Goal: Information Seeking & Learning: Learn about a topic

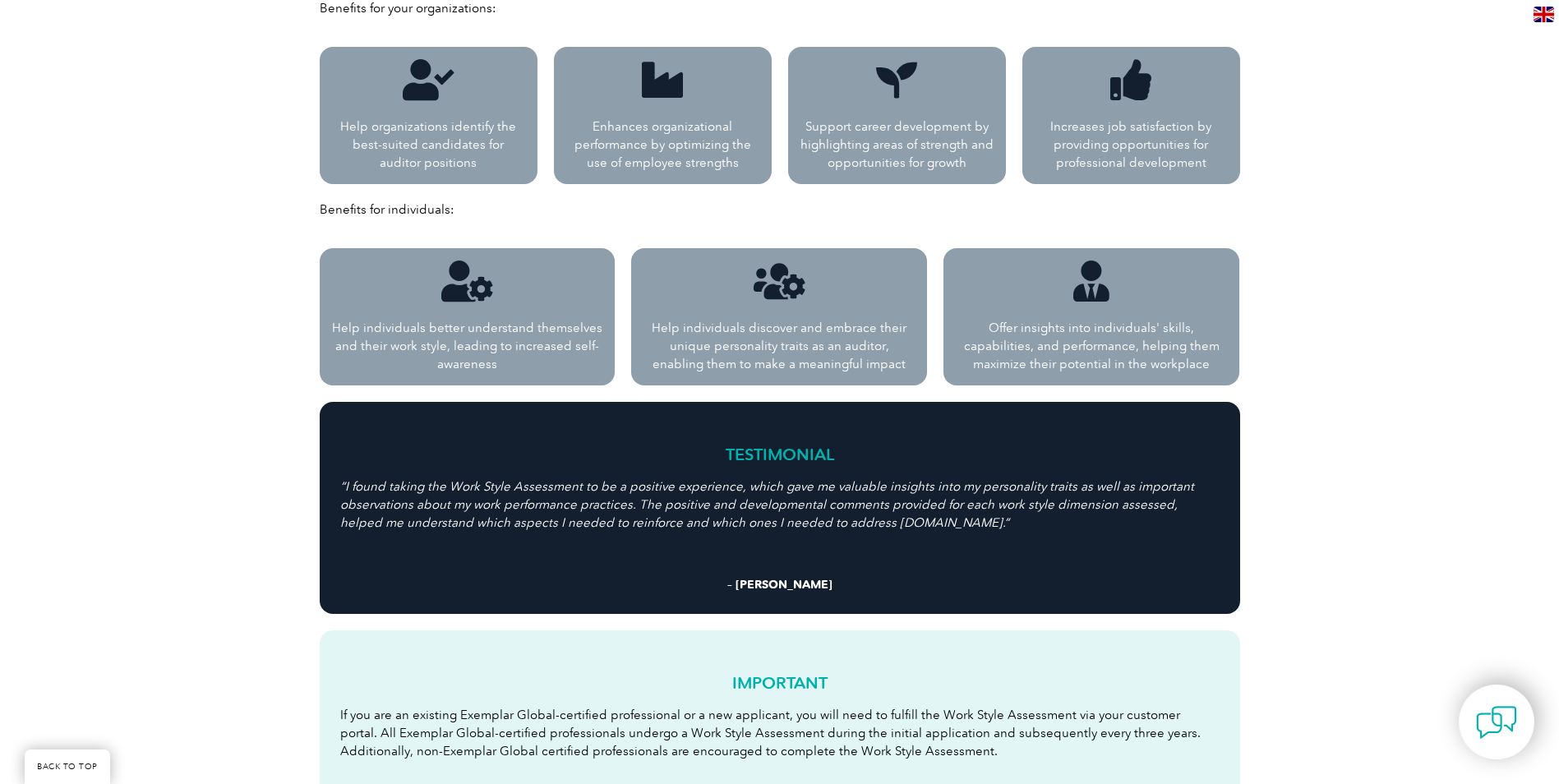
scroll to position [1397, 0]
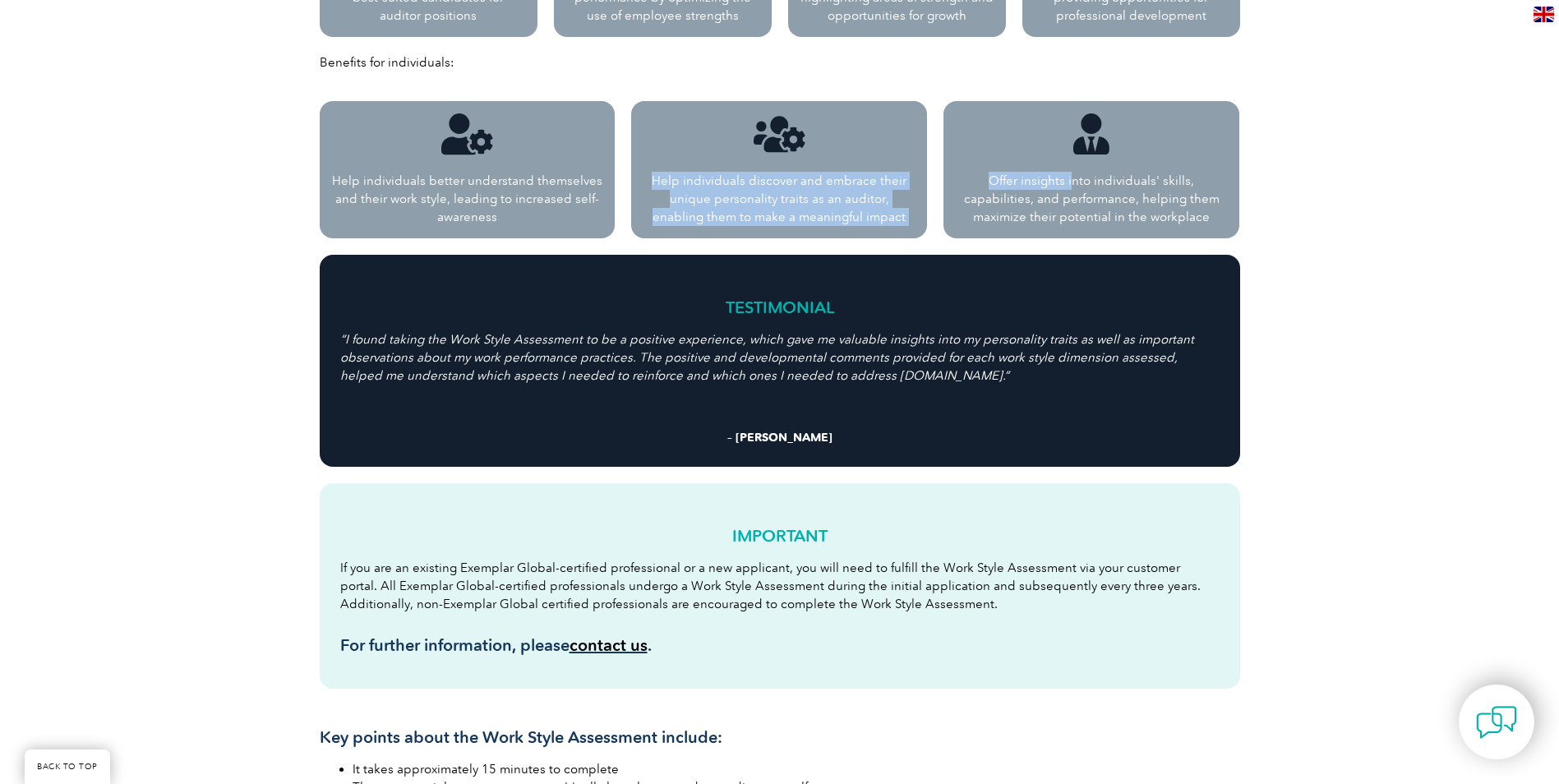
drag, startPoint x: 779, startPoint y: 142, endPoint x: 977, endPoint y: 189, distance: 203.5
click at [998, 178] on div "Help individuals better understand themselves and their work style, leading to …" at bounding box center [780, 169] width 937 height 154
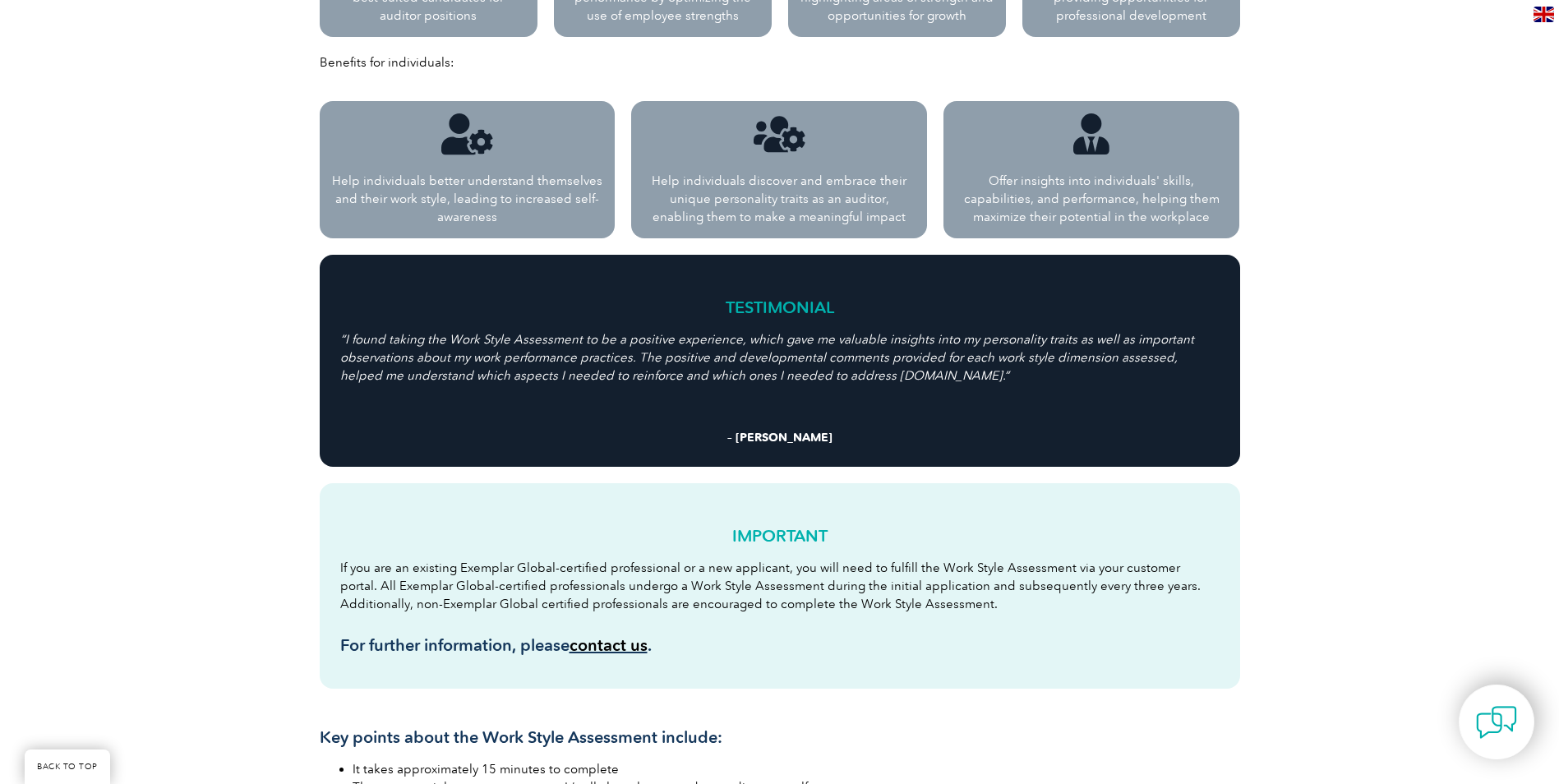
drag, startPoint x: 977, startPoint y: 189, endPoint x: 93, endPoint y: 294, distance: 890.2
click at [80, 288] on div "Help identify the best-suited candidates for auditor positions and maximize ski…" at bounding box center [780, 347] width 1559 height 2761
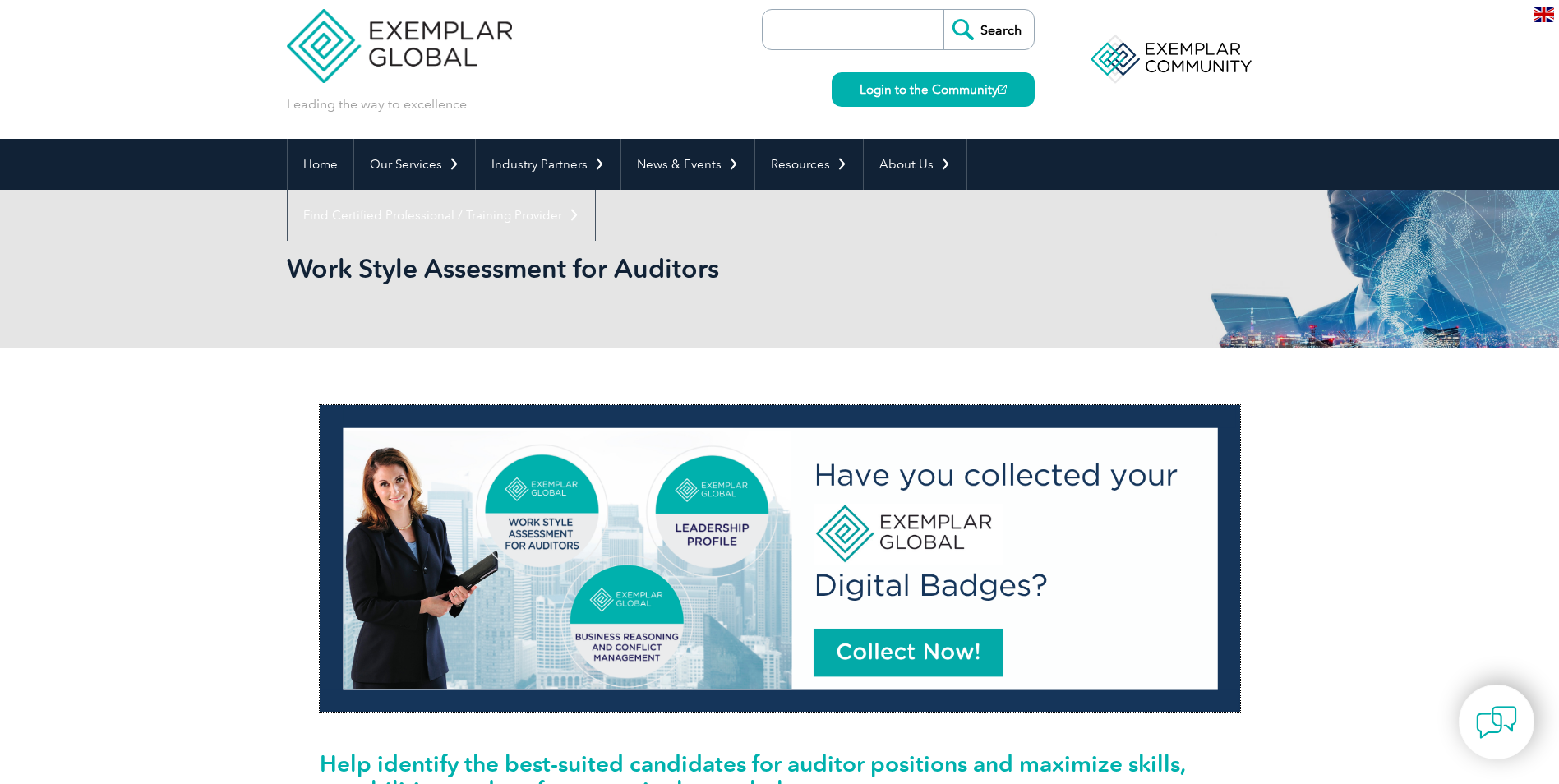
scroll to position [0, 0]
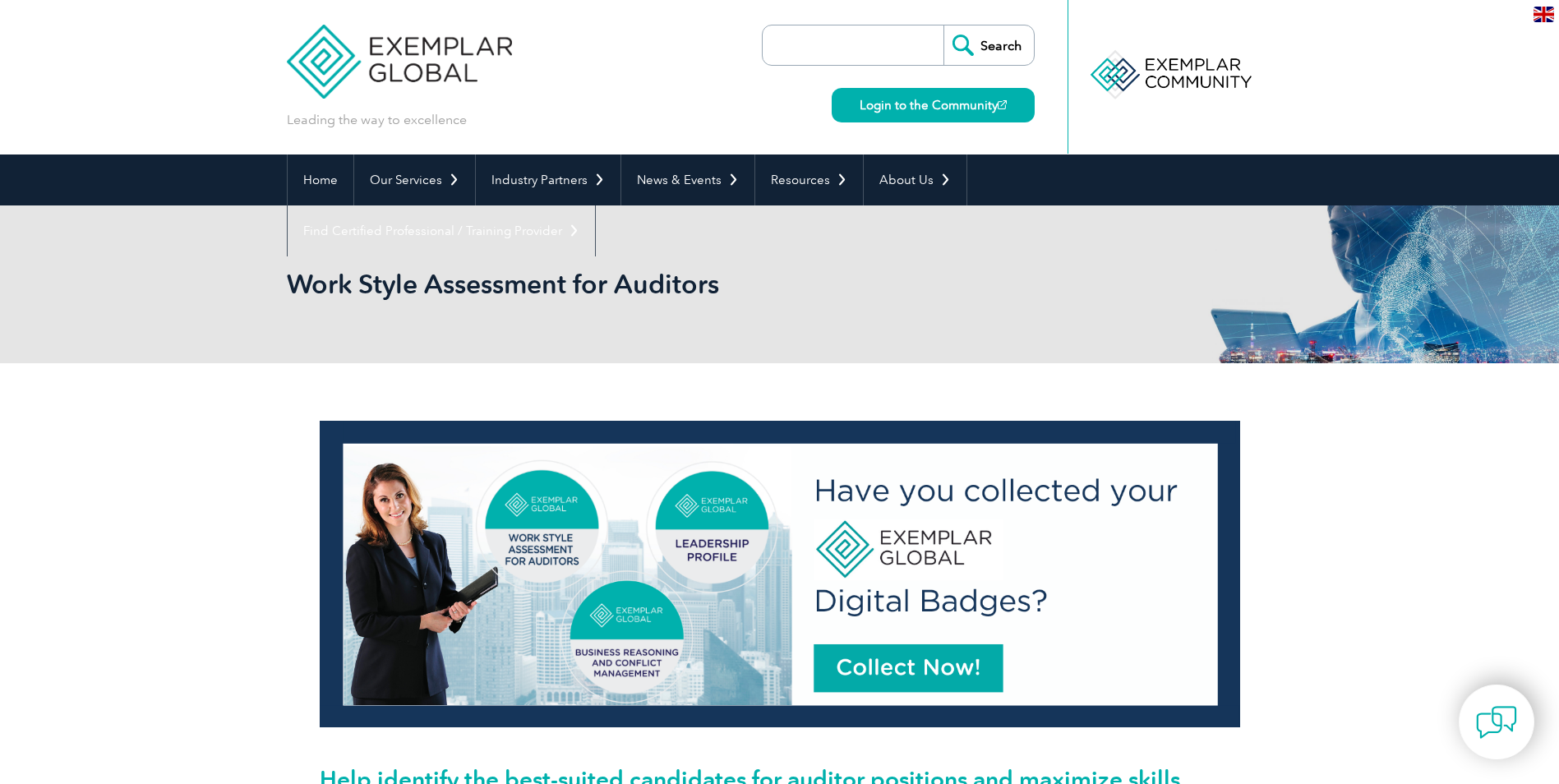
click at [365, 52] on img at bounding box center [400, 49] width 226 height 98
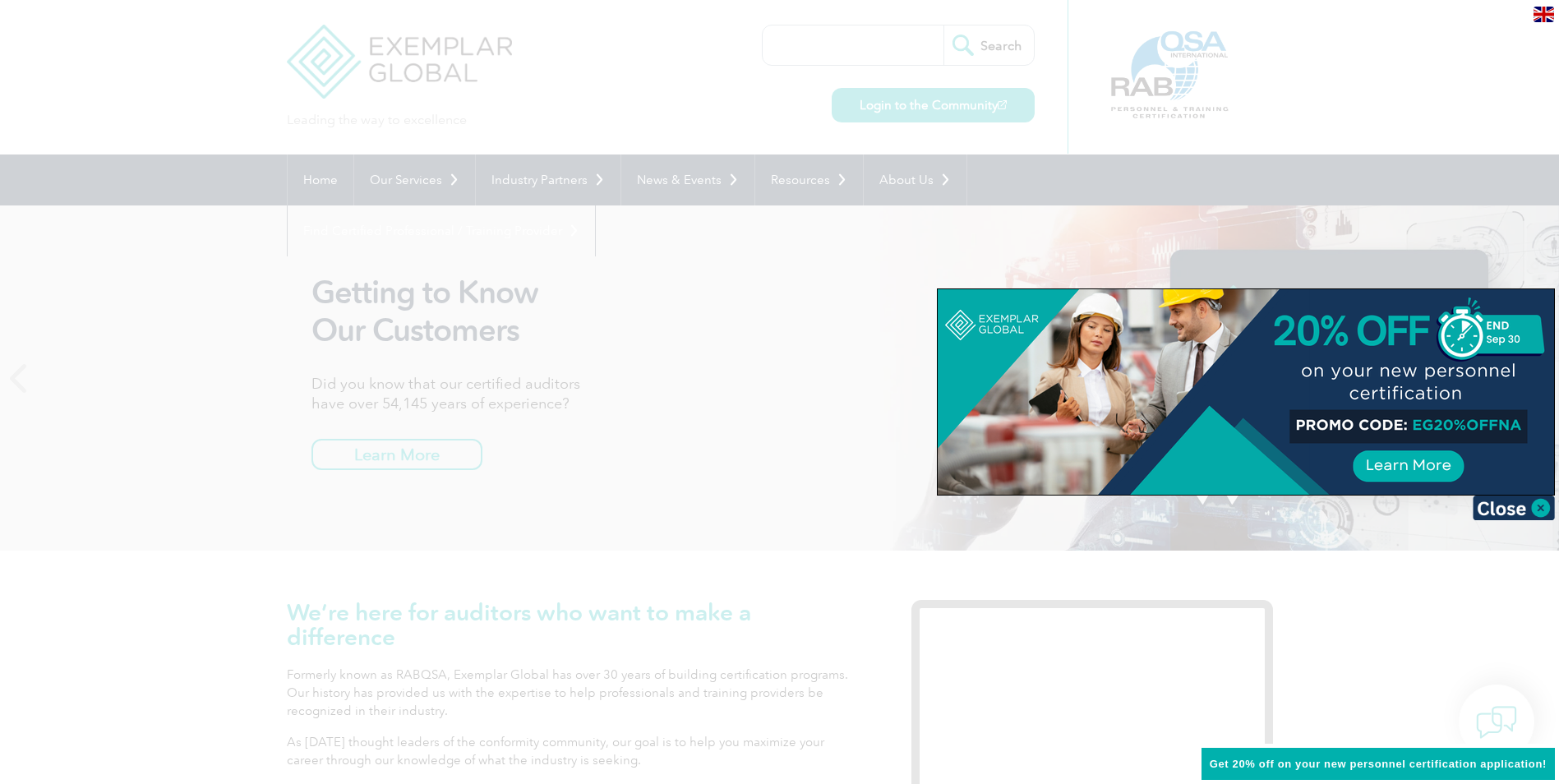
drag, startPoint x: 1202, startPoint y: 367, endPoint x: 656, endPoint y: 468, distance: 555.3
drag, startPoint x: 656, startPoint y: 468, endPoint x: 1107, endPoint y: 357, distance: 464.5
drag, startPoint x: 1107, startPoint y: 357, endPoint x: 1542, endPoint y: 510, distance: 461.1
click at [1542, 510] on img at bounding box center [1513, 507] width 82 height 25
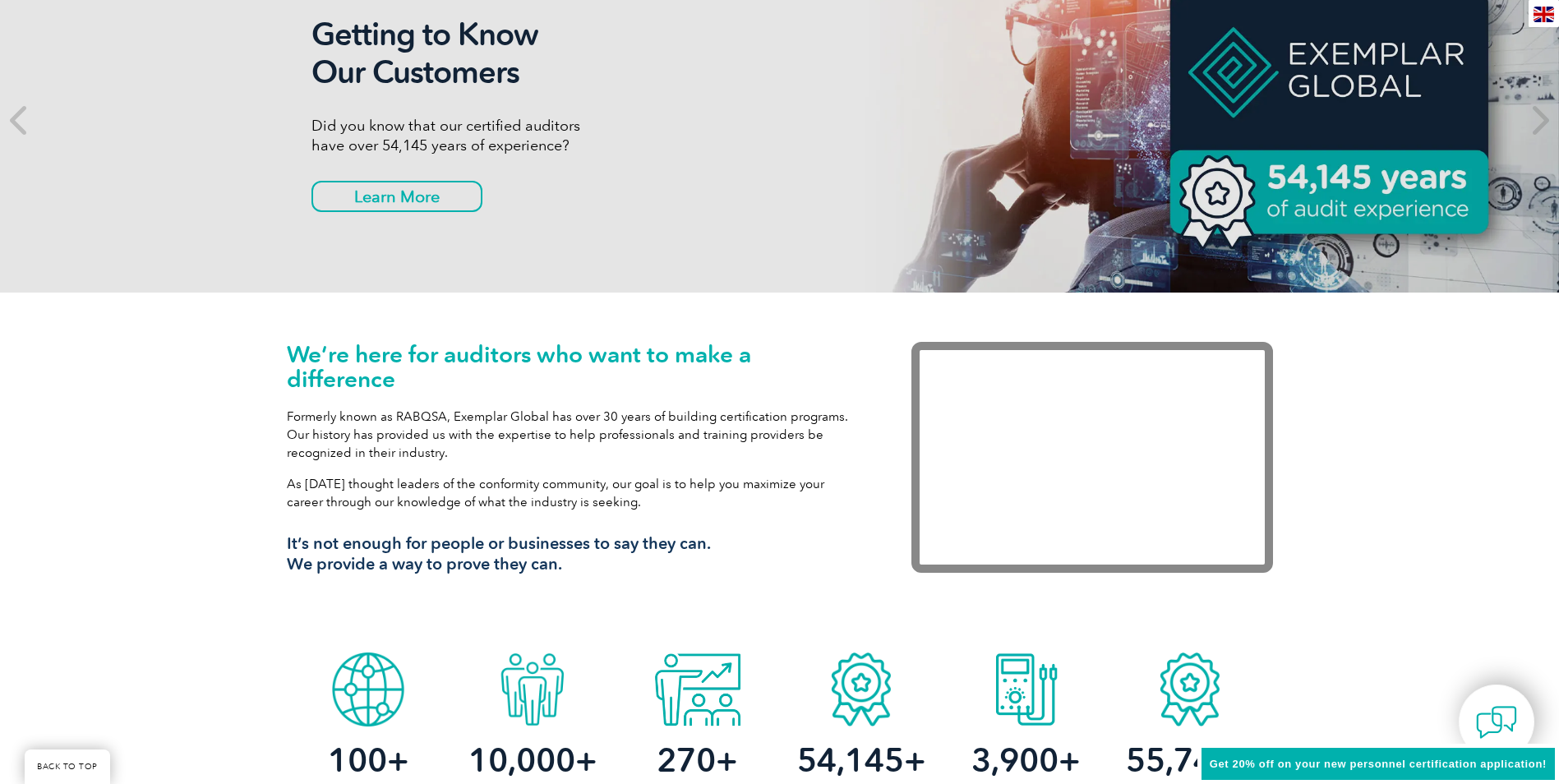
scroll to position [410, 0]
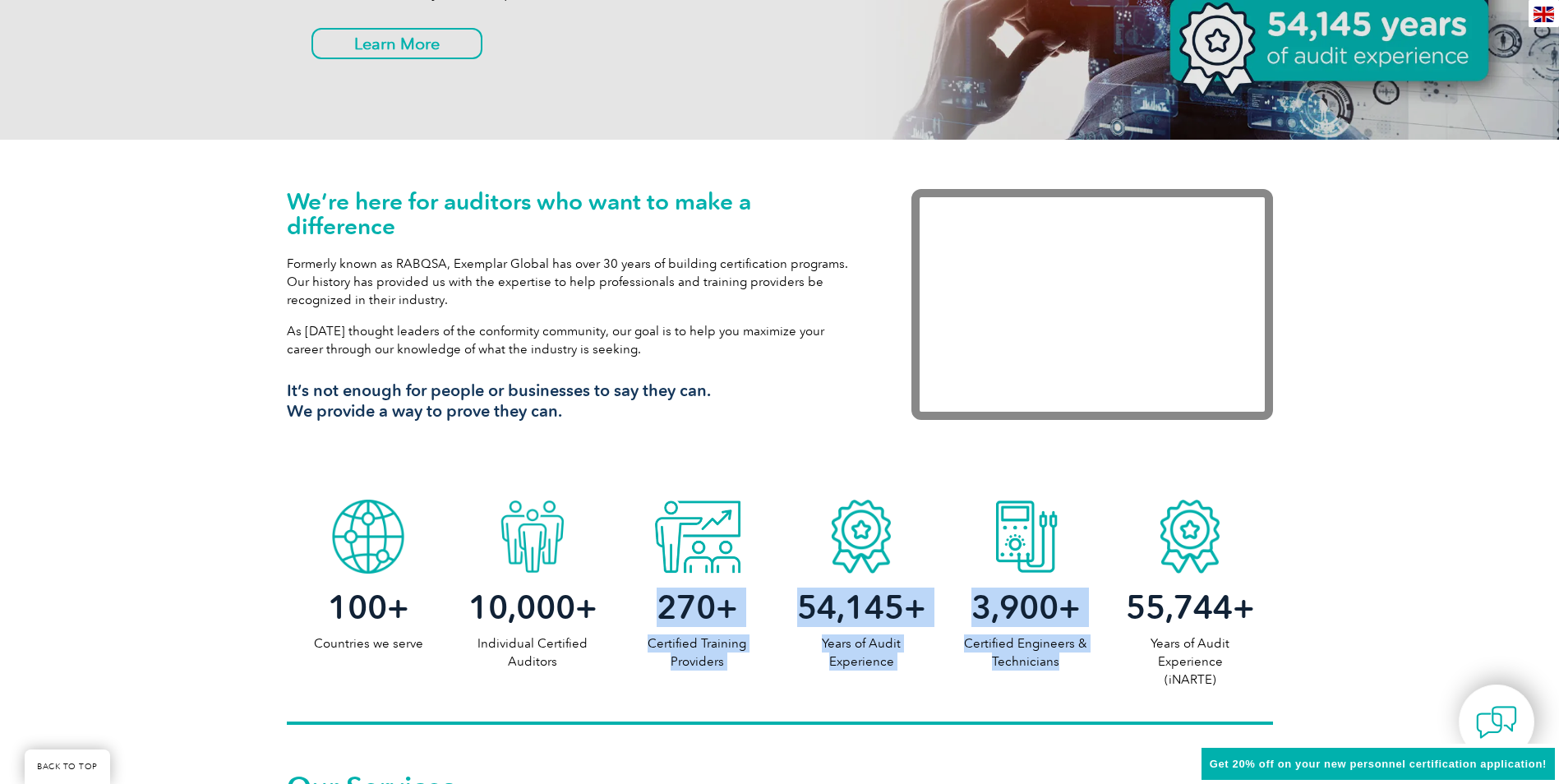
drag, startPoint x: 734, startPoint y: 543, endPoint x: 1136, endPoint y: 547, distance: 402.0
click at [1136, 547] on div "100 + Countries we serve 10,000 + Individual Certified Auditors 270 + Certified…" at bounding box center [780, 608] width 986 height 234
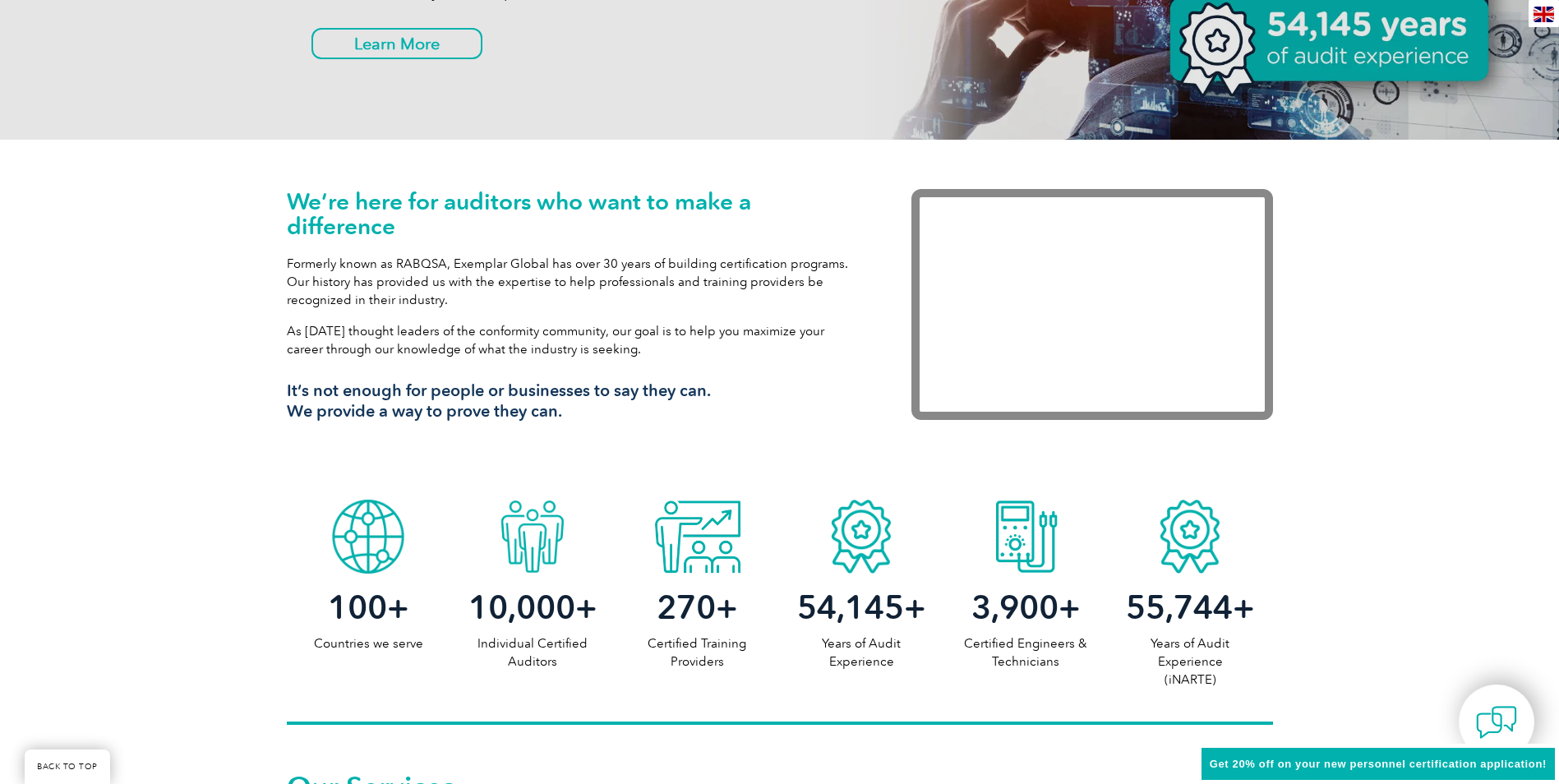
drag, startPoint x: 243, startPoint y: 539, endPoint x: 264, endPoint y: 541, distance: 21.1
click at [264, 541] on div "100 + Countries we serve 10,000 + Individual Certified Auditors 270 + Certified…" at bounding box center [780, 608] width 1559 height 234
drag, startPoint x: 352, startPoint y: 539, endPoint x: 318, endPoint y: 564, distance: 42.2
click at [318, 564] on div at bounding box center [369, 532] width 165 height 82
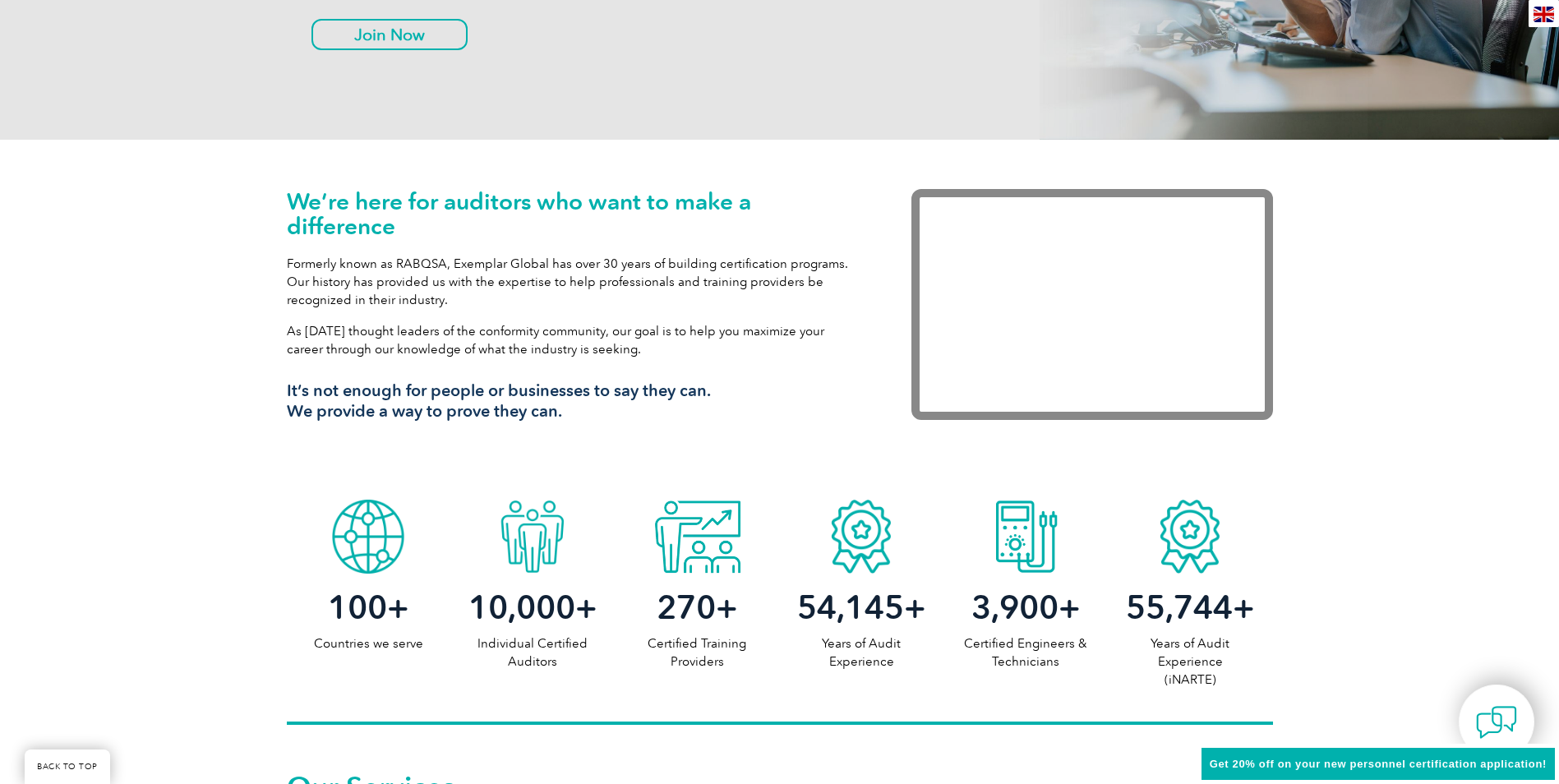
drag, startPoint x: 404, startPoint y: 546, endPoint x: 450, endPoint y: 535, distance: 47.3
click at [303, 528] on div at bounding box center [369, 532] width 165 height 82
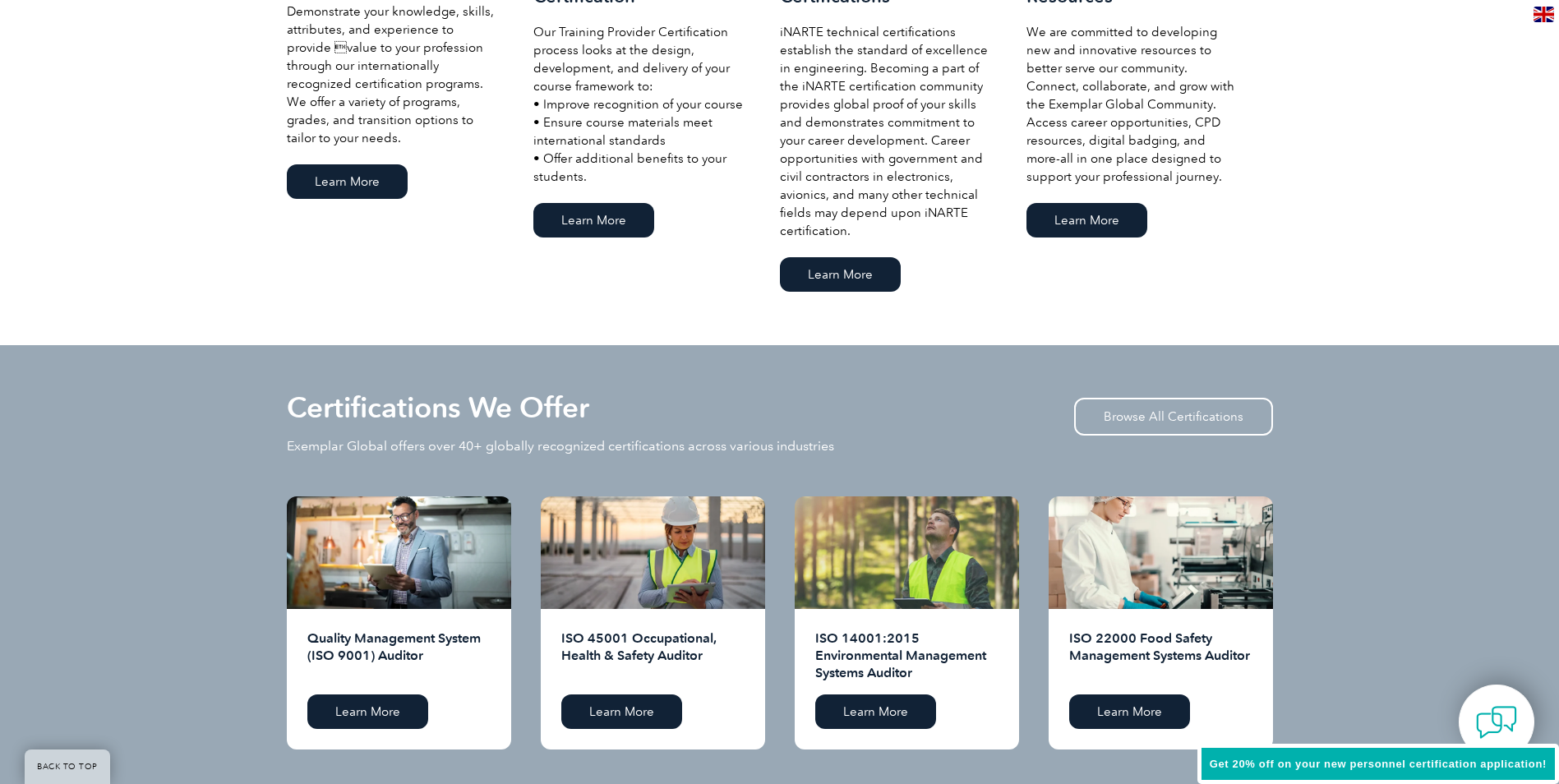
scroll to position [1479, 0]
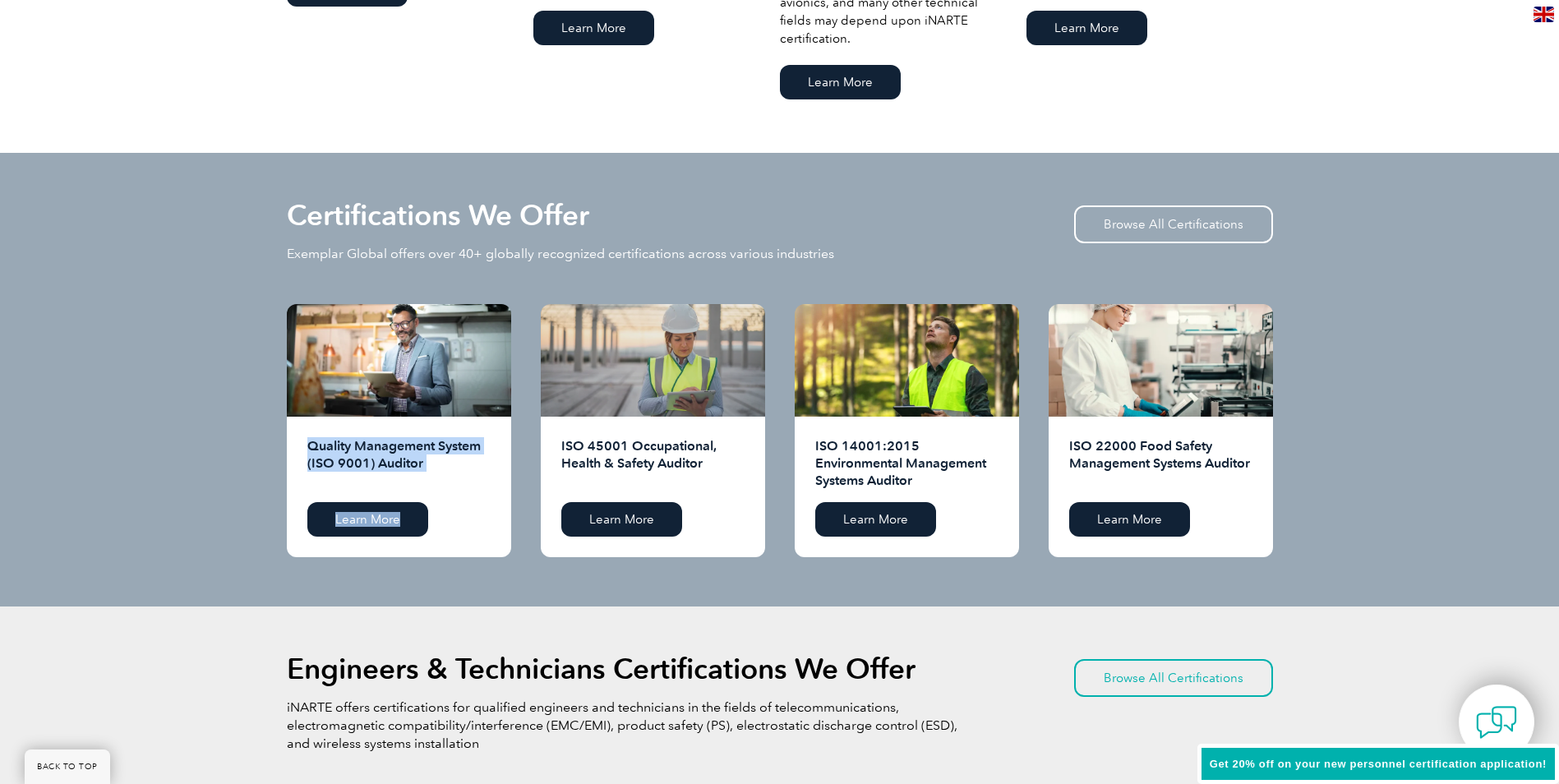
drag, startPoint x: 674, startPoint y: 347, endPoint x: 753, endPoint y: 363, distance: 80.6
click at [753, 363] on div "Certifications We Offer Exemplar Global offers over 40+ globally recognized cer…" at bounding box center [780, 380] width 986 height 355
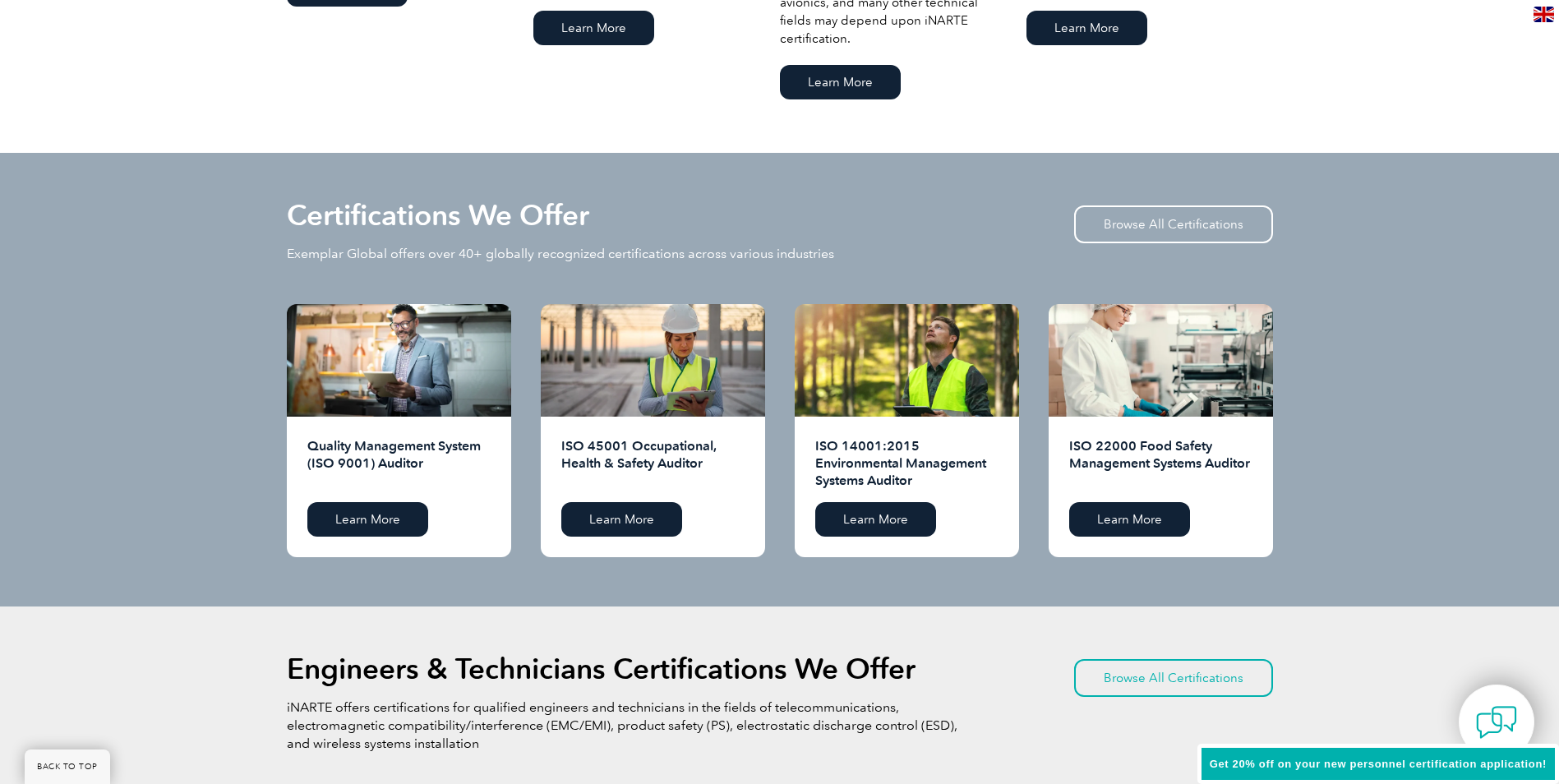
drag, startPoint x: 753, startPoint y: 363, endPoint x: 137, endPoint y: 457, distance: 623.1
click at [137, 457] on div "Certifications We Offer Exemplar Global offers over 40+ globally recognized cer…" at bounding box center [780, 379] width 1559 height 454
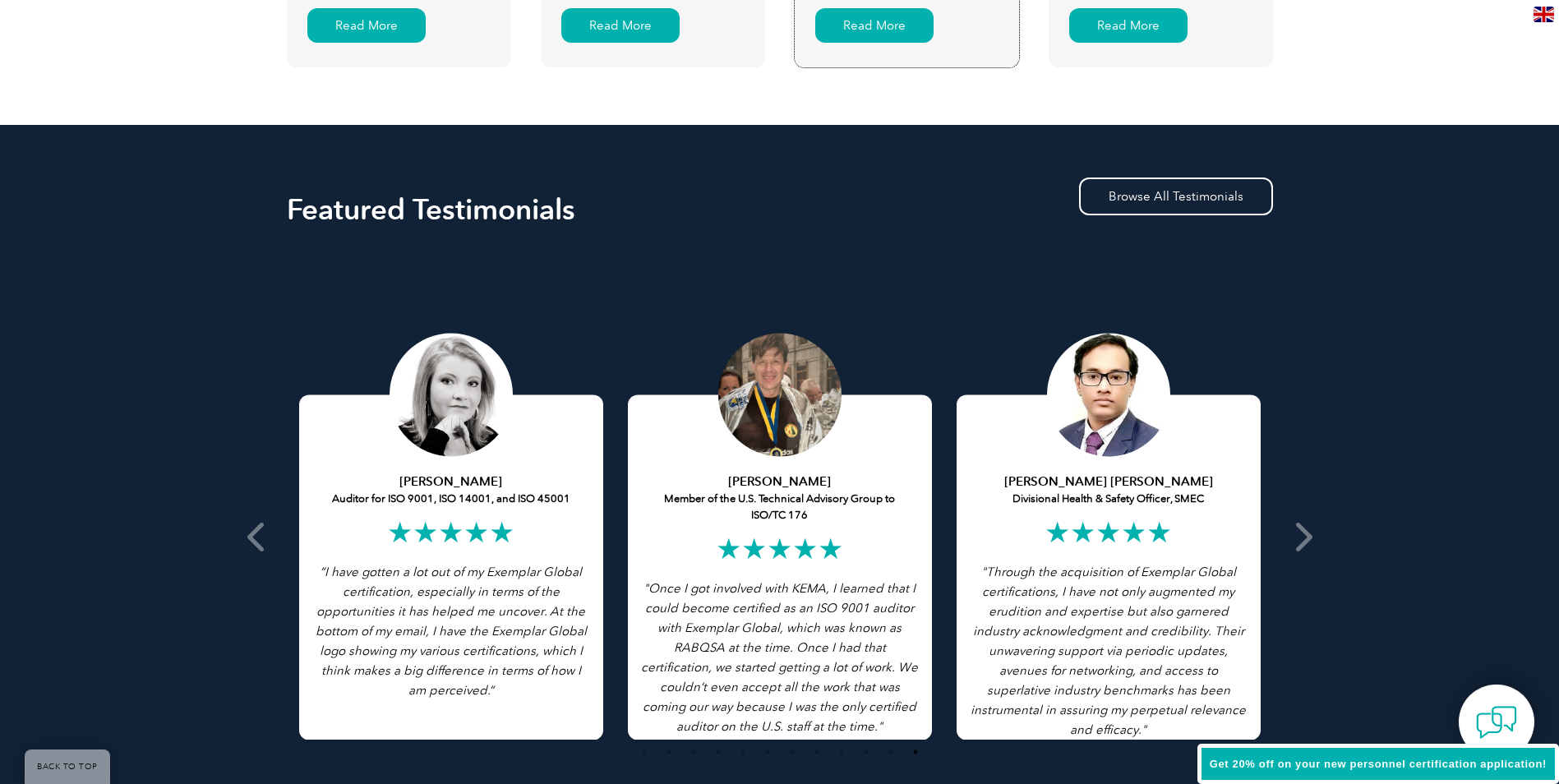
scroll to position [3039, 0]
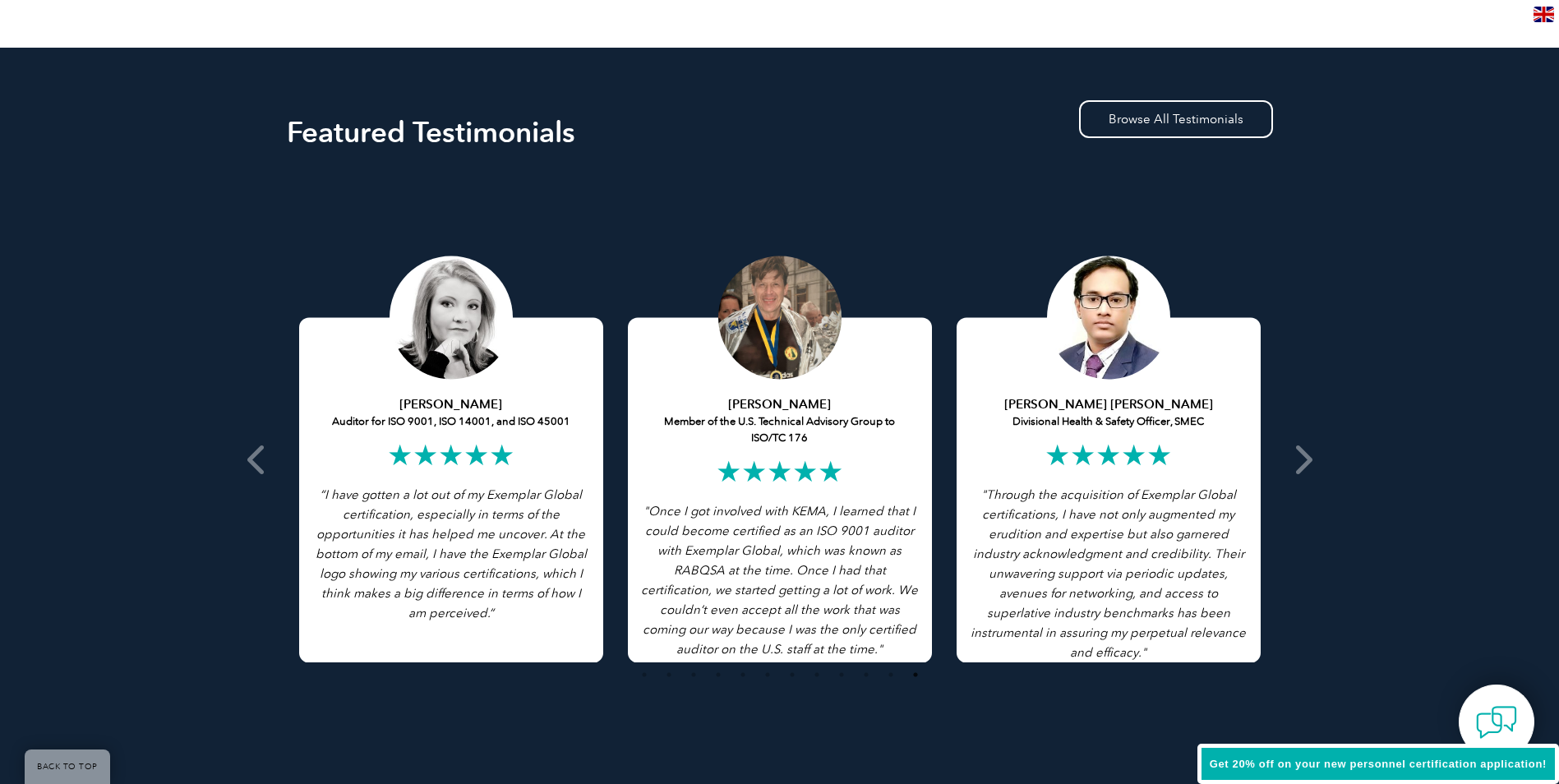
drag, startPoint x: 439, startPoint y: 292, endPoint x: 403, endPoint y: 307, distance: 39.0
click at [395, 304] on div at bounding box center [451, 318] width 123 height 123
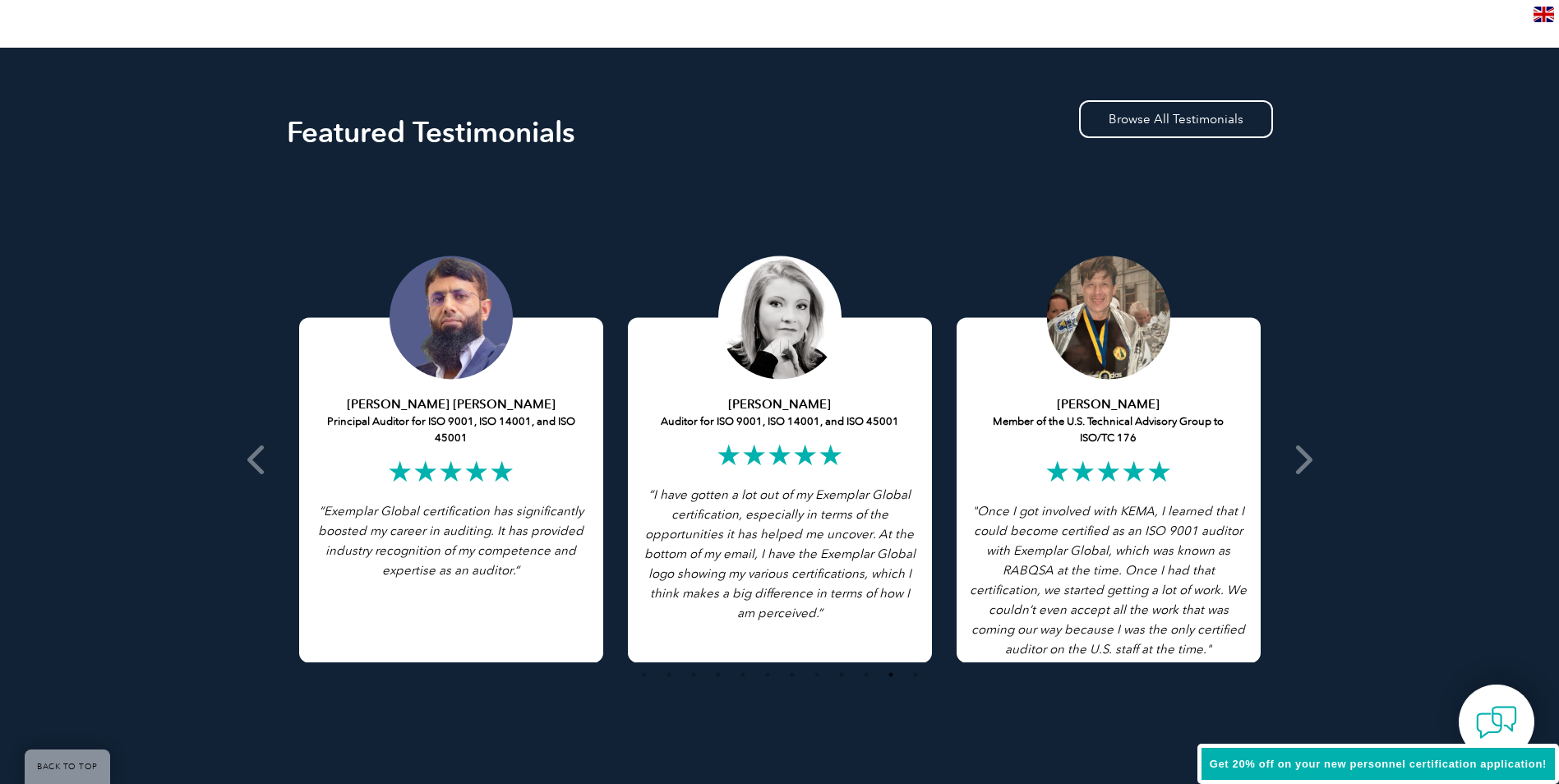
drag, startPoint x: 445, startPoint y: 316, endPoint x: 703, endPoint y: 257, distance: 264.7
click at [706, 249] on div "Chris Van Zyl Lead Auditor of Integrated Management System Standards ★★★★★ “ On…" at bounding box center [780, 459] width 986 height 571
drag, startPoint x: 502, startPoint y: 303, endPoint x: 485, endPoint y: 301, distance: 17.1
click at [501, 301] on div at bounding box center [451, 318] width 123 height 123
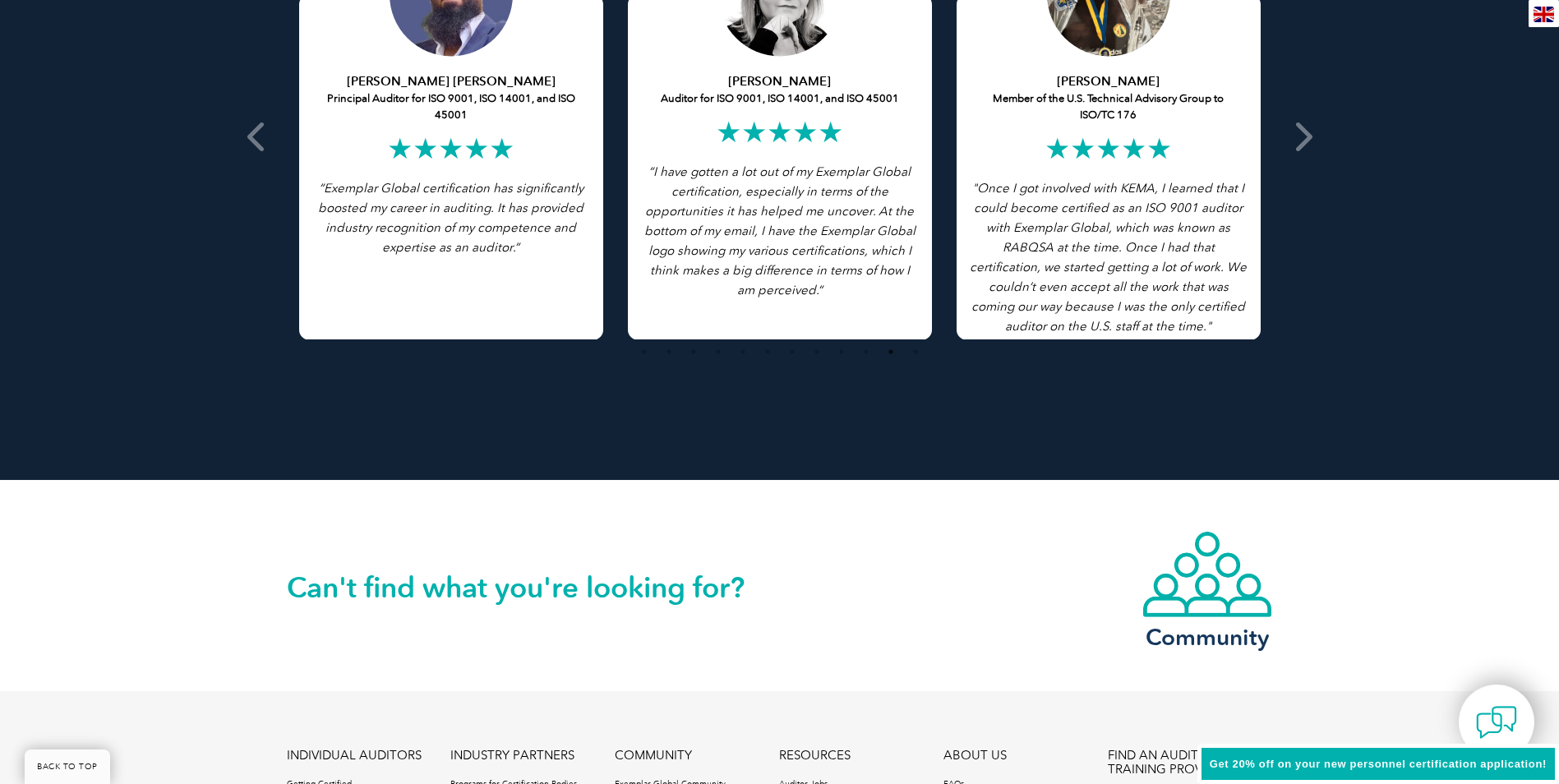
scroll to position [3368, 0]
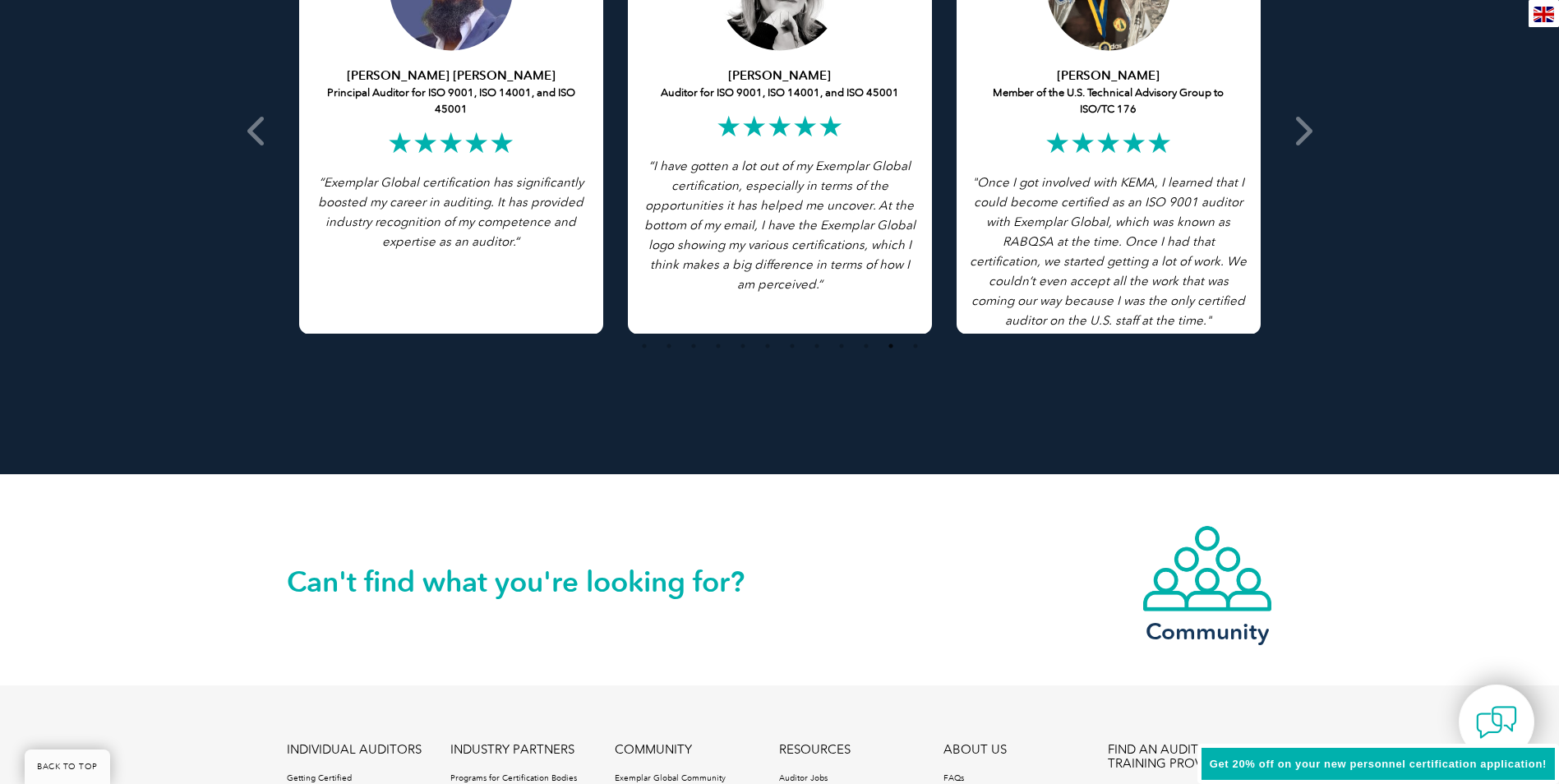
click at [1531, 759] on span "Get 20% off on your new personnel certification application!" at bounding box center [1378, 763] width 337 height 12
click at [1491, 720] on img at bounding box center [1496, 722] width 50 height 50
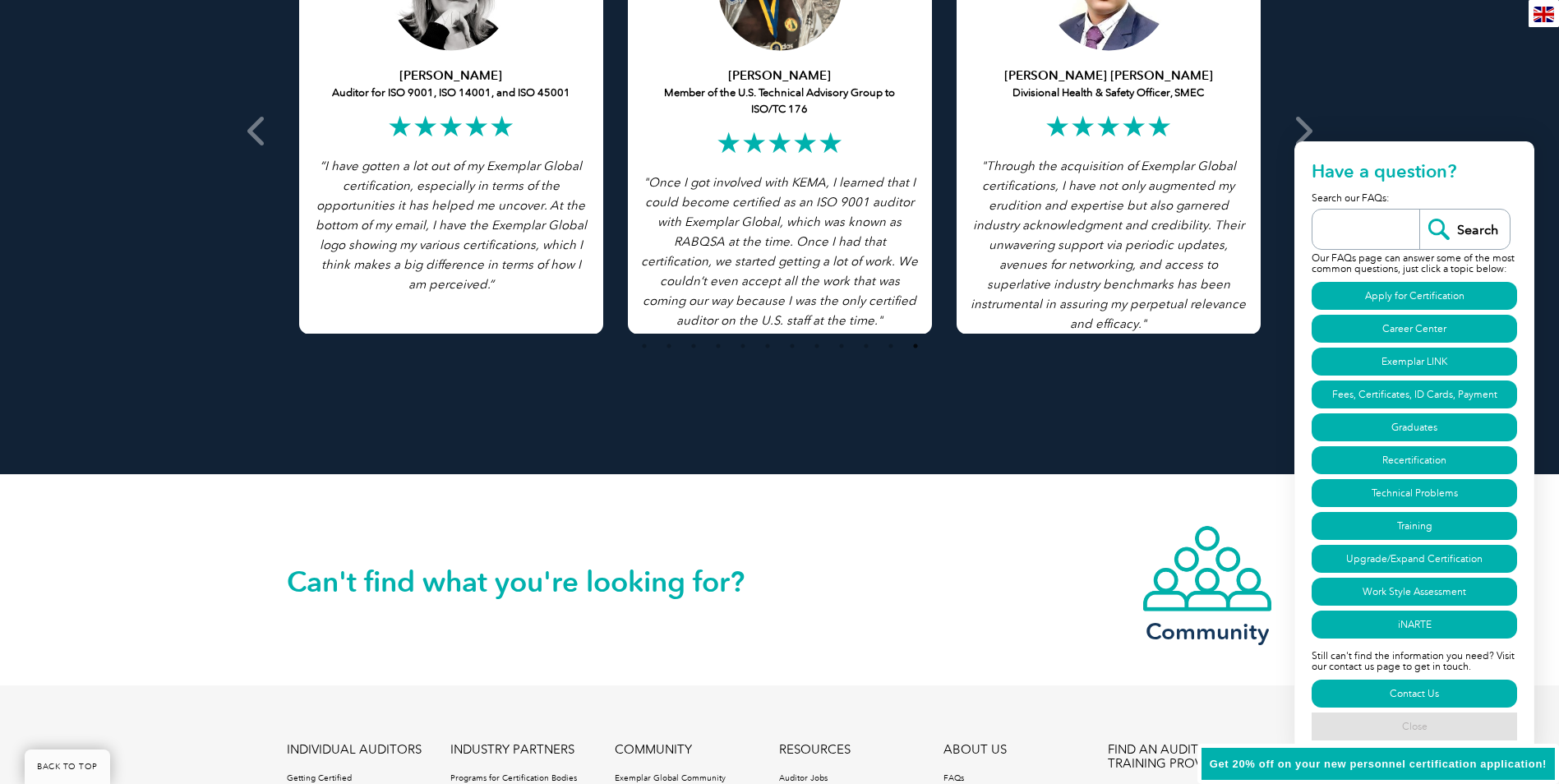
click at [1403, 723] on link "Close" at bounding box center [1414, 726] width 205 height 28
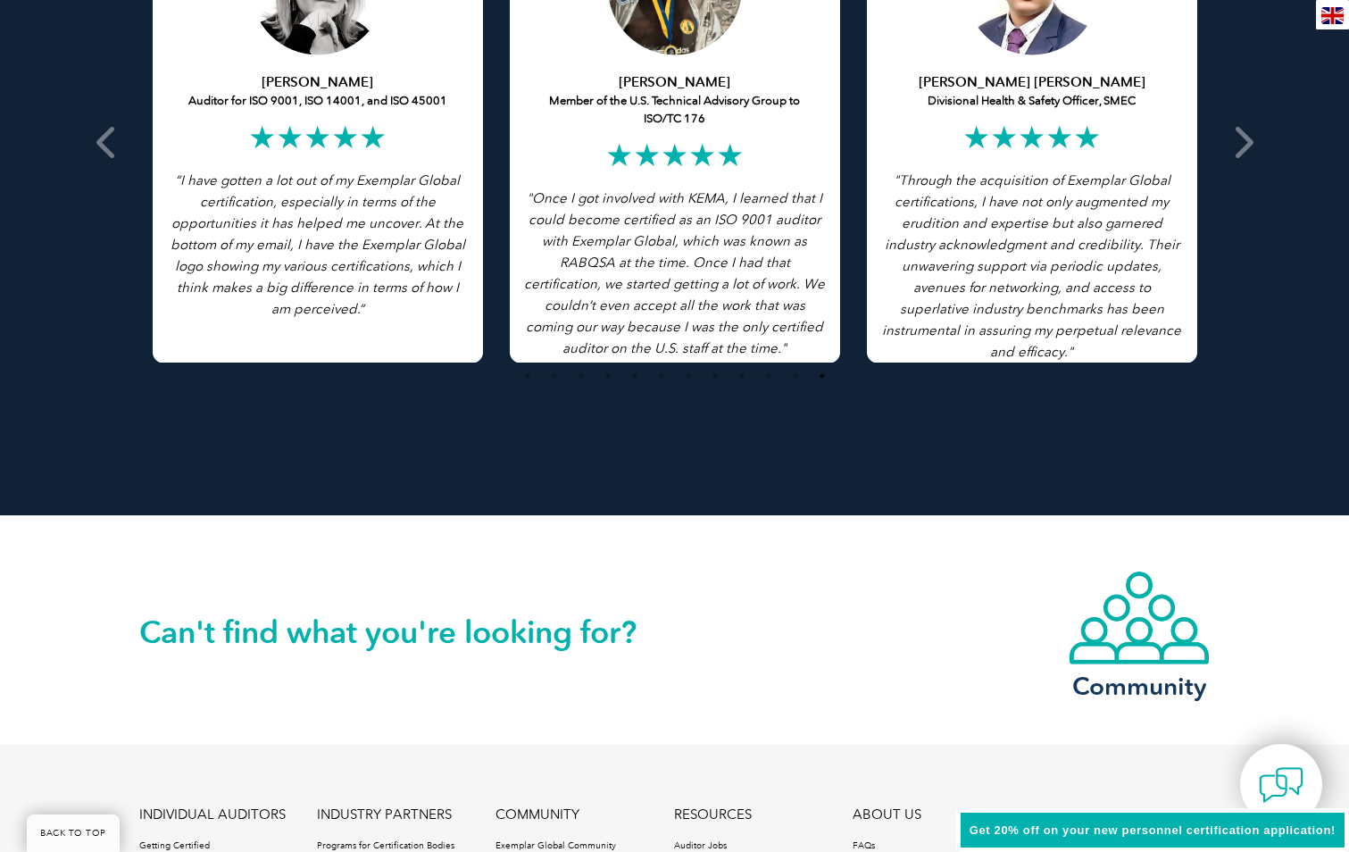
drag, startPoint x: 1286, startPoint y: 629, endPoint x: 1354, endPoint y: 558, distance: 98.5
click at [1303, 603] on div "Can't find what you're looking for? Community" at bounding box center [674, 629] width 1349 height 229
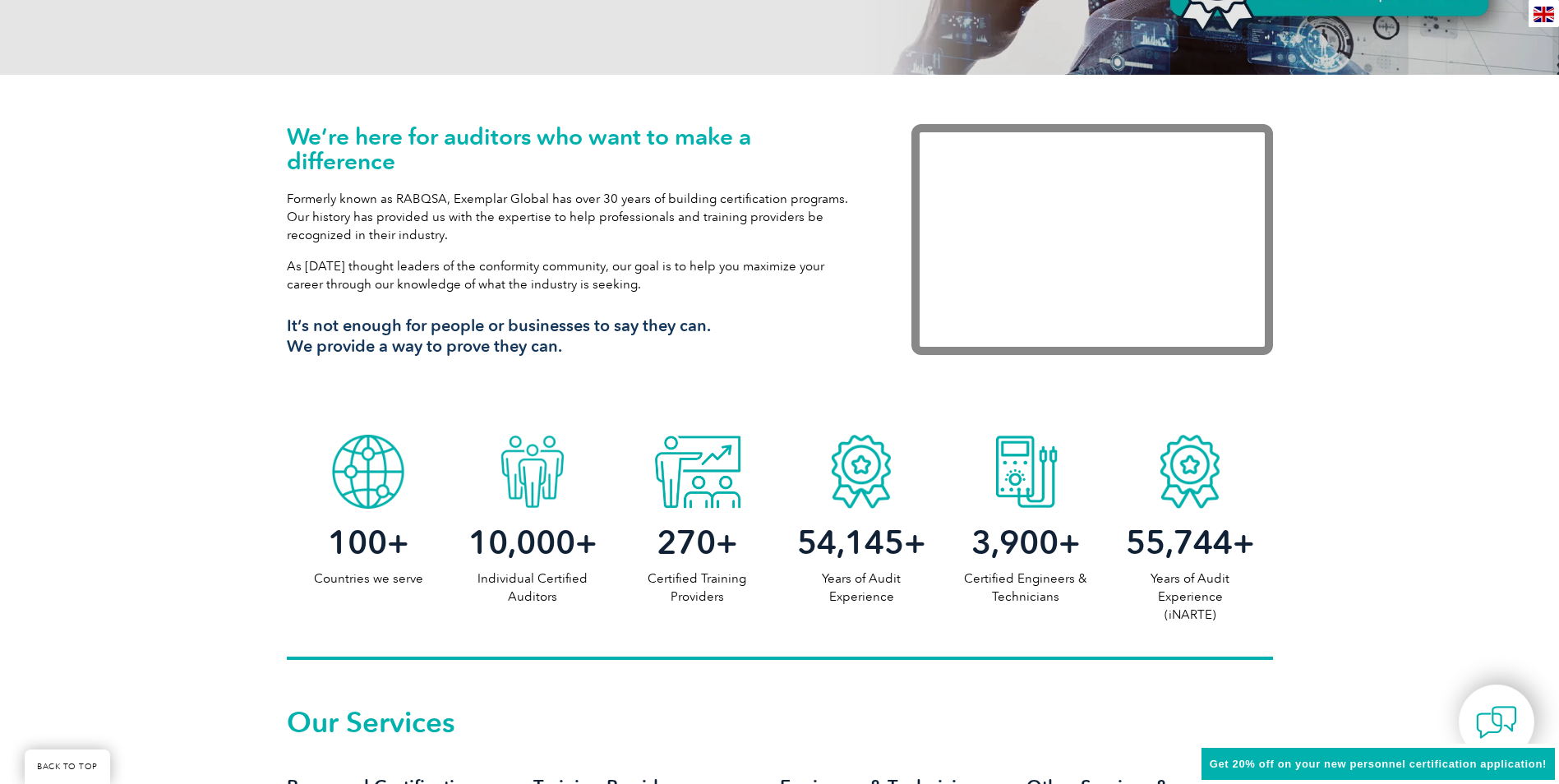
scroll to position [595, 0]
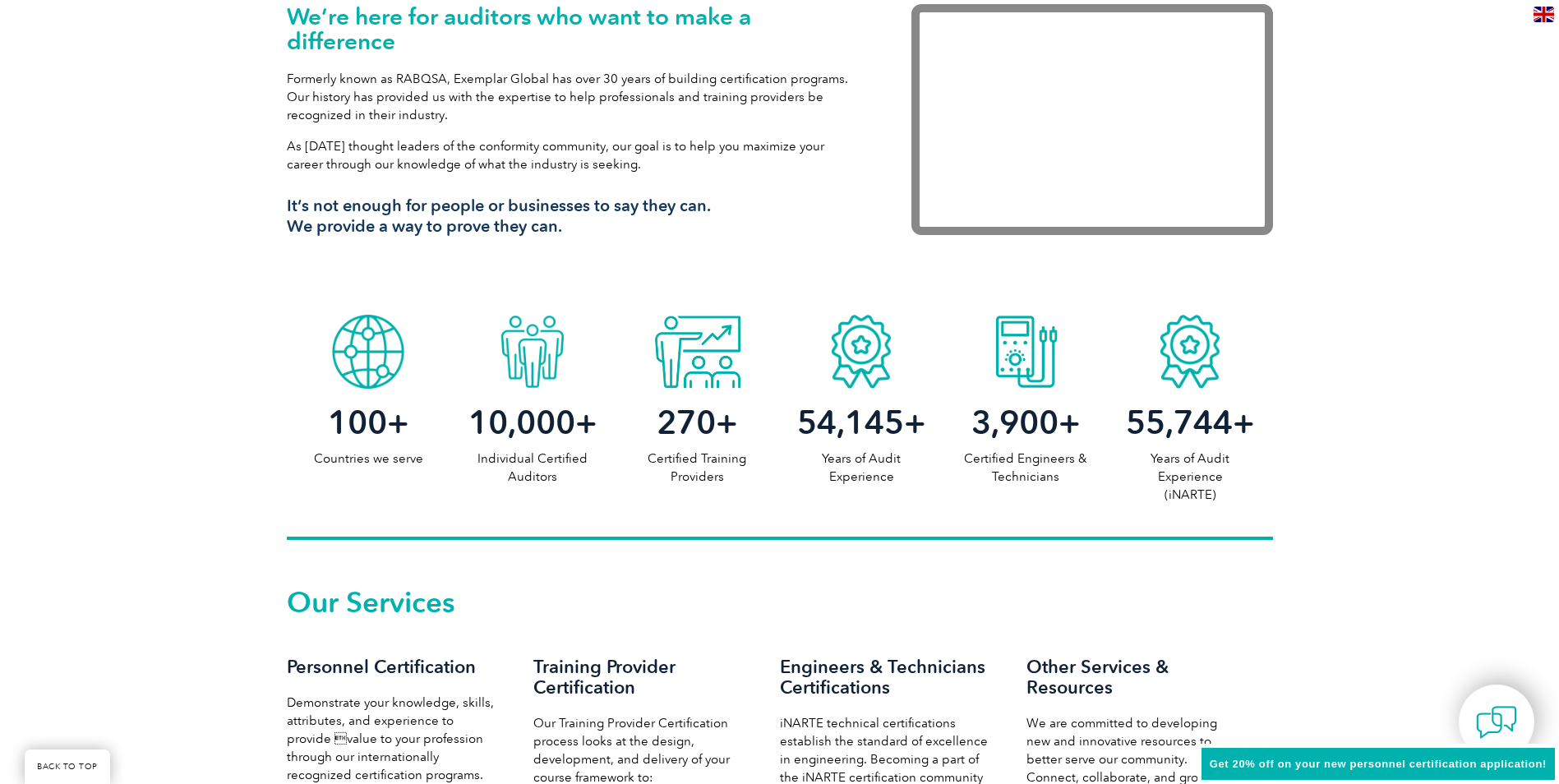
drag, startPoint x: 1008, startPoint y: 337, endPoint x: 1192, endPoint y: 318, distance: 185.0
drag, startPoint x: 1192, startPoint y: 318, endPoint x: 833, endPoint y: 375, distance: 363.5
click at [832, 376] on div at bounding box center [860, 347] width 165 height 82
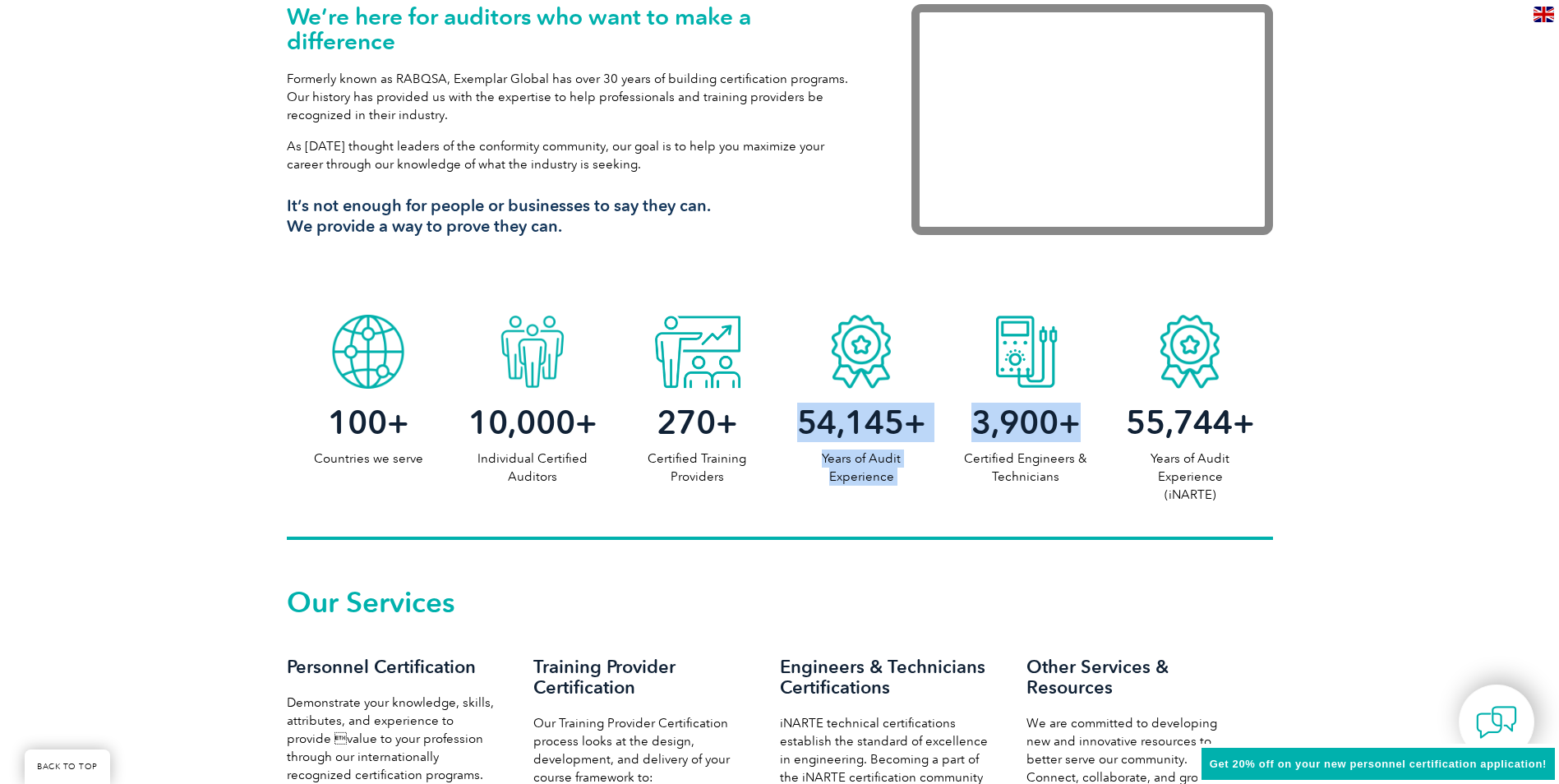
drag, startPoint x: 847, startPoint y: 362, endPoint x: 1091, endPoint y: 417, distance: 250.1
click at [1091, 417] on div "100 + Countries we serve 10,000 + Individual Certified Auditors 270 + Certified…" at bounding box center [780, 423] width 986 height 234
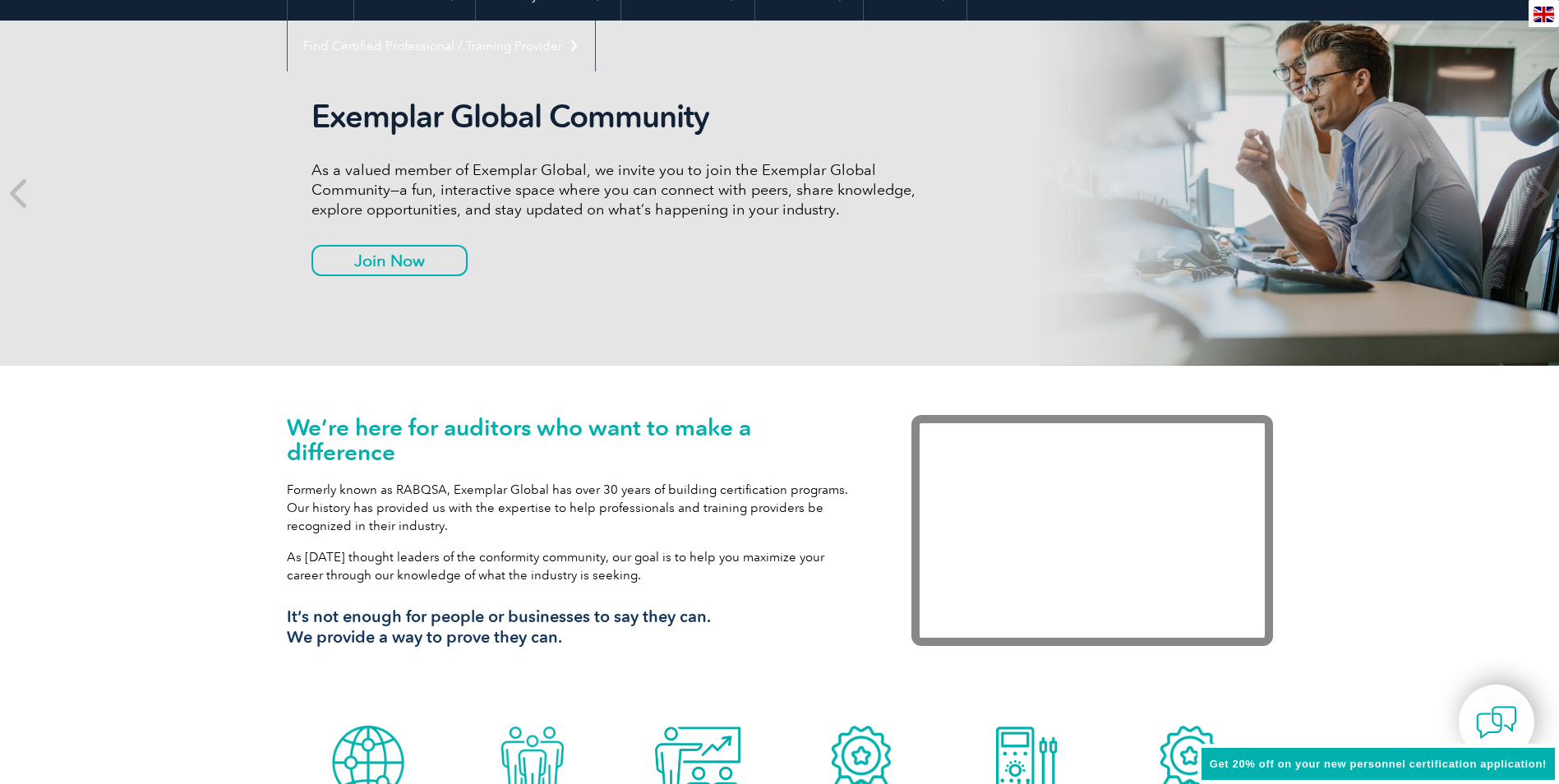
scroll to position [0, 0]
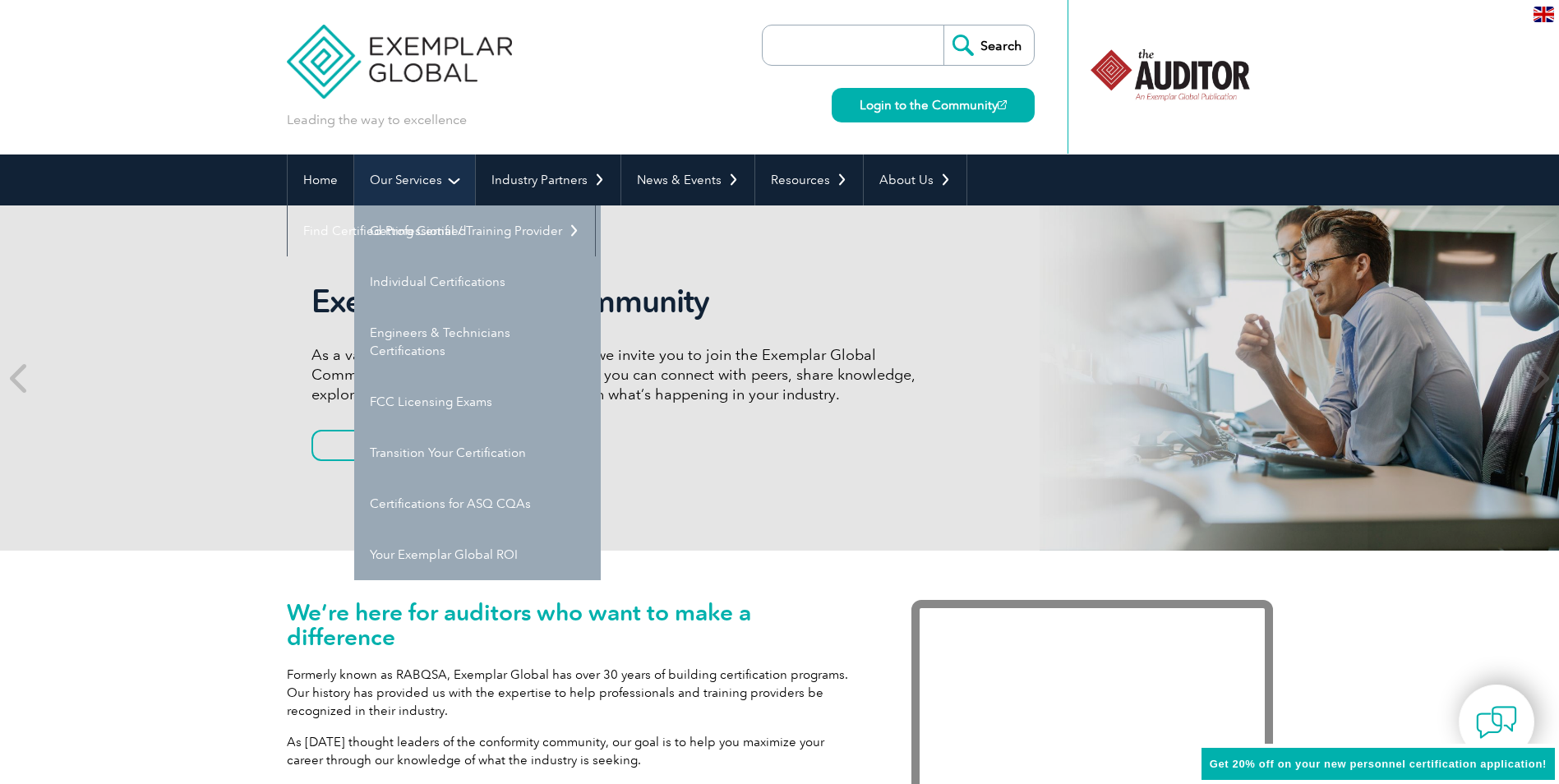
click at [432, 190] on link "Our Services" at bounding box center [414, 179] width 121 height 51
click at [441, 187] on link "Our Services" at bounding box center [414, 179] width 121 height 51
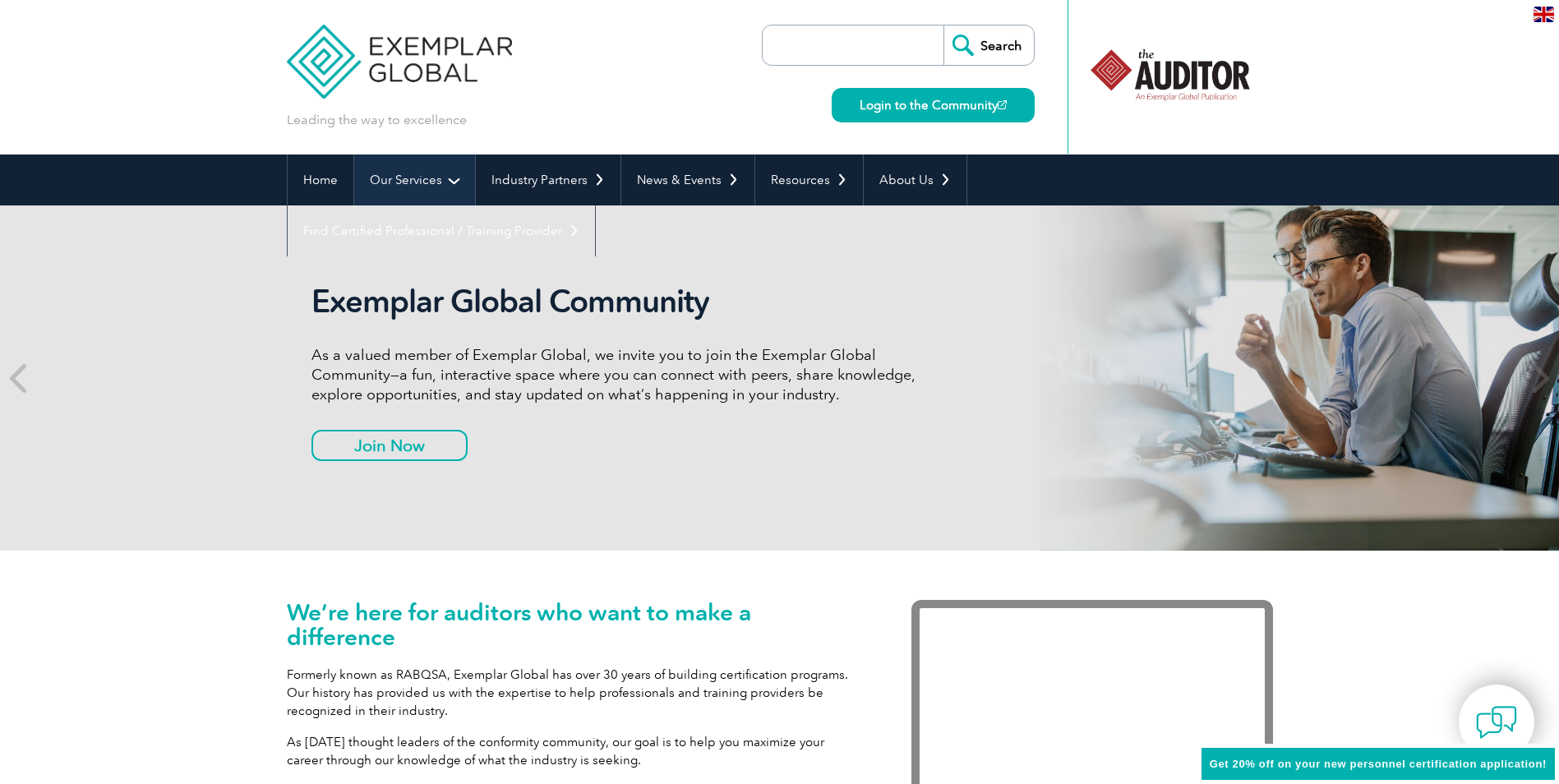
click at [441, 183] on link "Our Services" at bounding box center [414, 179] width 121 height 51
click at [454, 179] on link "Our Services" at bounding box center [414, 179] width 121 height 51
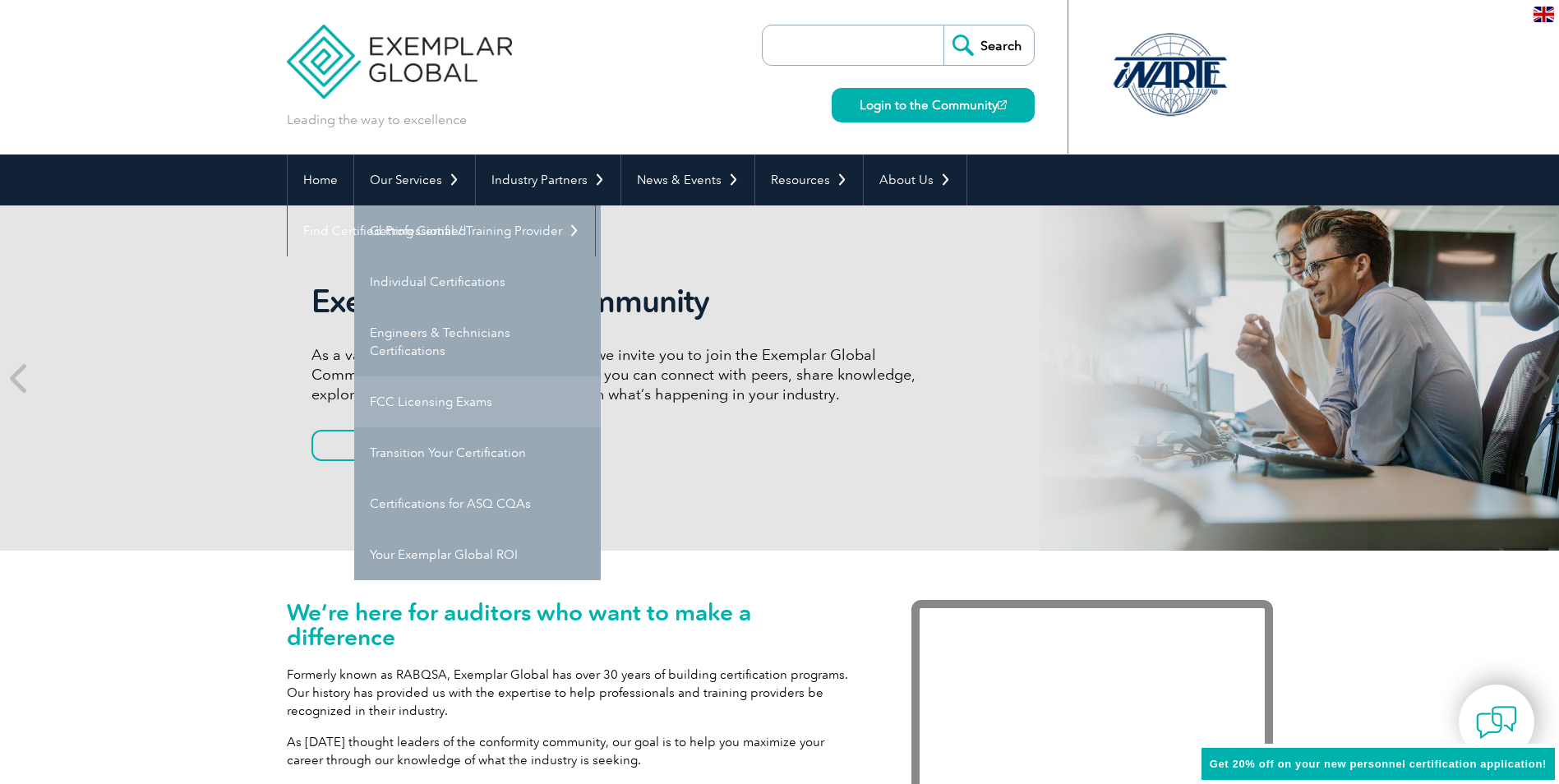
click at [418, 387] on link "FCC Licensing Exams" at bounding box center [478, 401] width 247 height 51
click at [433, 403] on link "FCC Licensing Exams" at bounding box center [478, 401] width 247 height 51
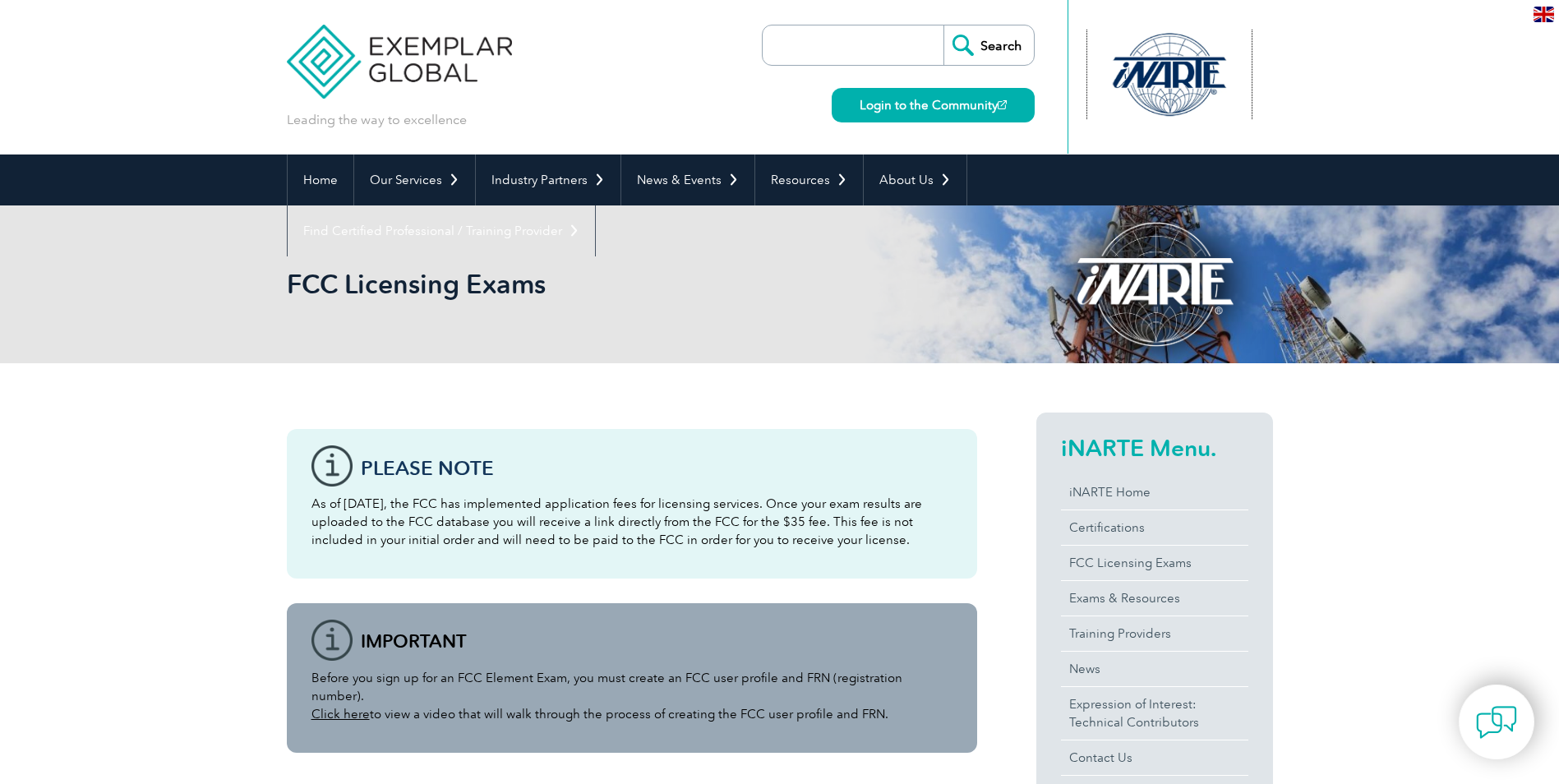
drag, startPoint x: 1136, startPoint y: 77, endPoint x: 794, endPoint y: 328, distance: 424.2
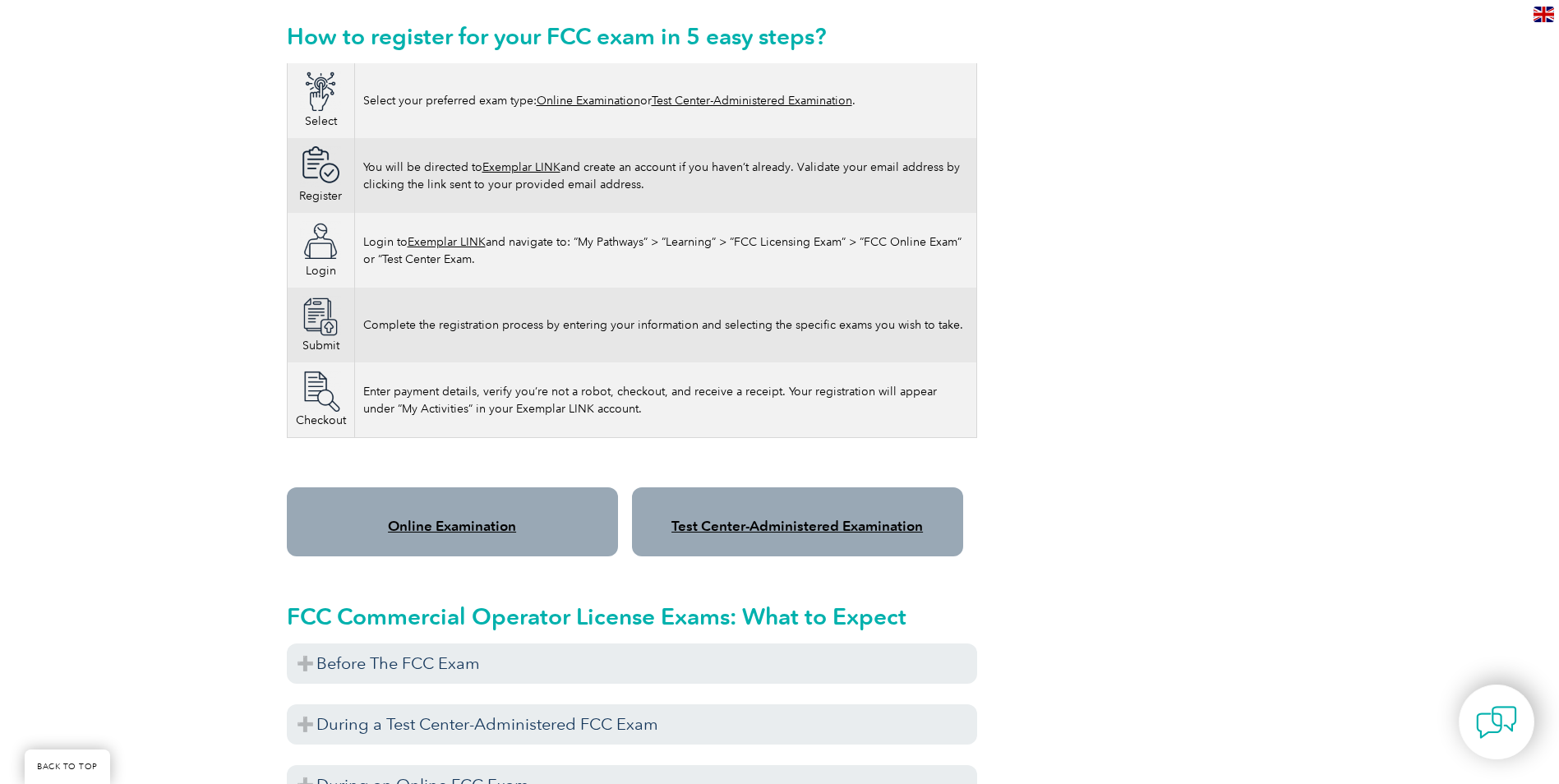
scroll to position [1068, 0]
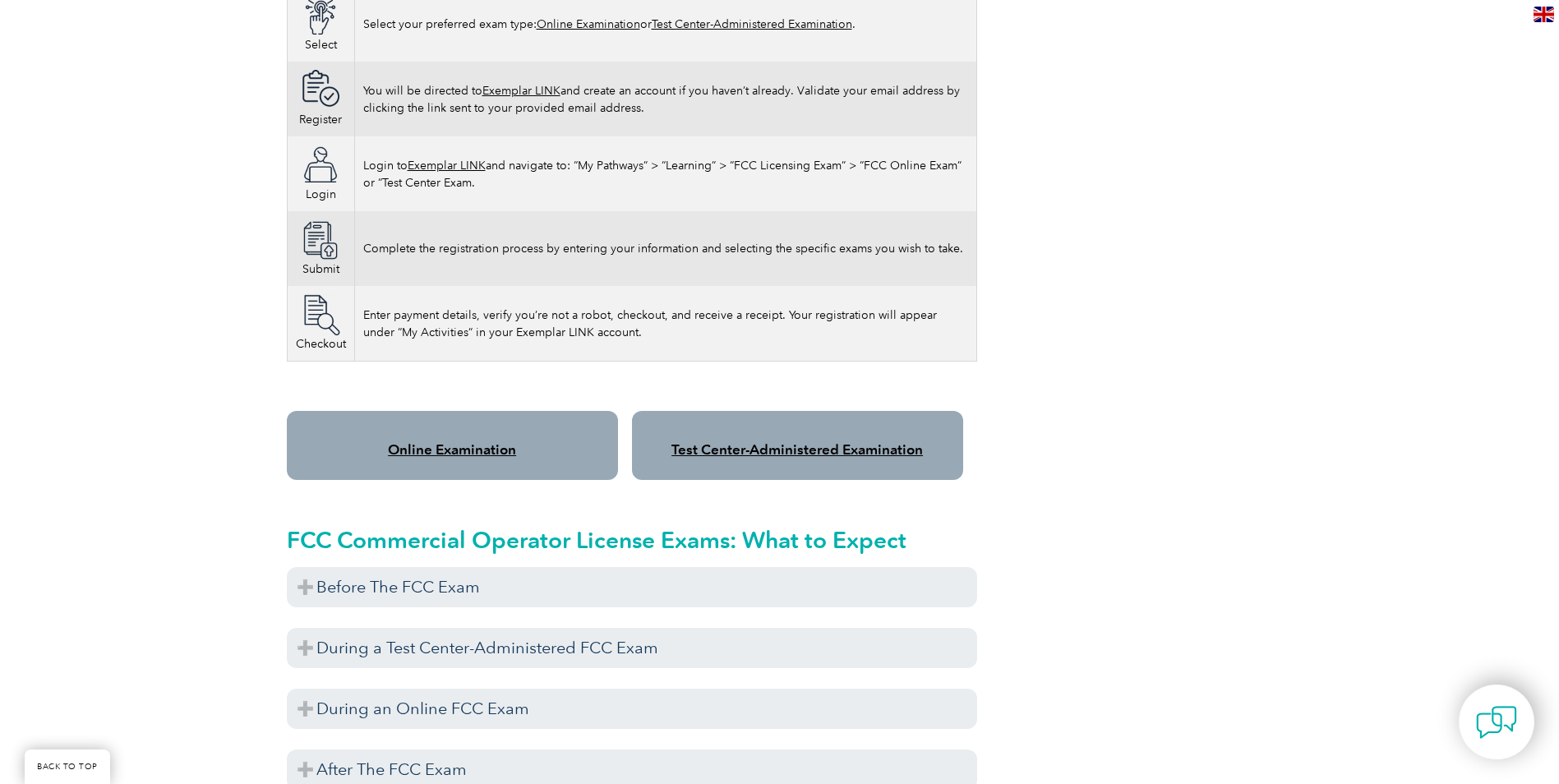
drag, startPoint x: 319, startPoint y: 262, endPoint x: 305, endPoint y: 306, distance: 46.2
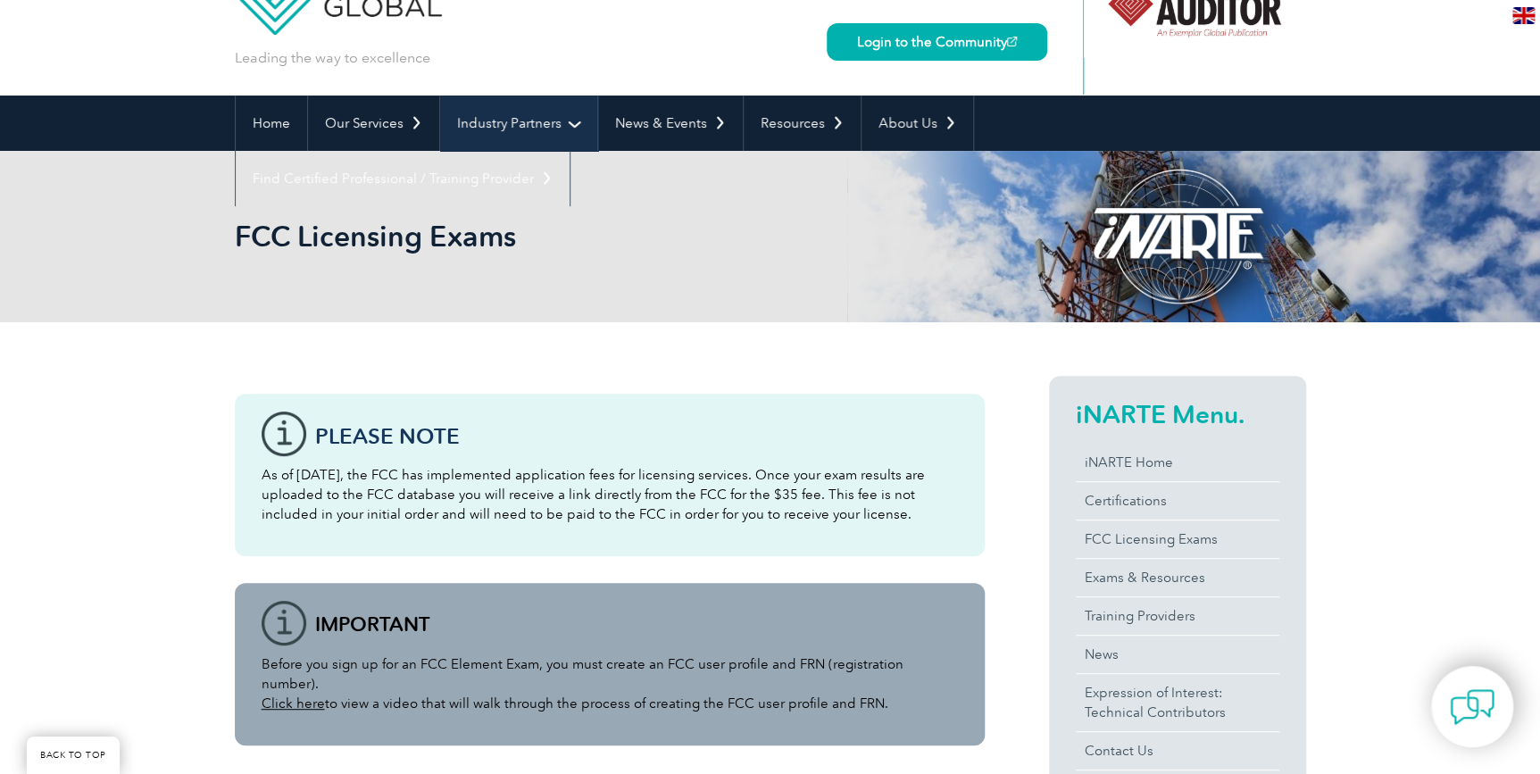
scroll to position [0, 0]
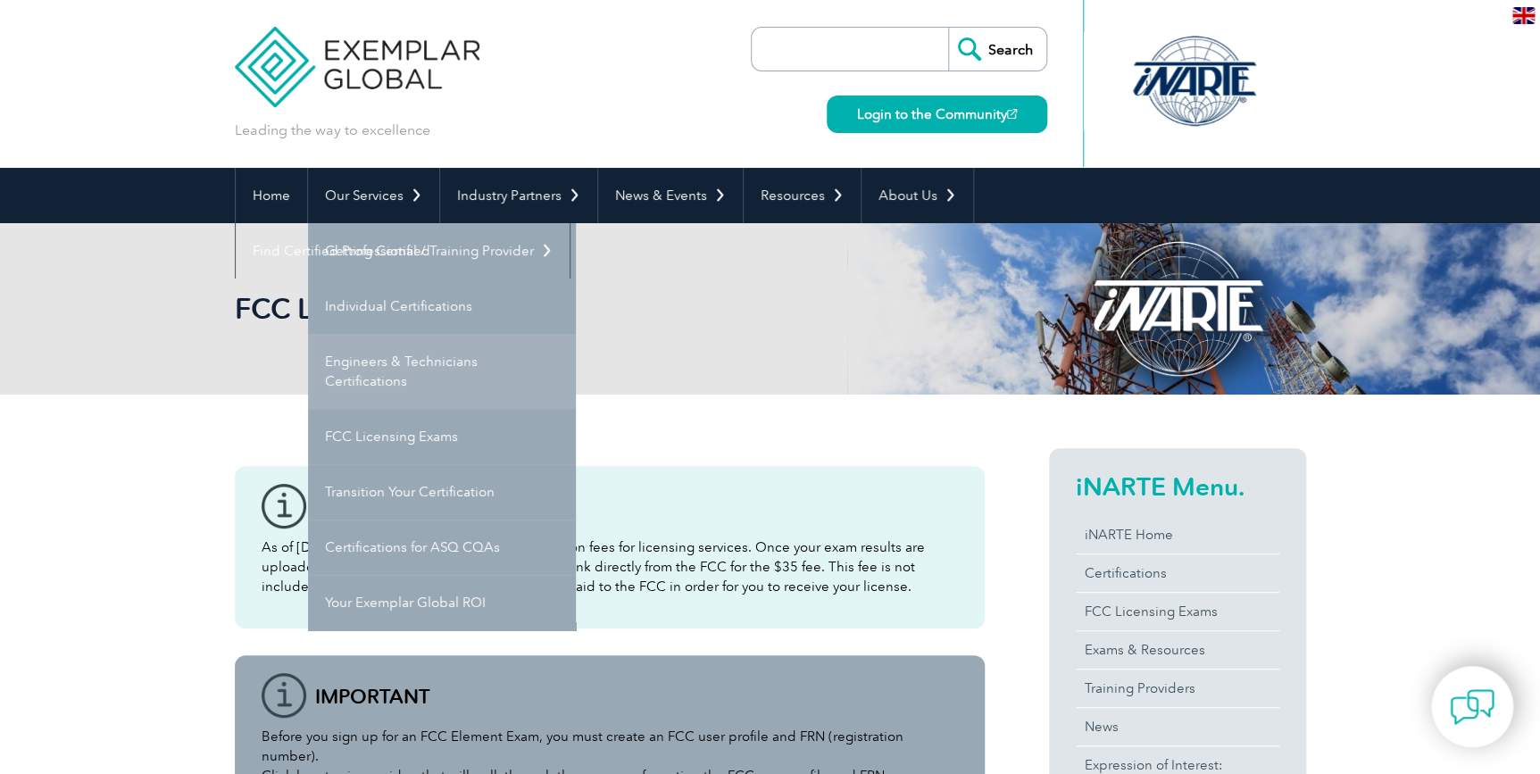
click at [373, 377] on link "Engineers & Technicians Certifications" at bounding box center [442, 371] width 268 height 75
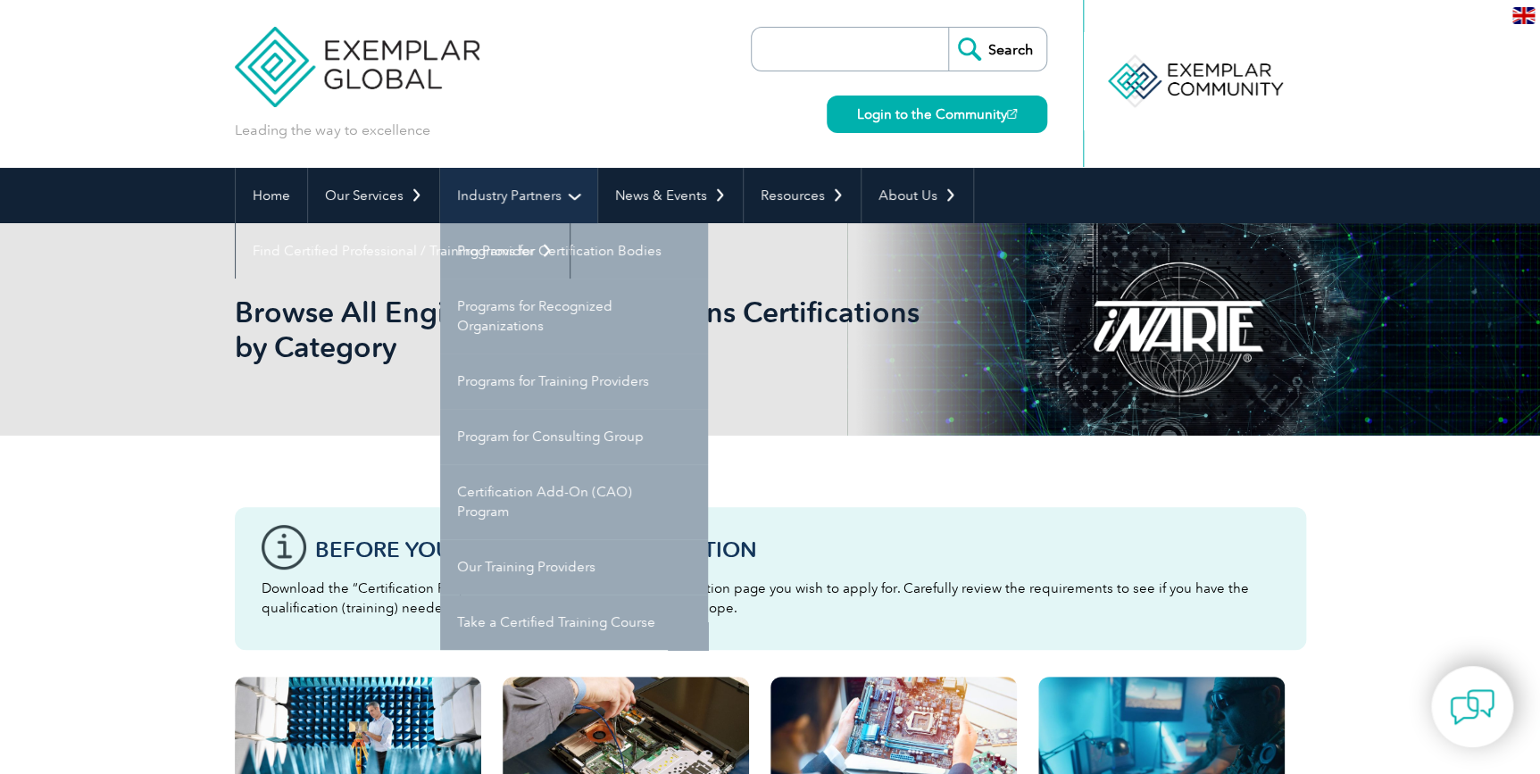
click at [538, 194] on link "Industry Partners" at bounding box center [518, 195] width 157 height 55
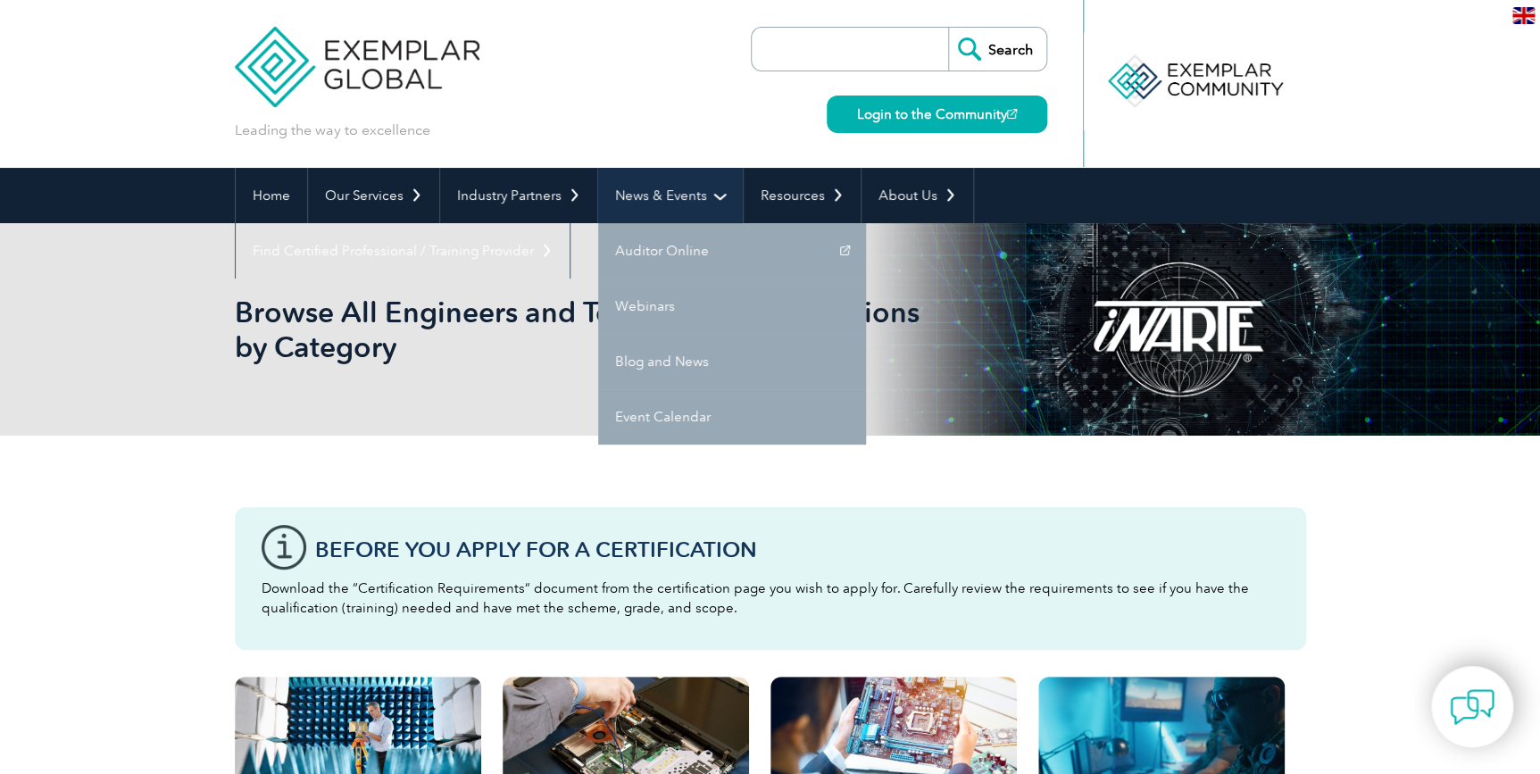
click at [664, 190] on link "News & Events" at bounding box center [670, 195] width 145 height 55
click at [705, 316] on link "Webinars" at bounding box center [732, 306] width 268 height 55
click at [681, 307] on link "Webinars" at bounding box center [732, 306] width 268 height 55
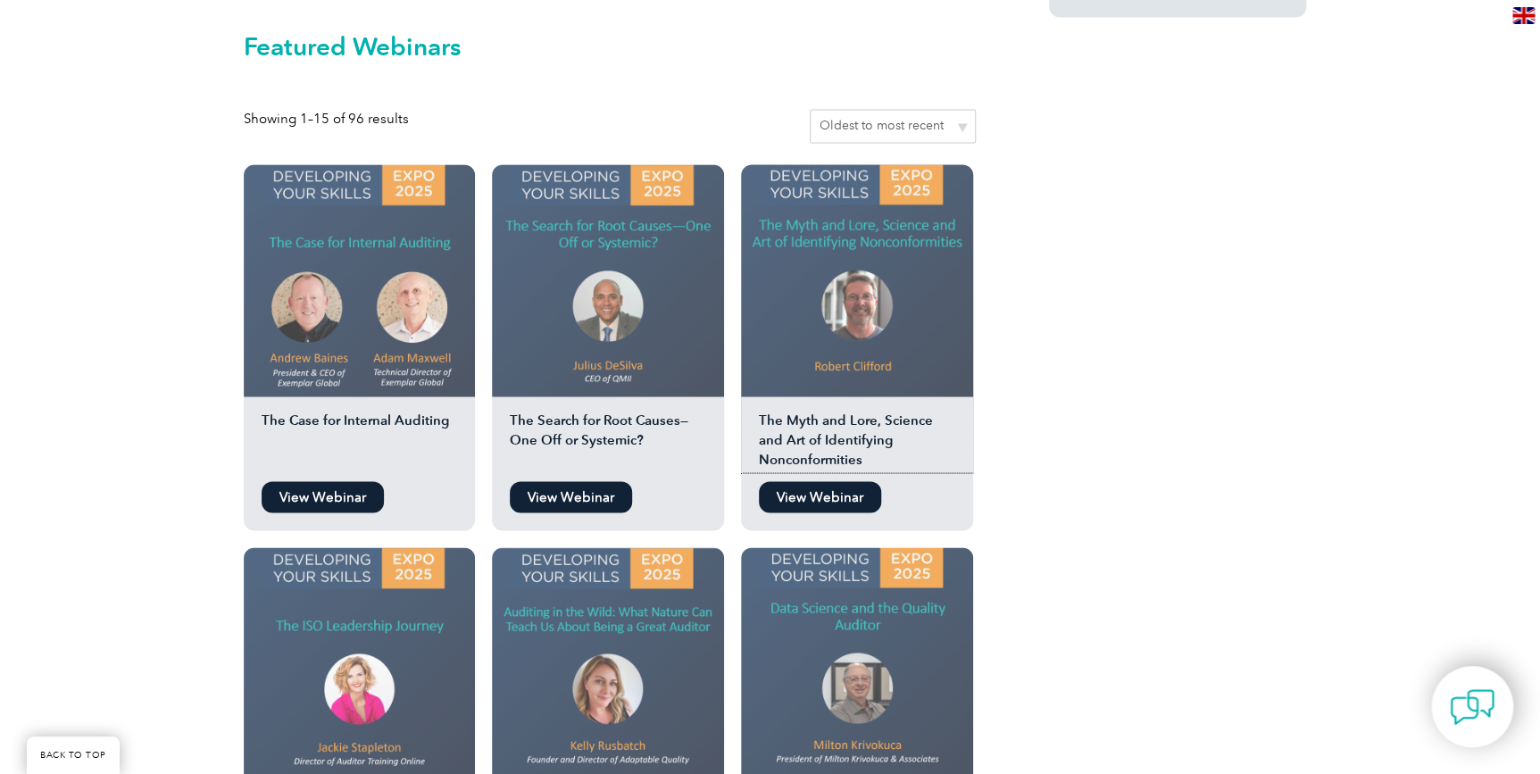
scroll to position [1866, 0]
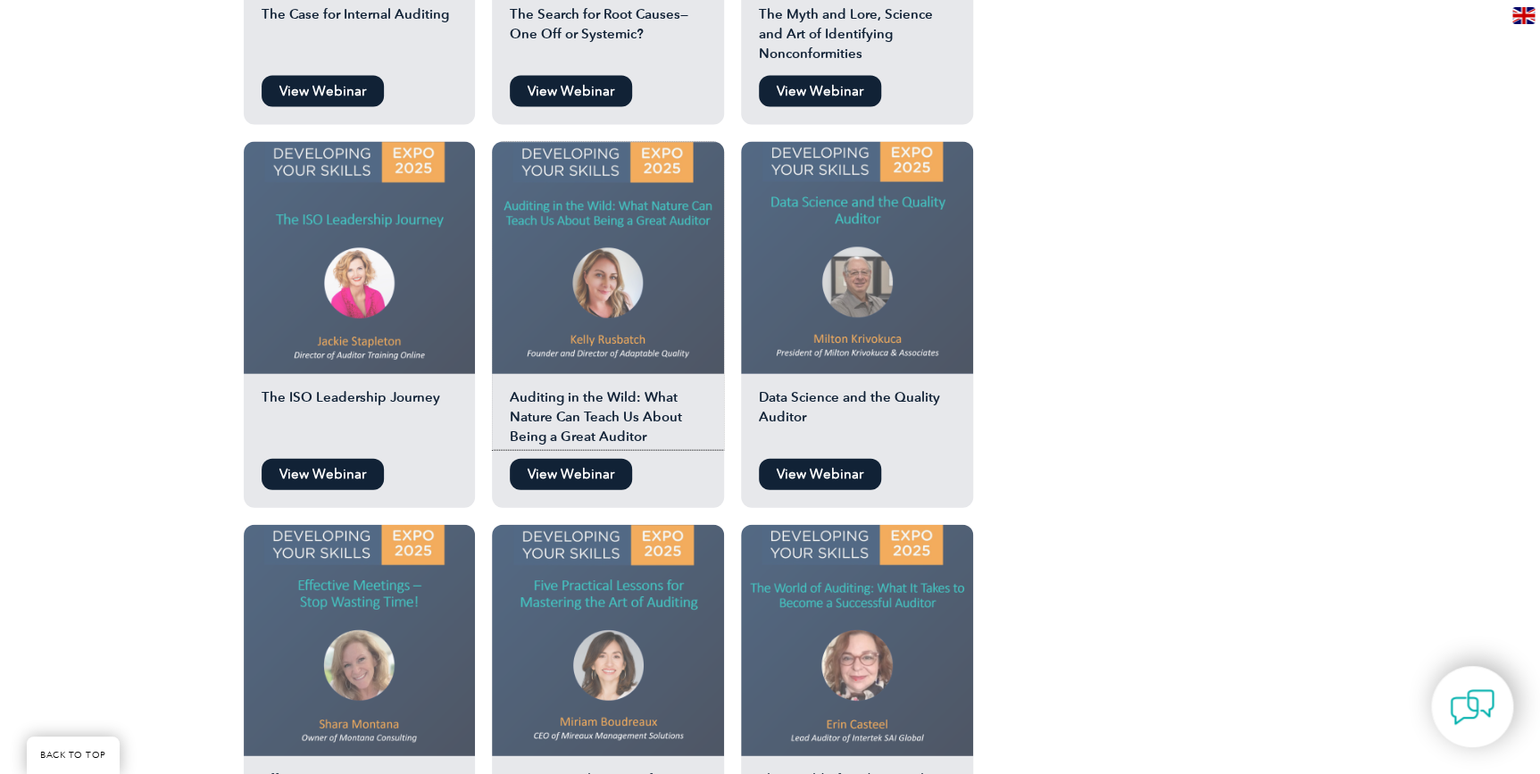
drag, startPoint x: 499, startPoint y: 343, endPoint x: 464, endPoint y: 259, distance: 90.9
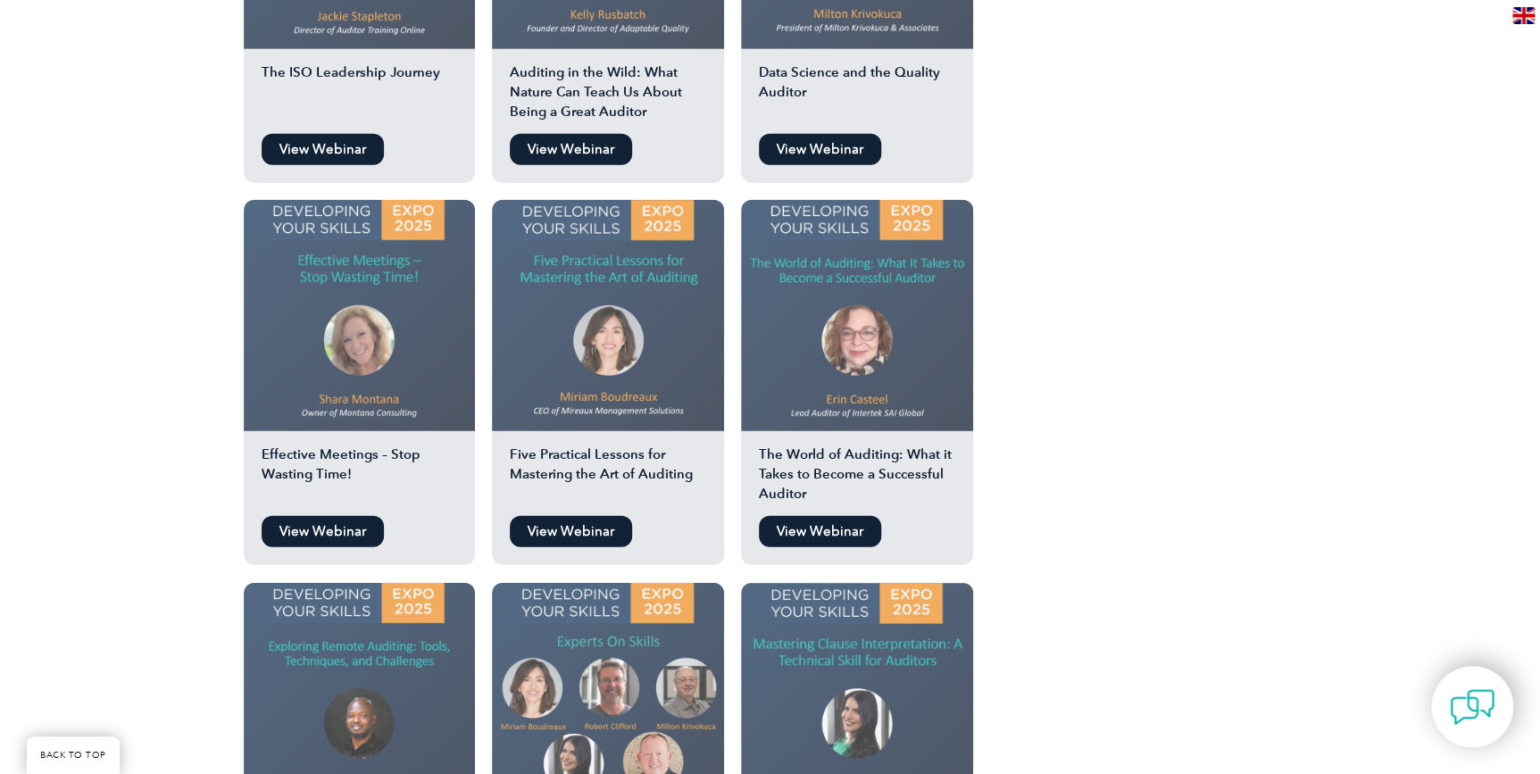
drag, startPoint x: 744, startPoint y: 331, endPoint x: 663, endPoint y: 329, distance: 80.4
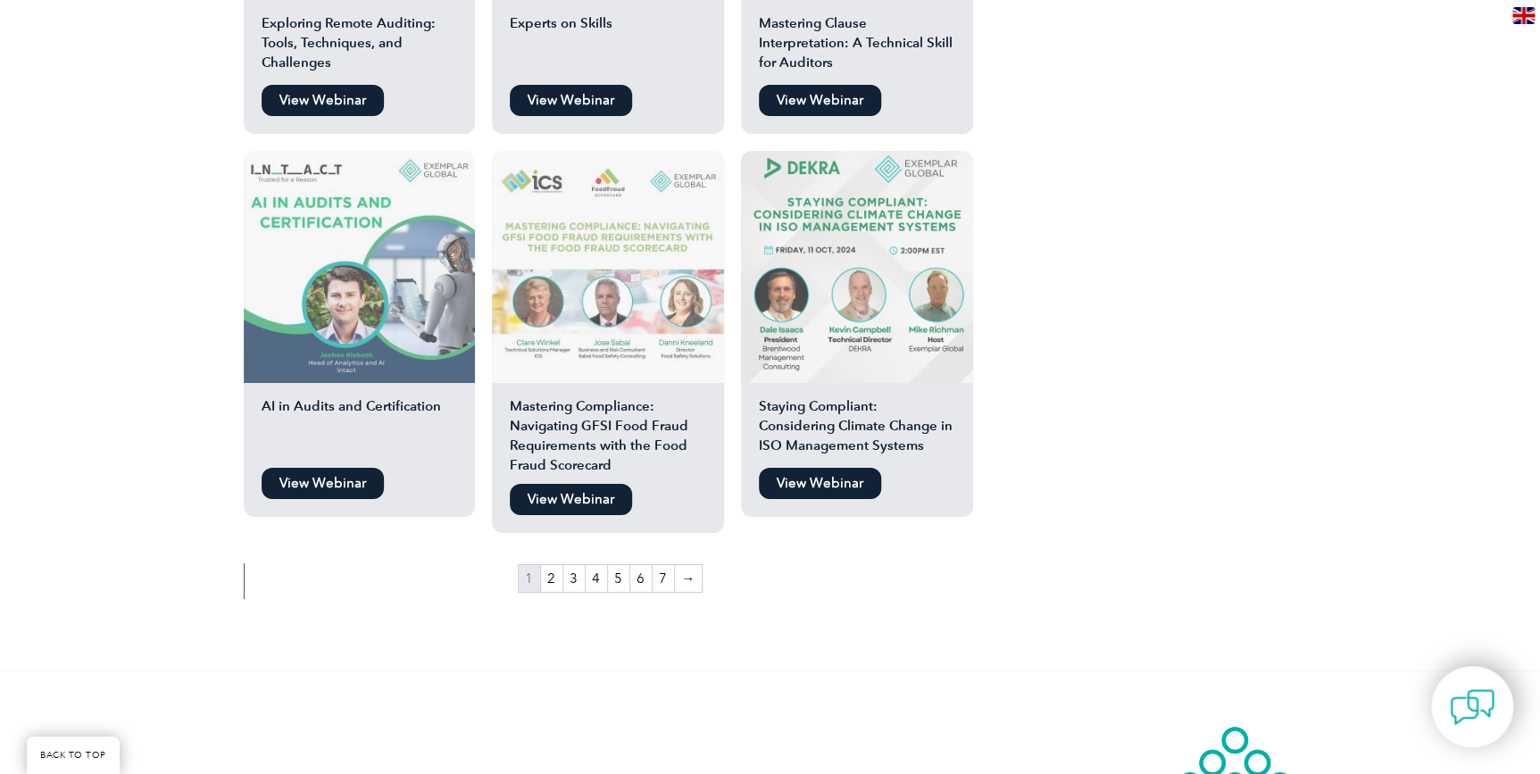
scroll to position [3084, 0]
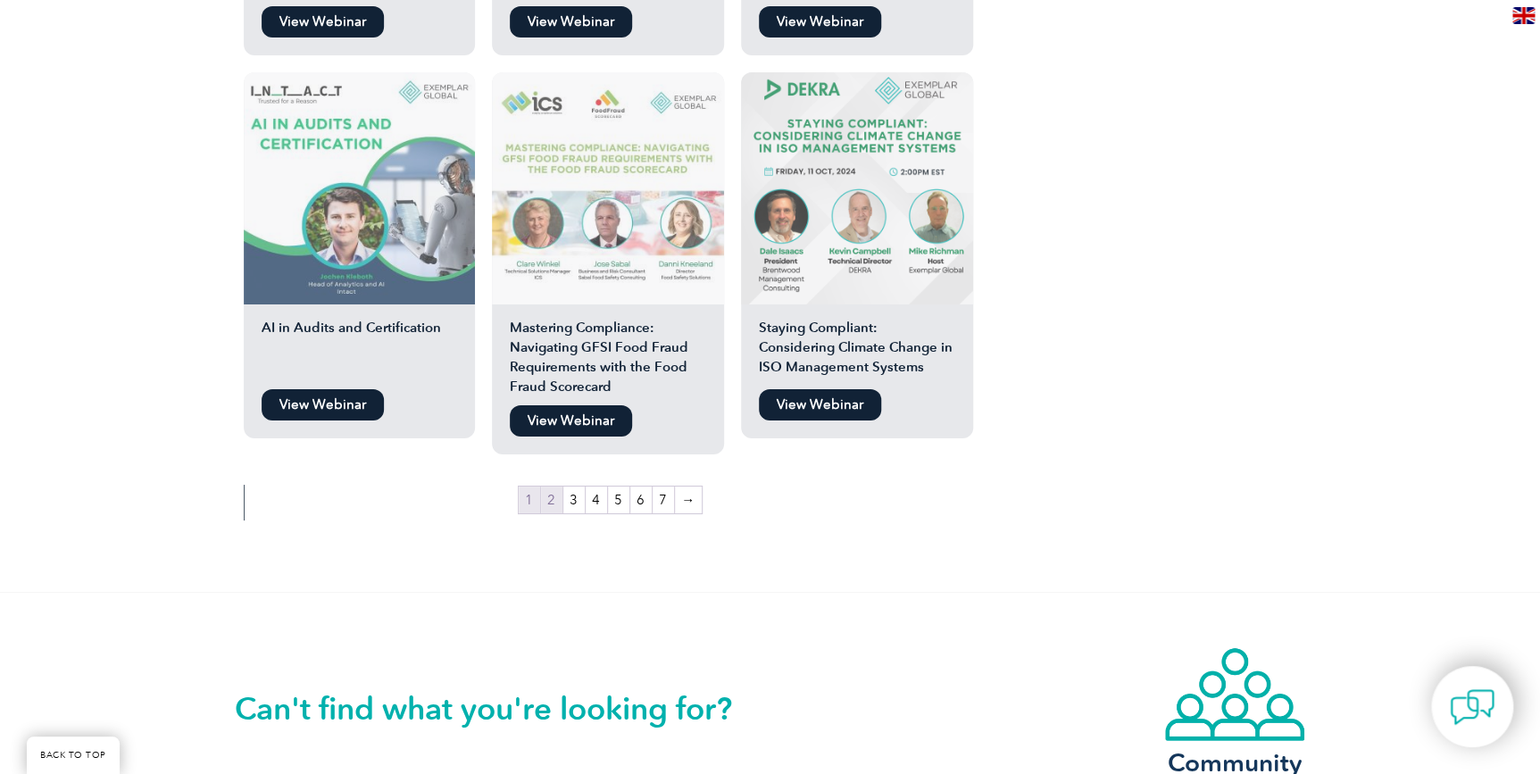
click at [556, 487] on link "2" at bounding box center [551, 500] width 21 height 27
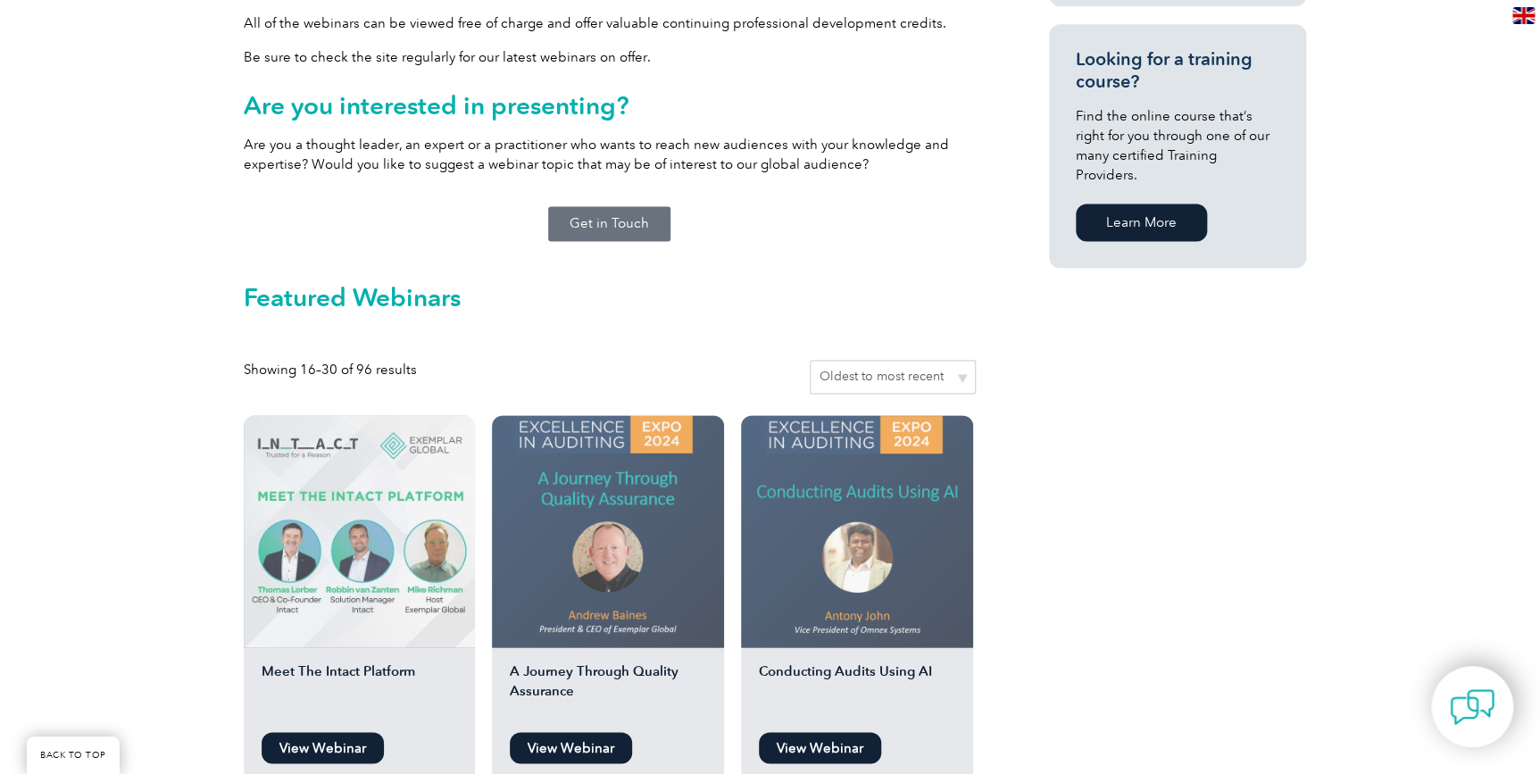
scroll to position [1217, 0]
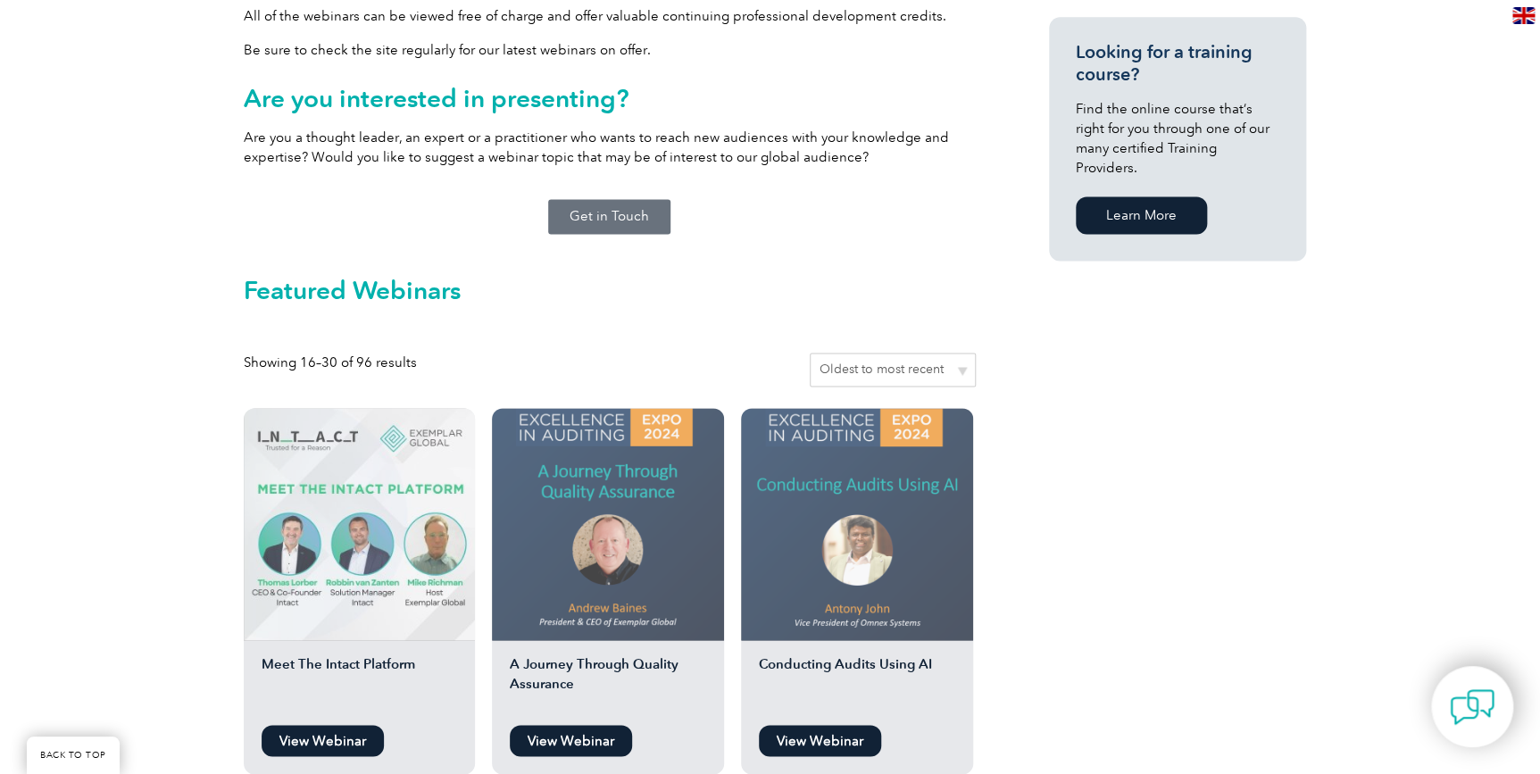
drag, startPoint x: 430, startPoint y: 512, endPoint x: 414, endPoint y: 506, distance: 16.9
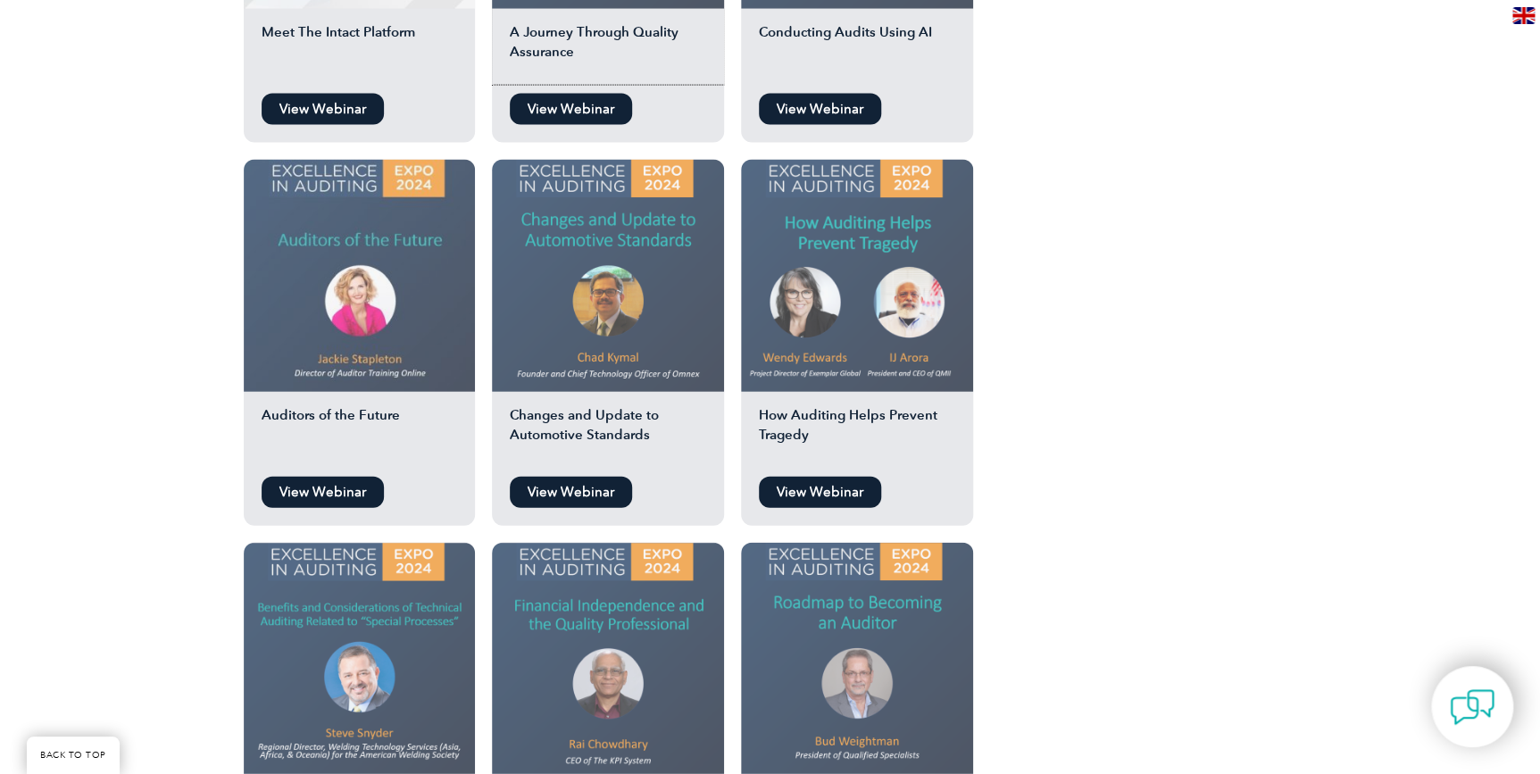
scroll to position [2028, 0]
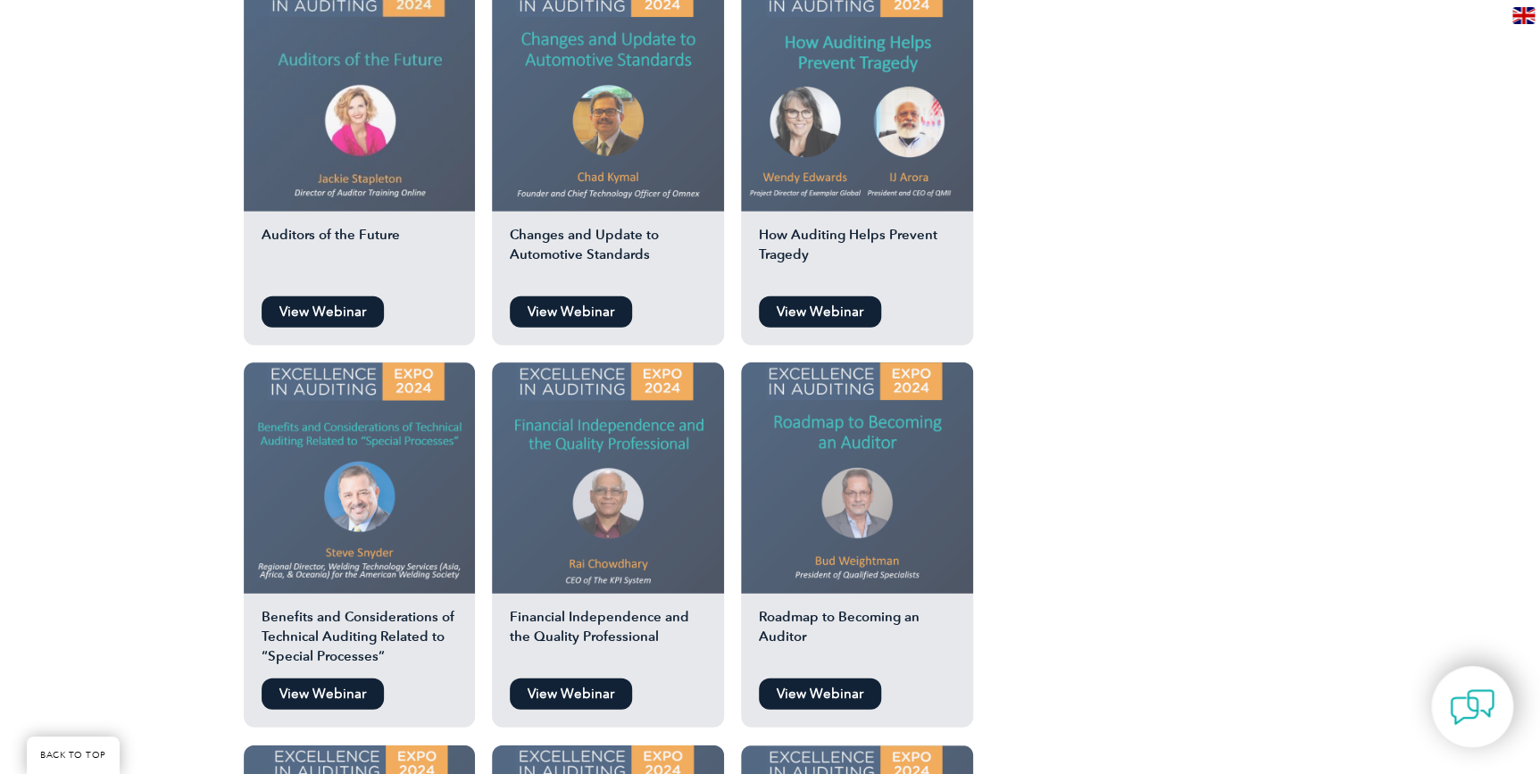
drag, startPoint x: 681, startPoint y: 446, endPoint x: 791, endPoint y: 491, distance: 118.5
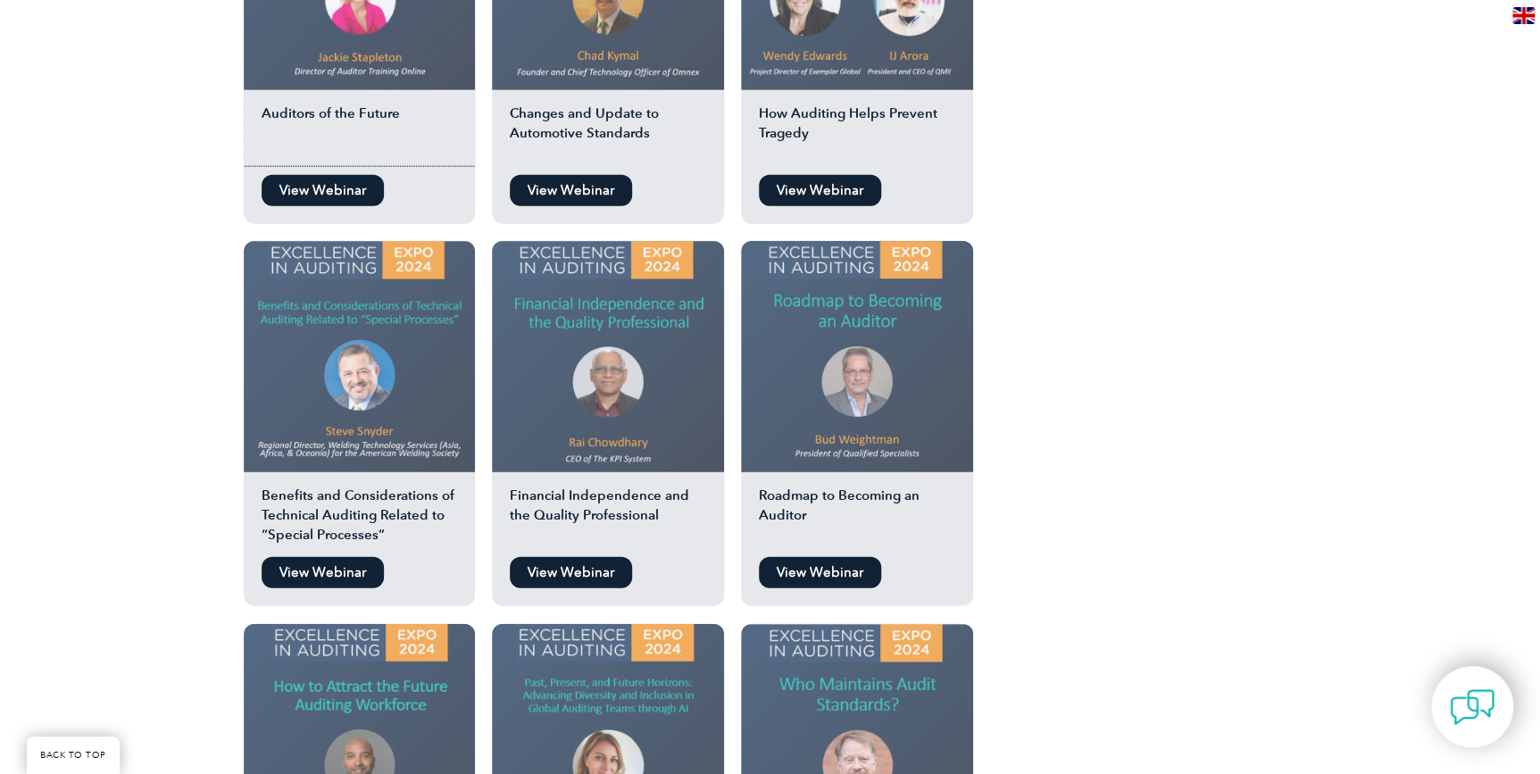
scroll to position [2272, 0]
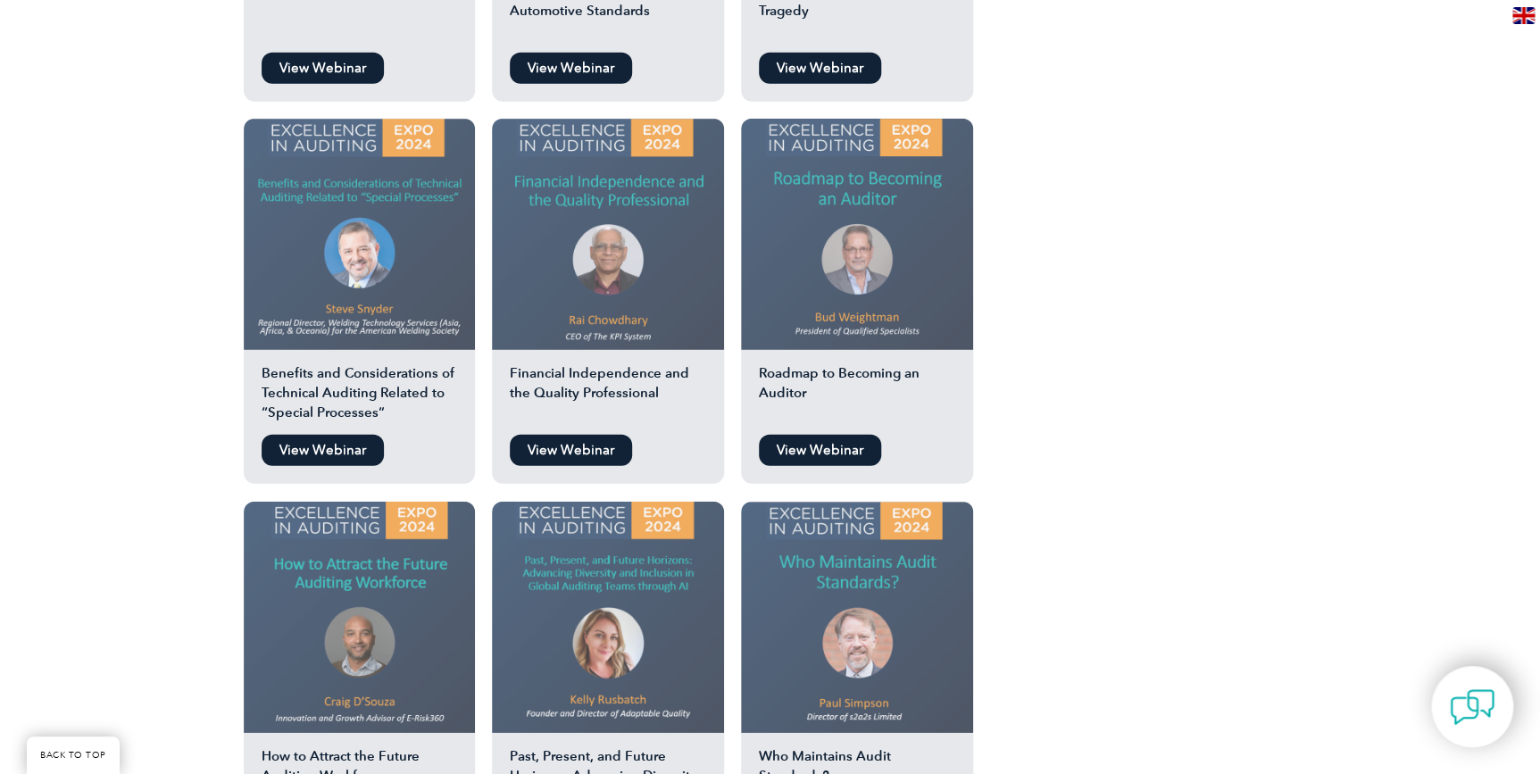
drag, startPoint x: 476, startPoint y: 246, endPoint x: 371, endPoint y: 590, distance: 360.1
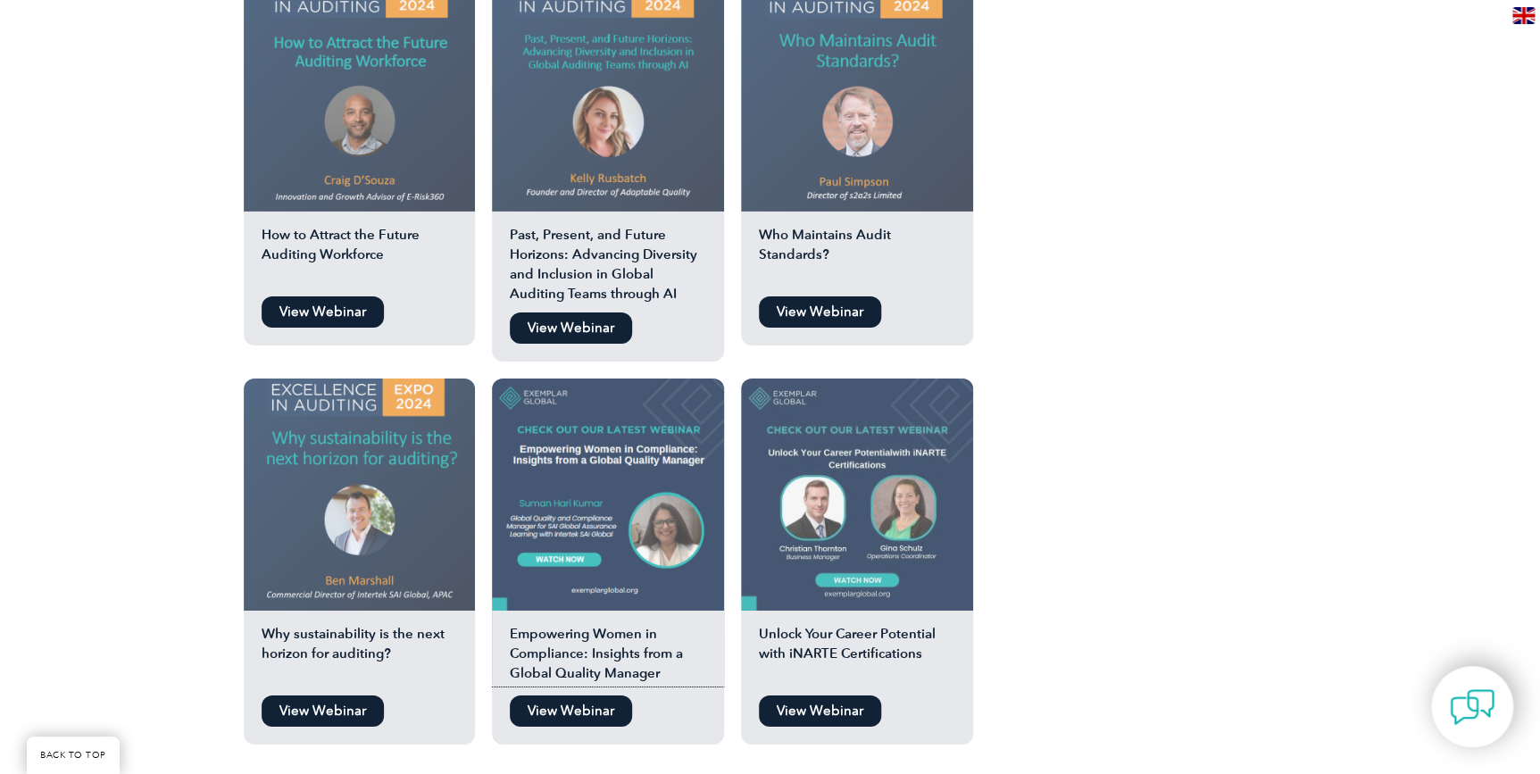
scroll to position [3002, 0]
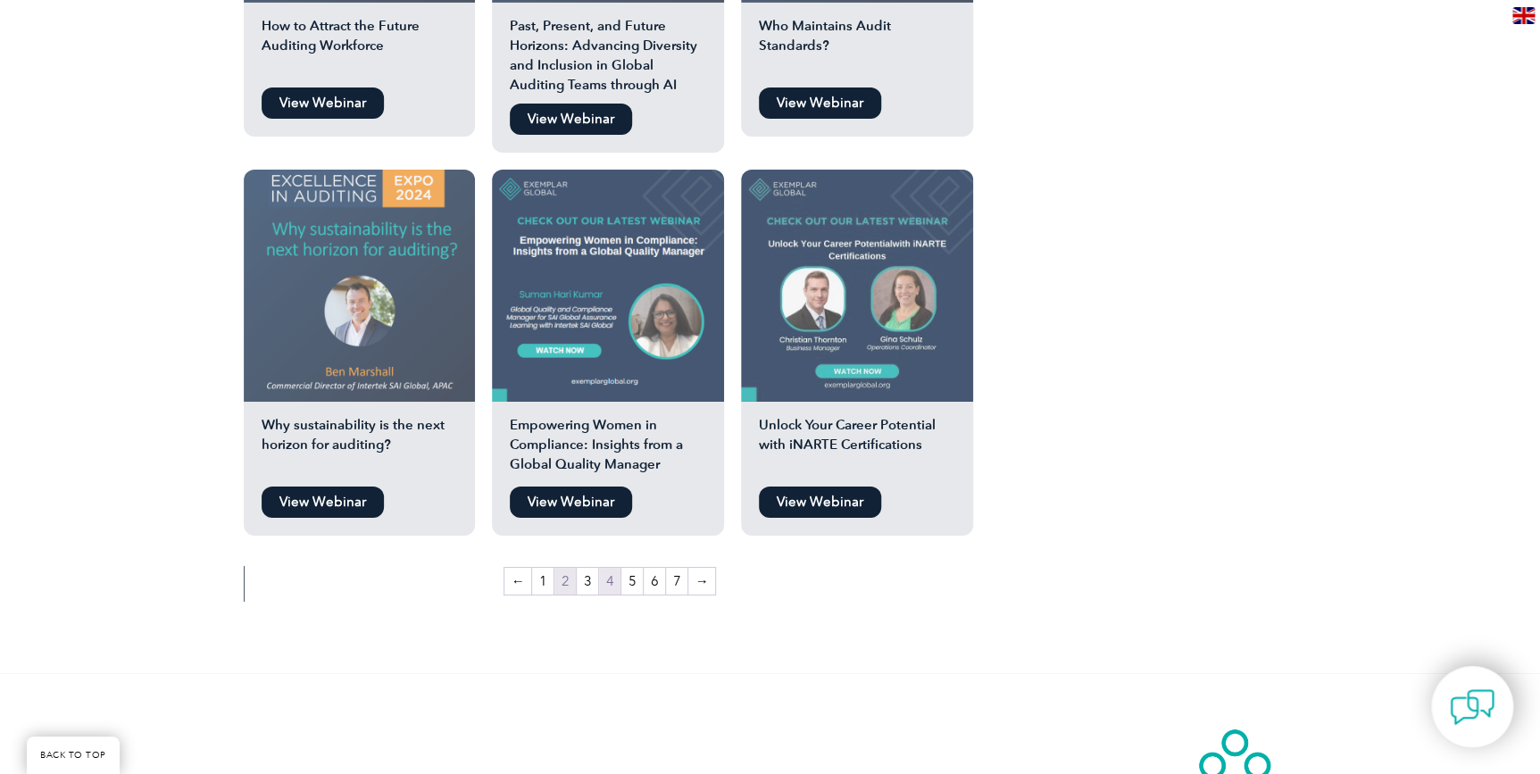
click at [612, 568] on link "4" at bounding box center [609, 581] width 21 height 27
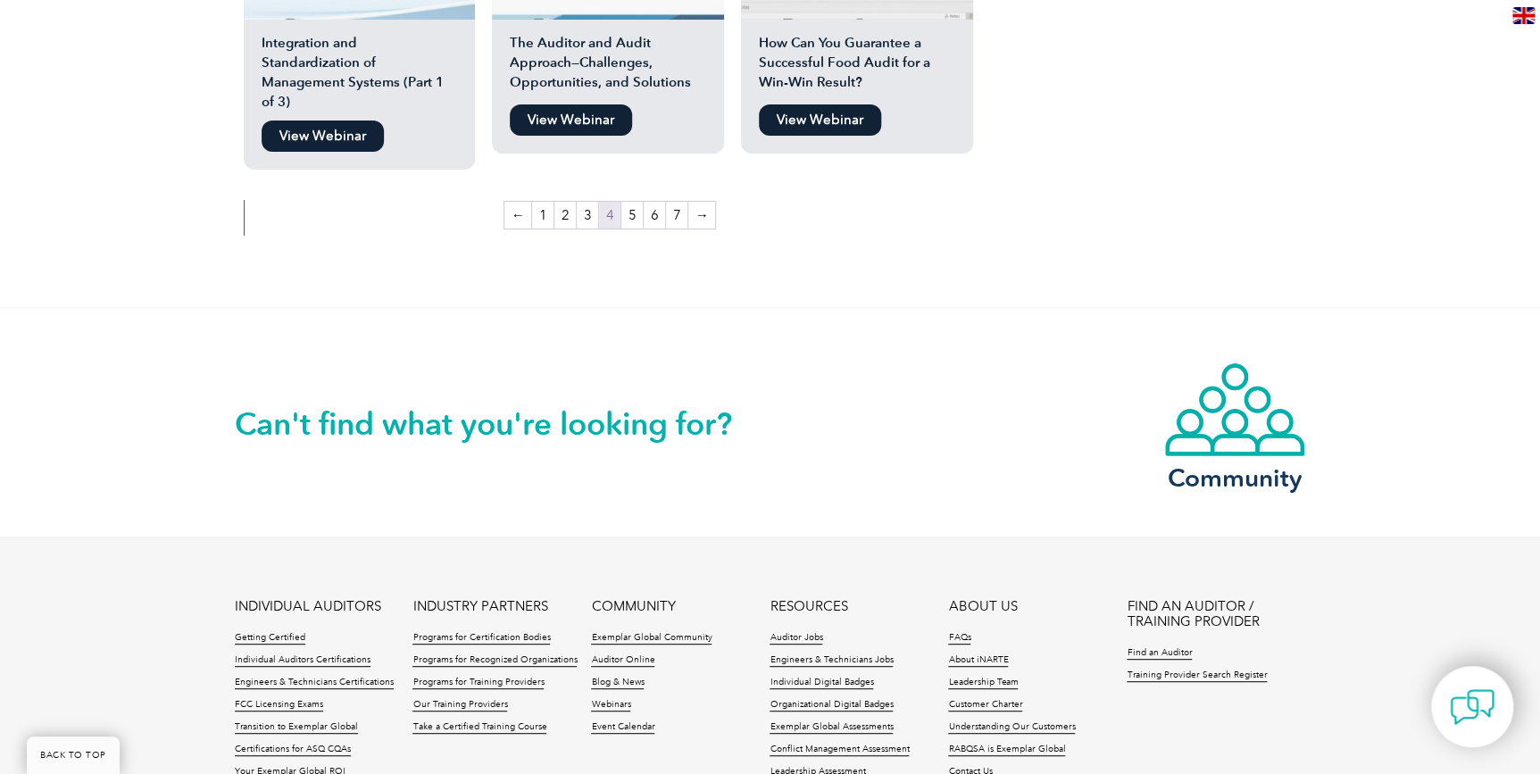
scroll to position [3409, 0]
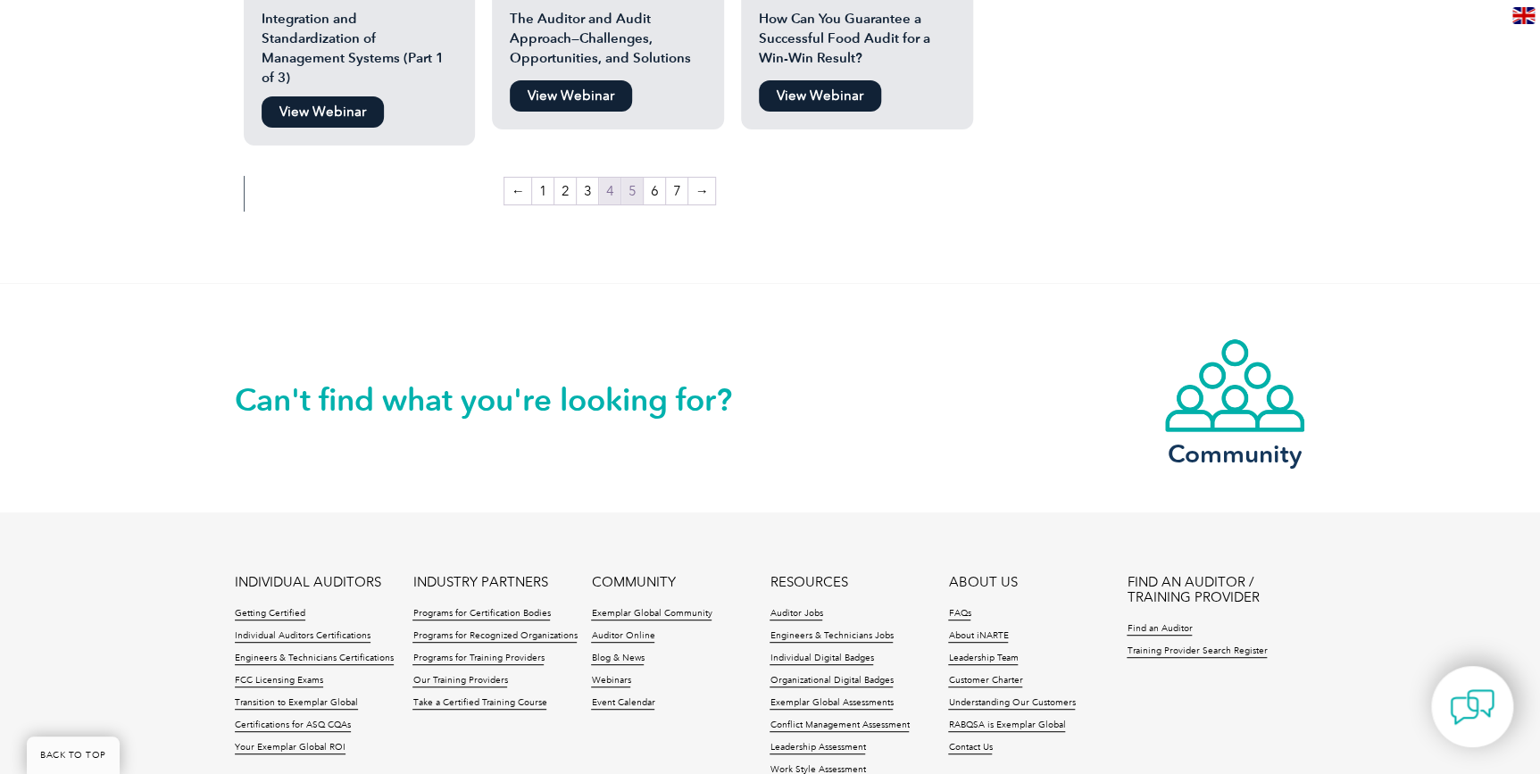
click at [635, 178] on link "5" at bounding box center [631, 191] width 21 height 27
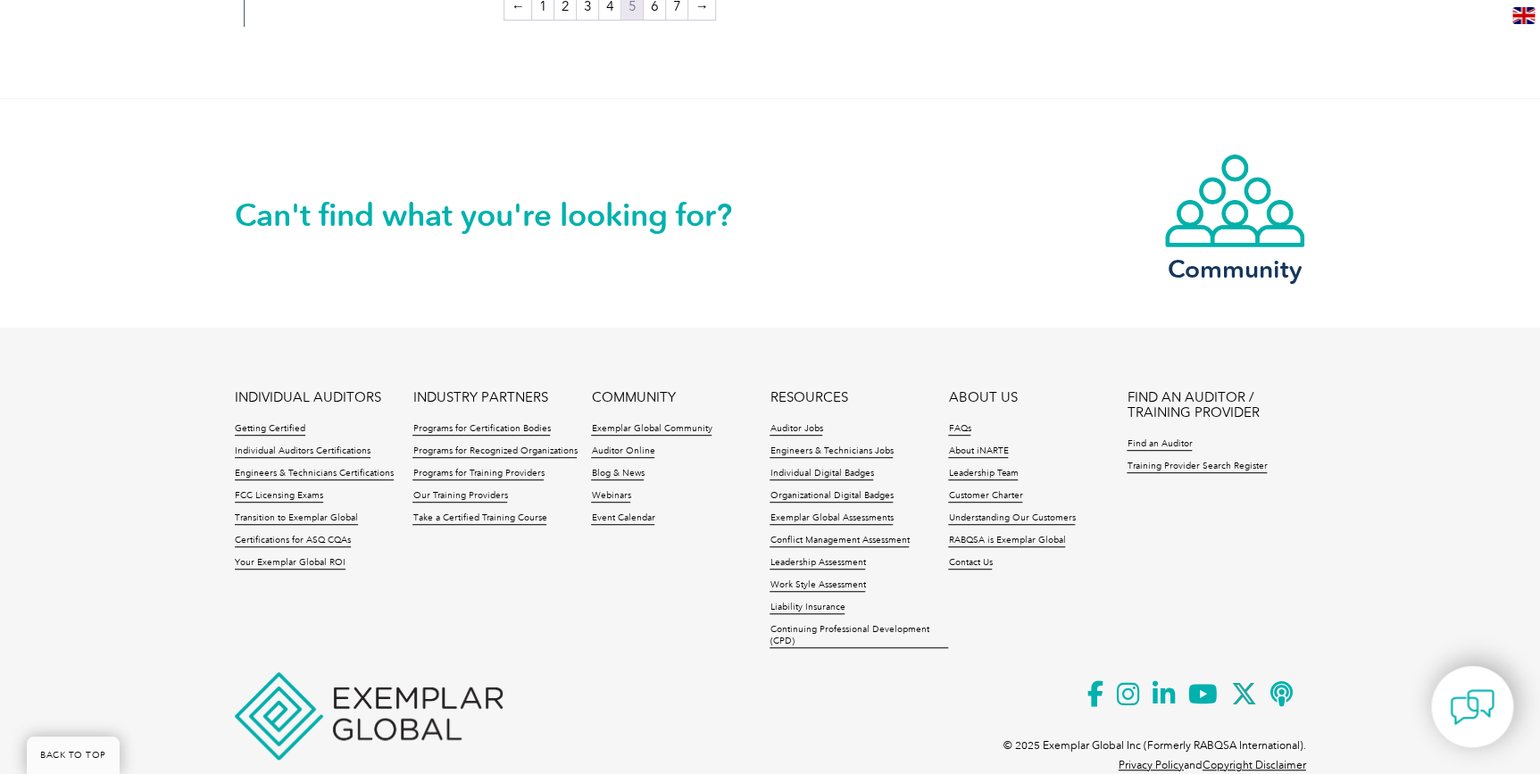
scroll to position [3631, 0]
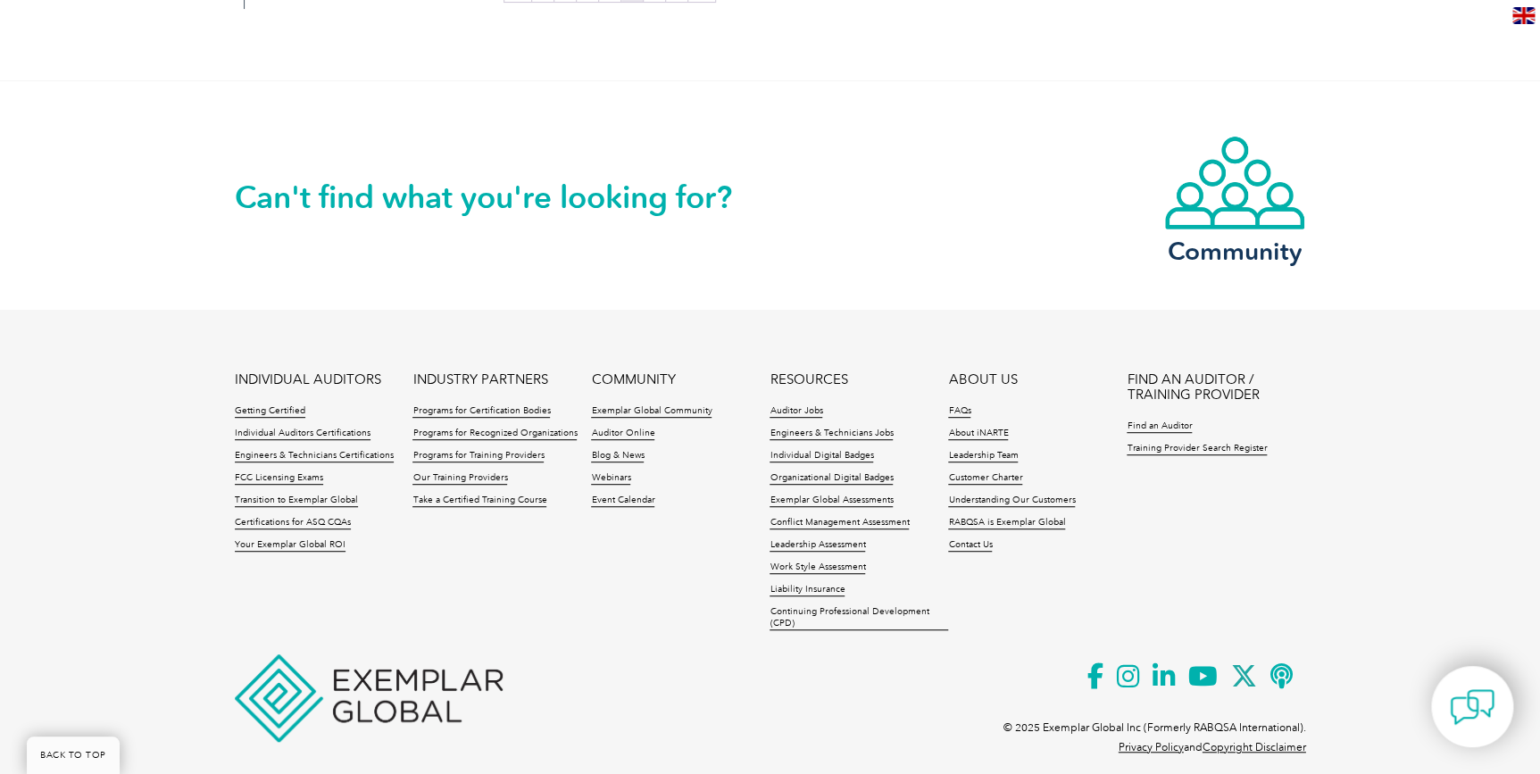
click at [794, 495] on li "Exemplar Global Assessments" at bounding box center [859, 506] width 179 height 22
click at [797, 495] on link "Exemplar Global Assessments" at bounding box center [831, 501] width 123 height 12
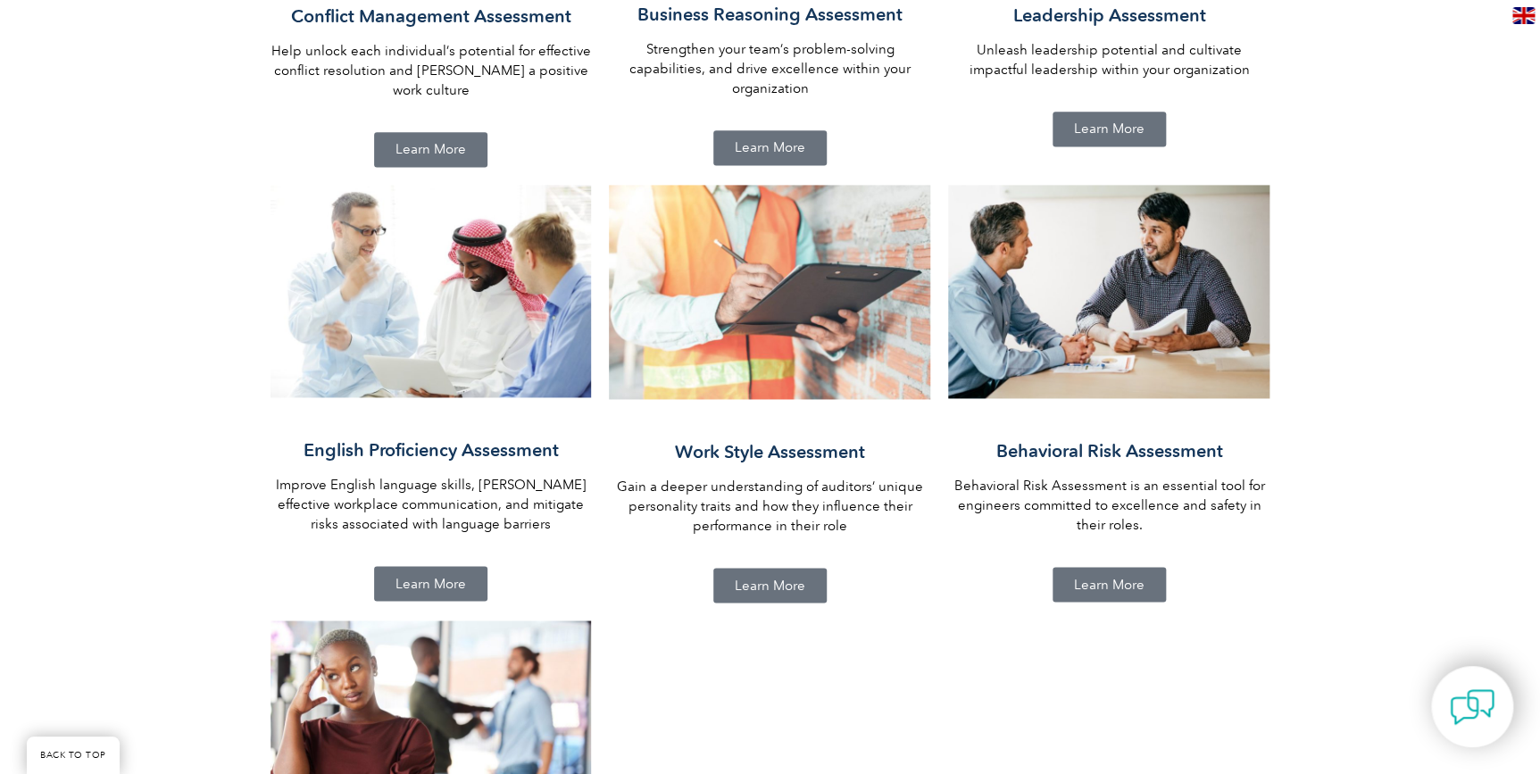
scroll to position [1136, 0]
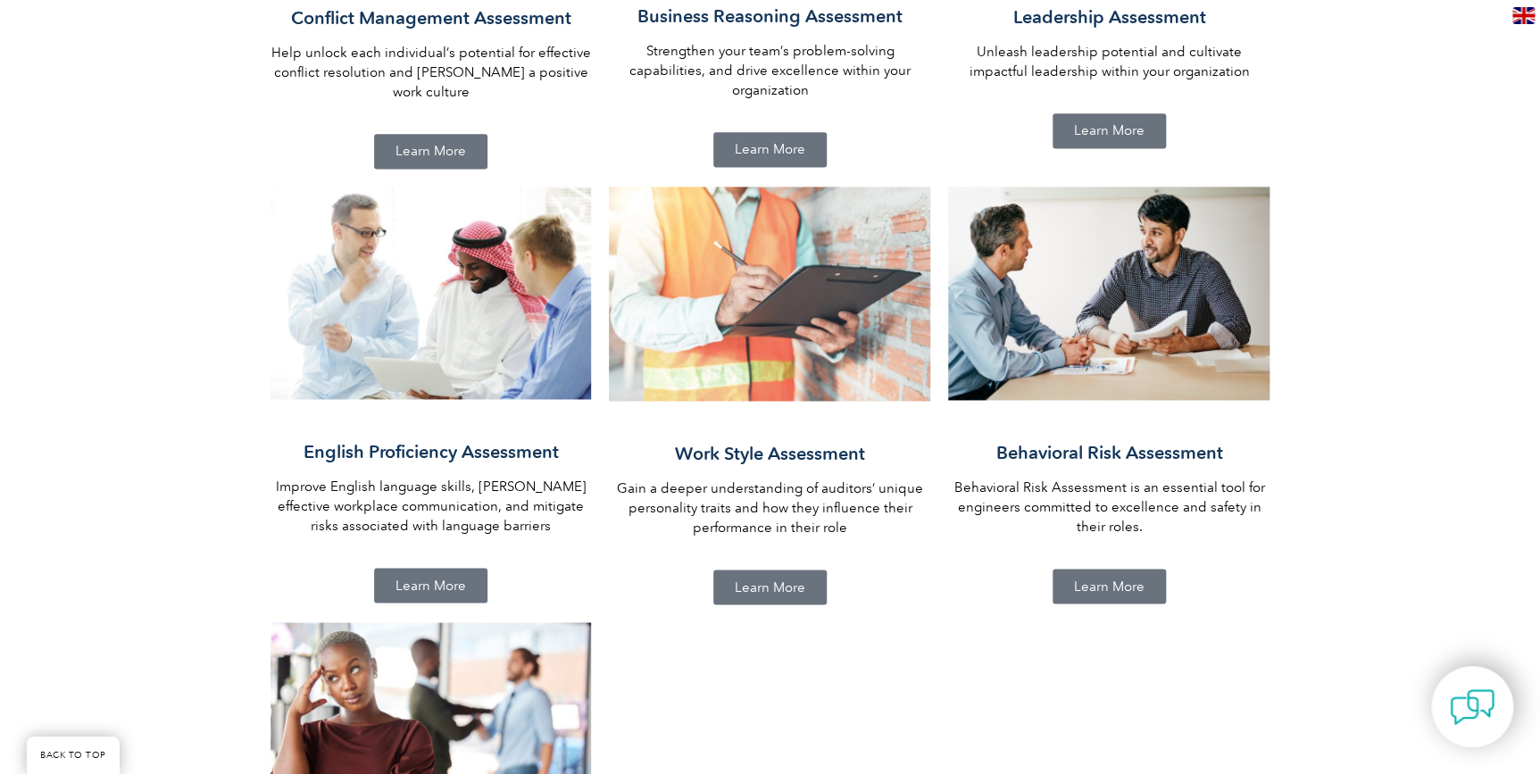
drag, startPoint x: 902, startPoint y: 206, endPoint x: 1069, endPoint y: 205, distance: 167.0
drag, startPoint x: 266, startPoint y: 295, endPoint x: 266, endPoint y: 283, distance: 11.6
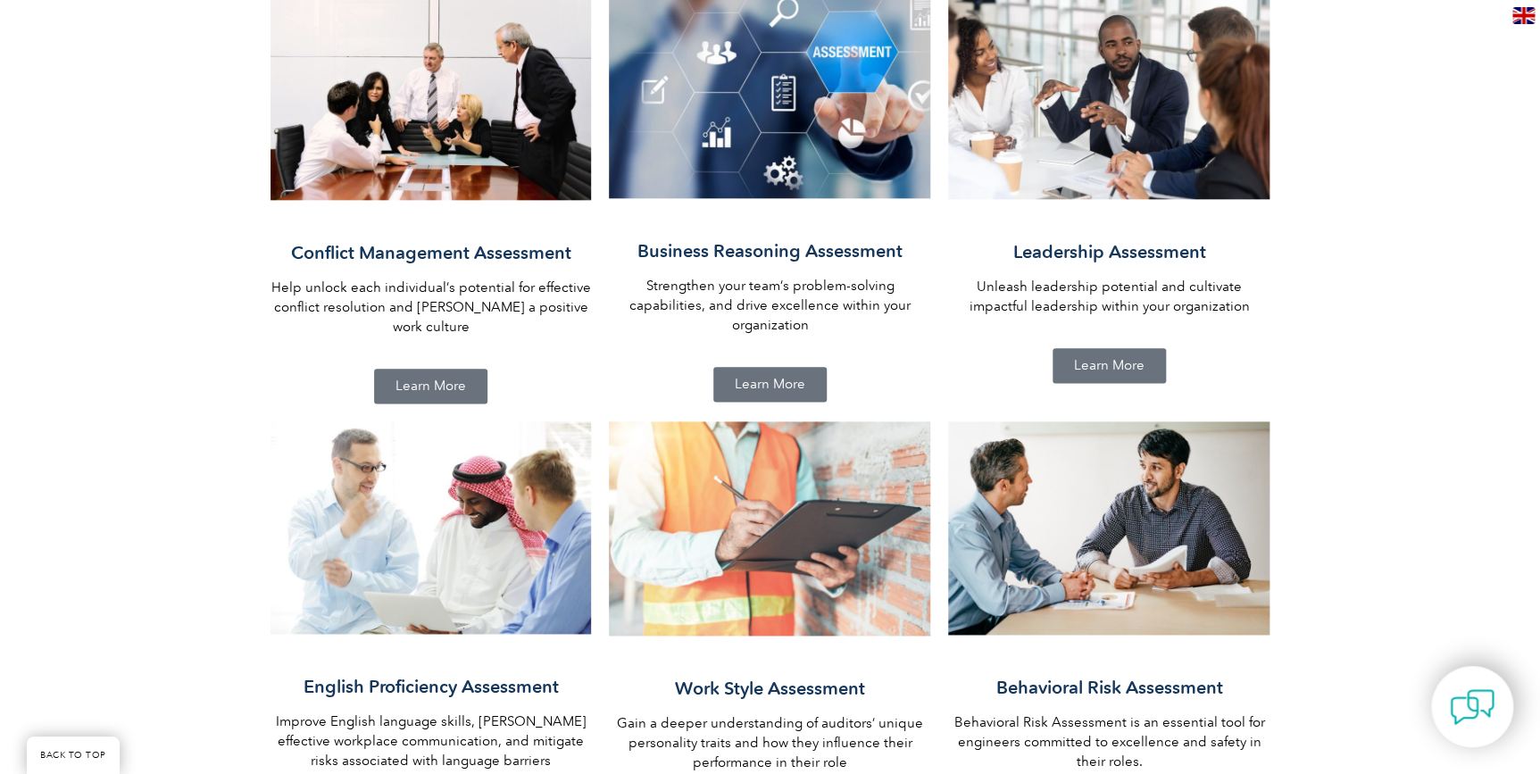
scroll to position [649, 0]
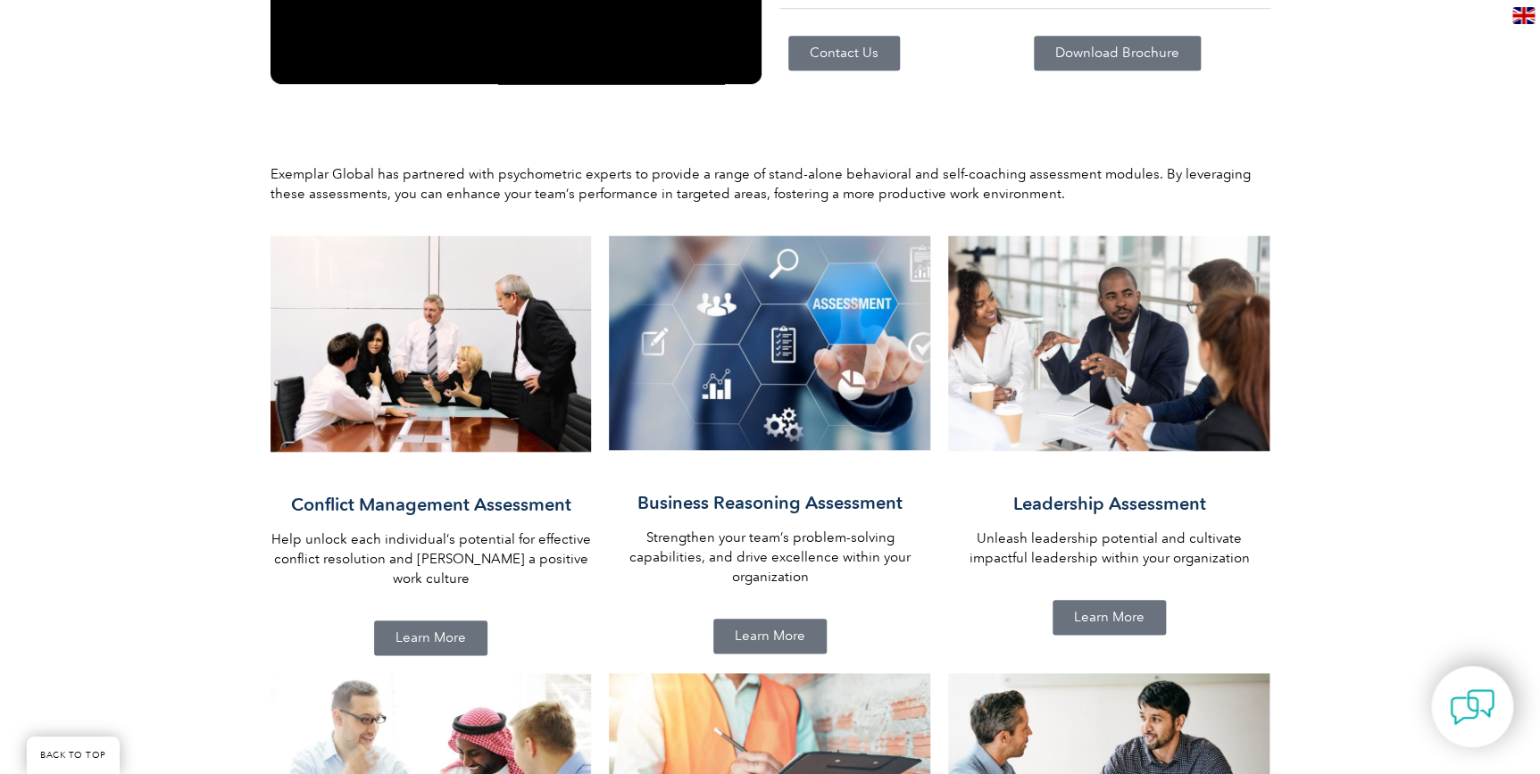
drag, startPoint x: 432, startPoint y: 173, endPoint x: 357, endPoint y: 313, distance: 159.0
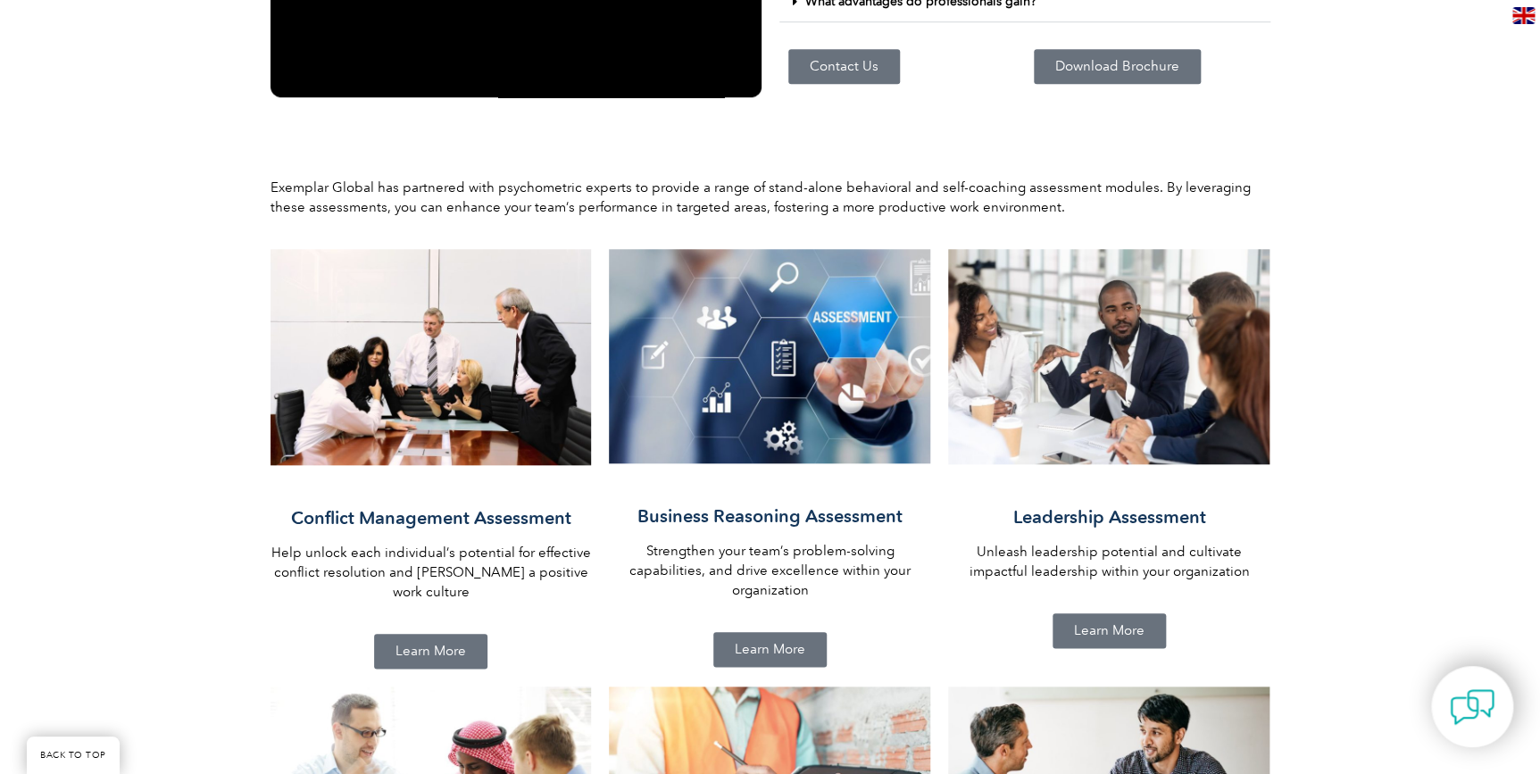
scroll to position [730, 0]
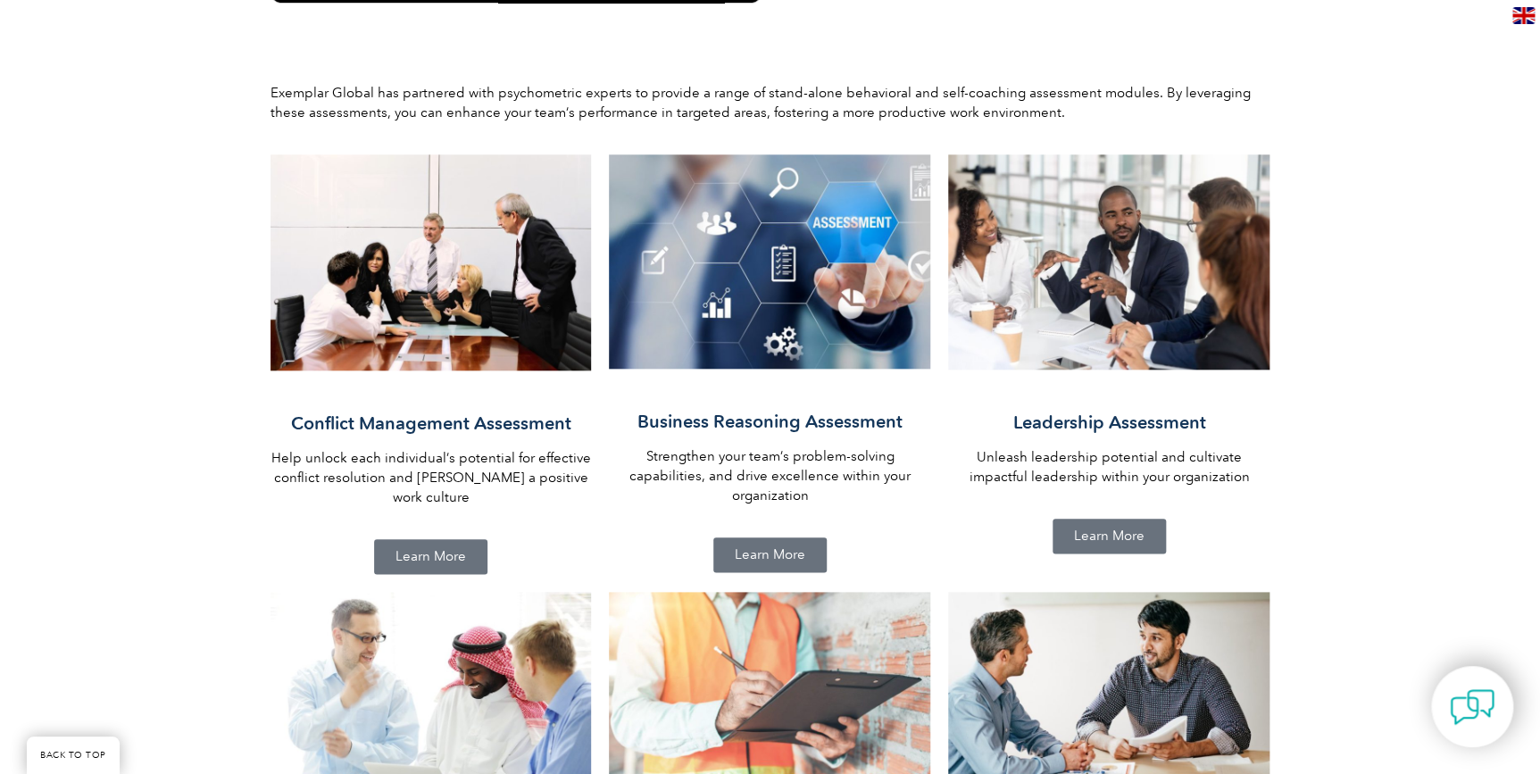
drag, startPoint x: 537, startPoint y: 213, endPoint x: 828, endPoint y: 198, distance: 291.4
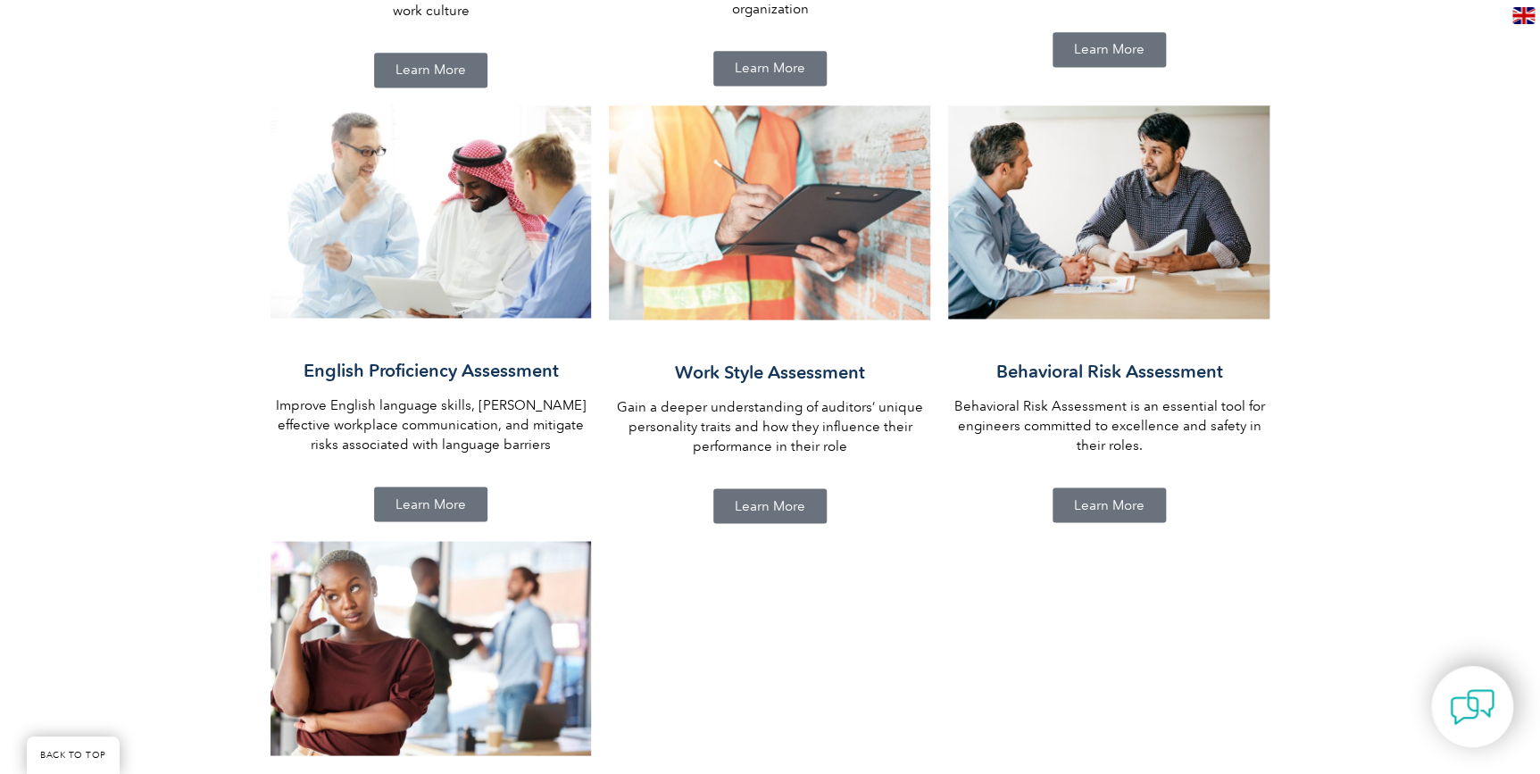
click at [1037, 208] on img at bounding box center [1108, 211] width 321 height 213
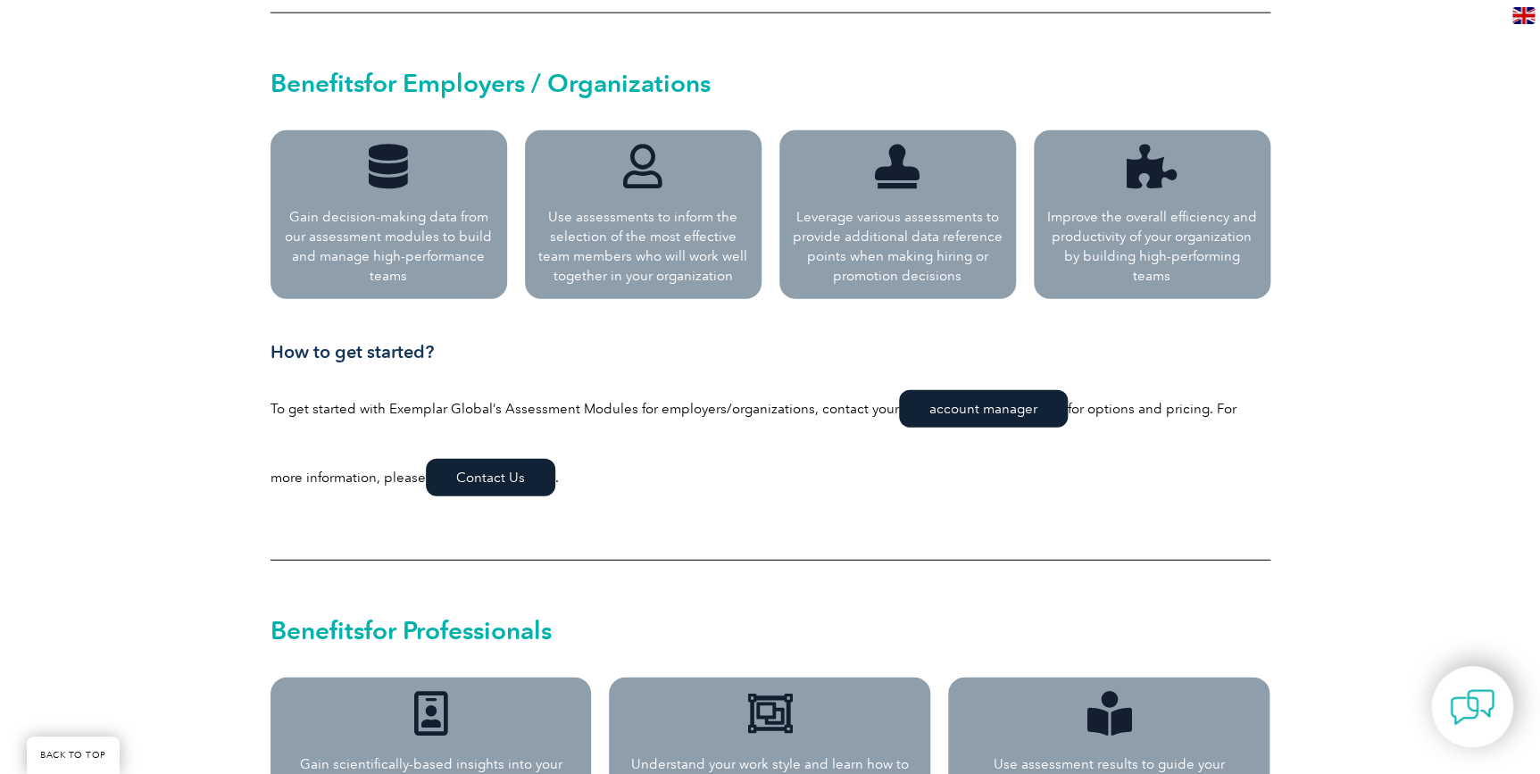
scroll to position [2353, 0]
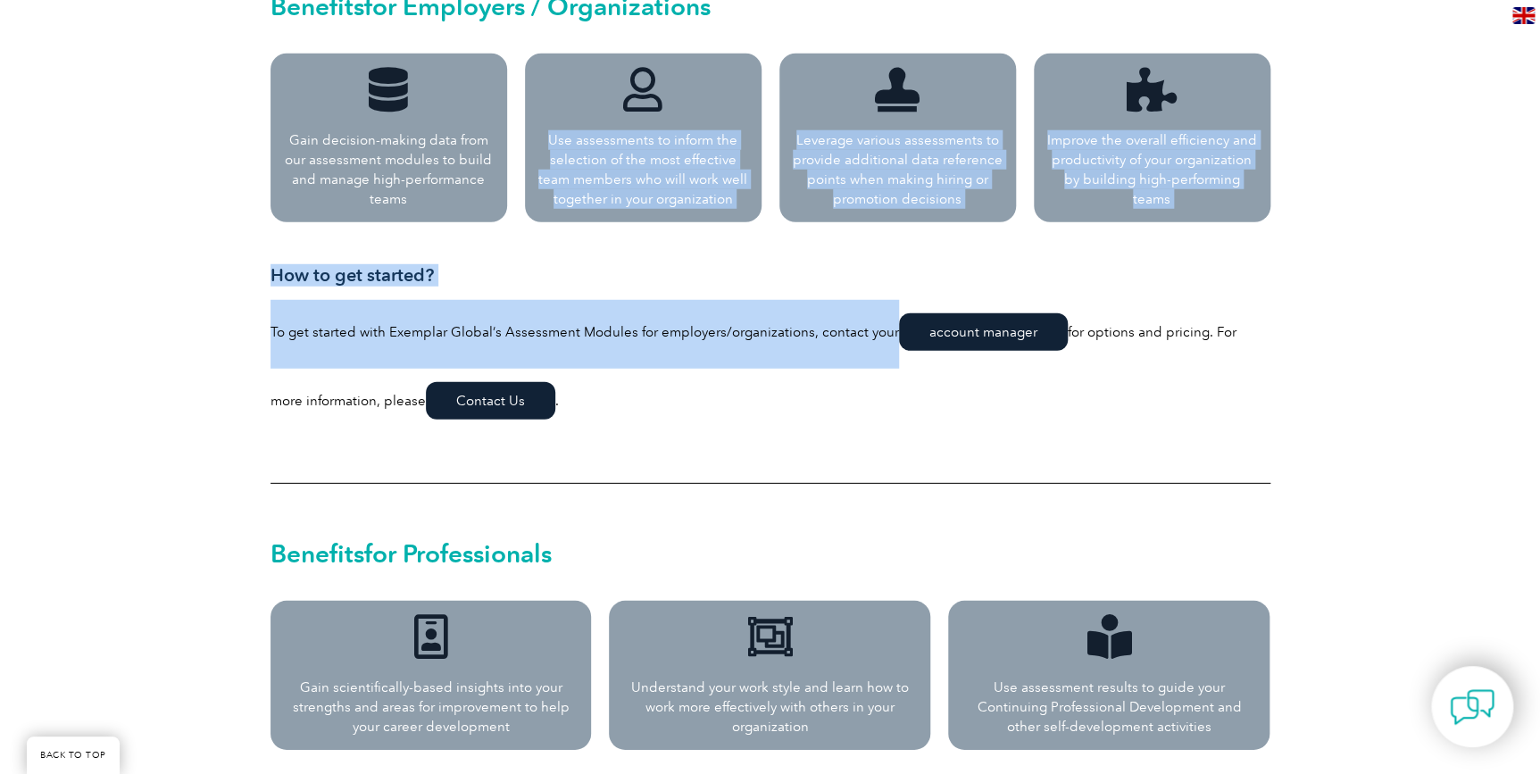
drag, startPoint x: 635, startPoint y: 73, endPoint x: 886, endPoint y: 367, distance: 386.3
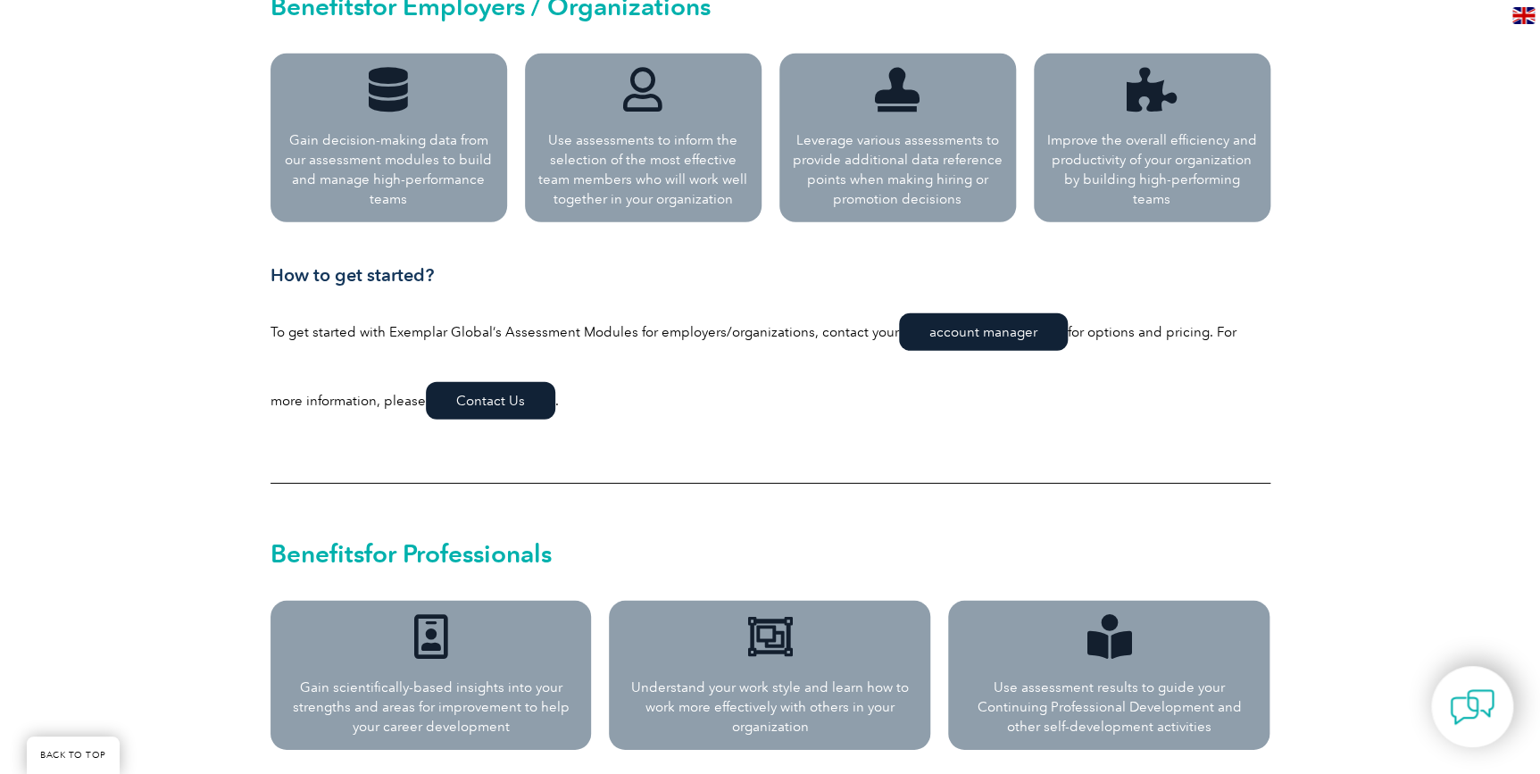
drag, startPoint x: 886, startPoint y: 367, endPoint x: 752, endPoint y: 442, distance: 153.5
click at [741, 431] on p "To get started with Exemplar Global’s Assessment Modules for employers/organiza…" at bounding box center [771, 368] width 1000 height 137
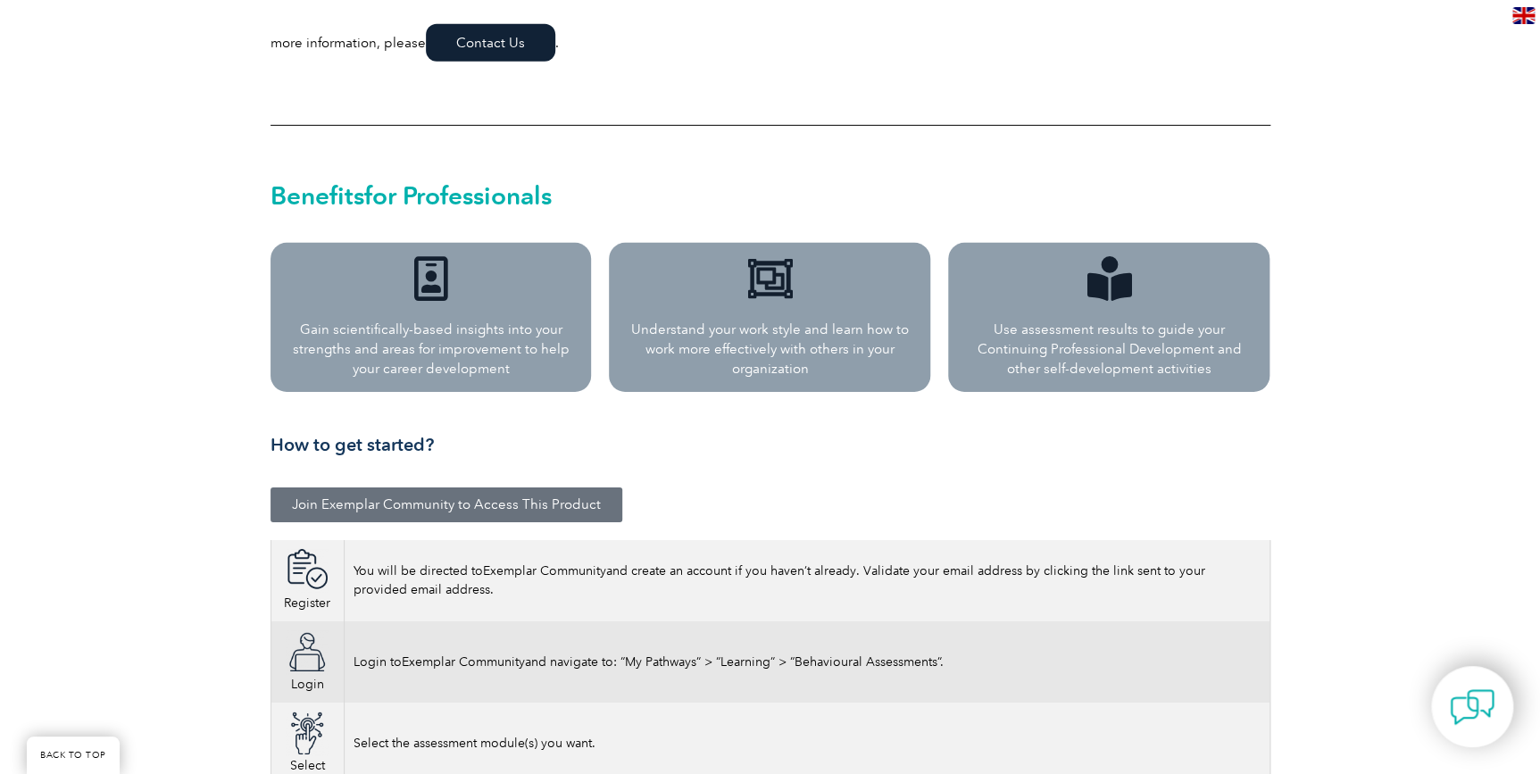
scroll to position [2840, 0]
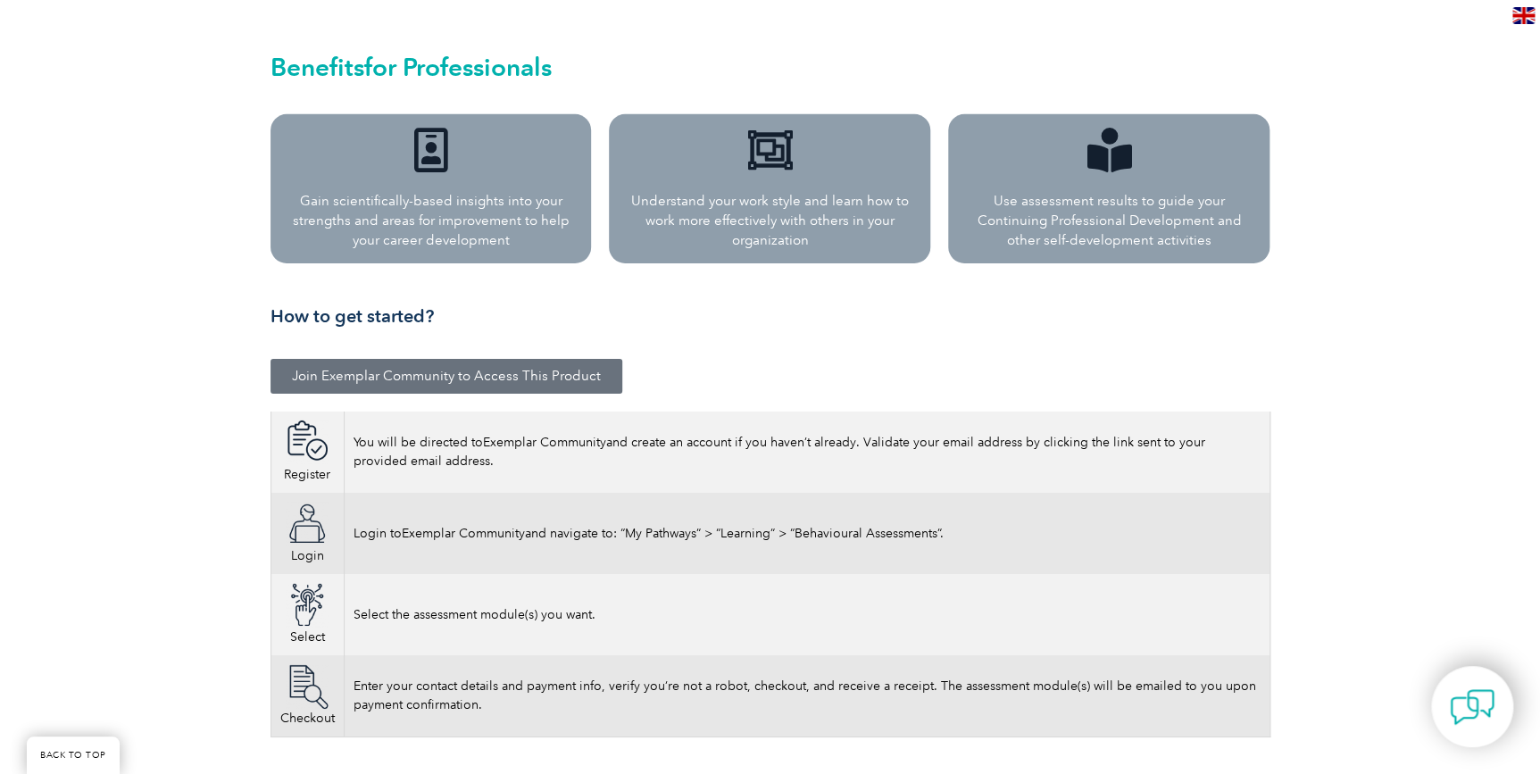
click at [766, 127] on div "Understand your work style and learn how to work more effectively with others i…" at bounding box center [769, 188] width 321 height 149
drag, startPoint x: 302, startPoint y: 625, endPoint x: 308, endPoint y: 702, distance: 77.0
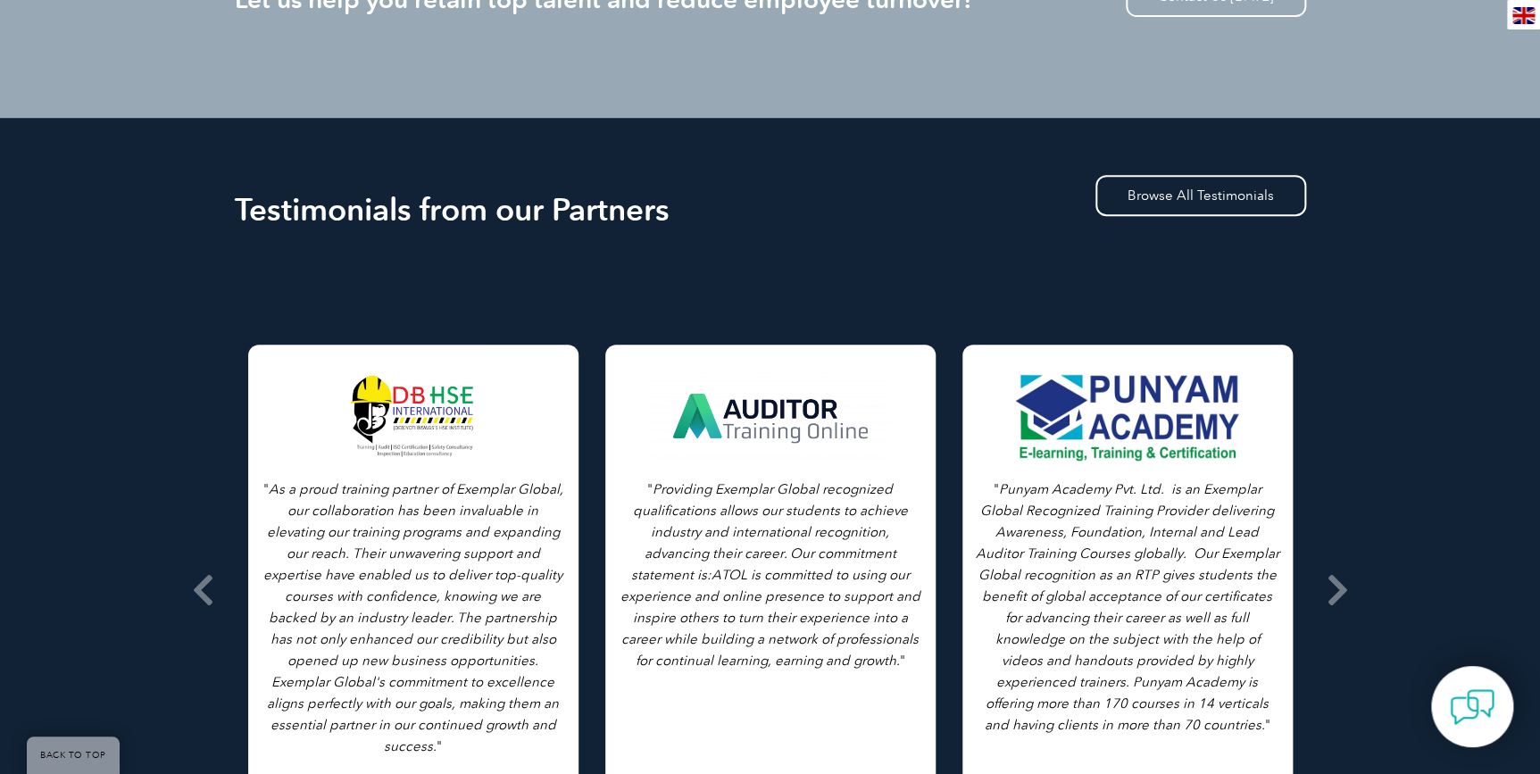
scroll to position [3895, 0]
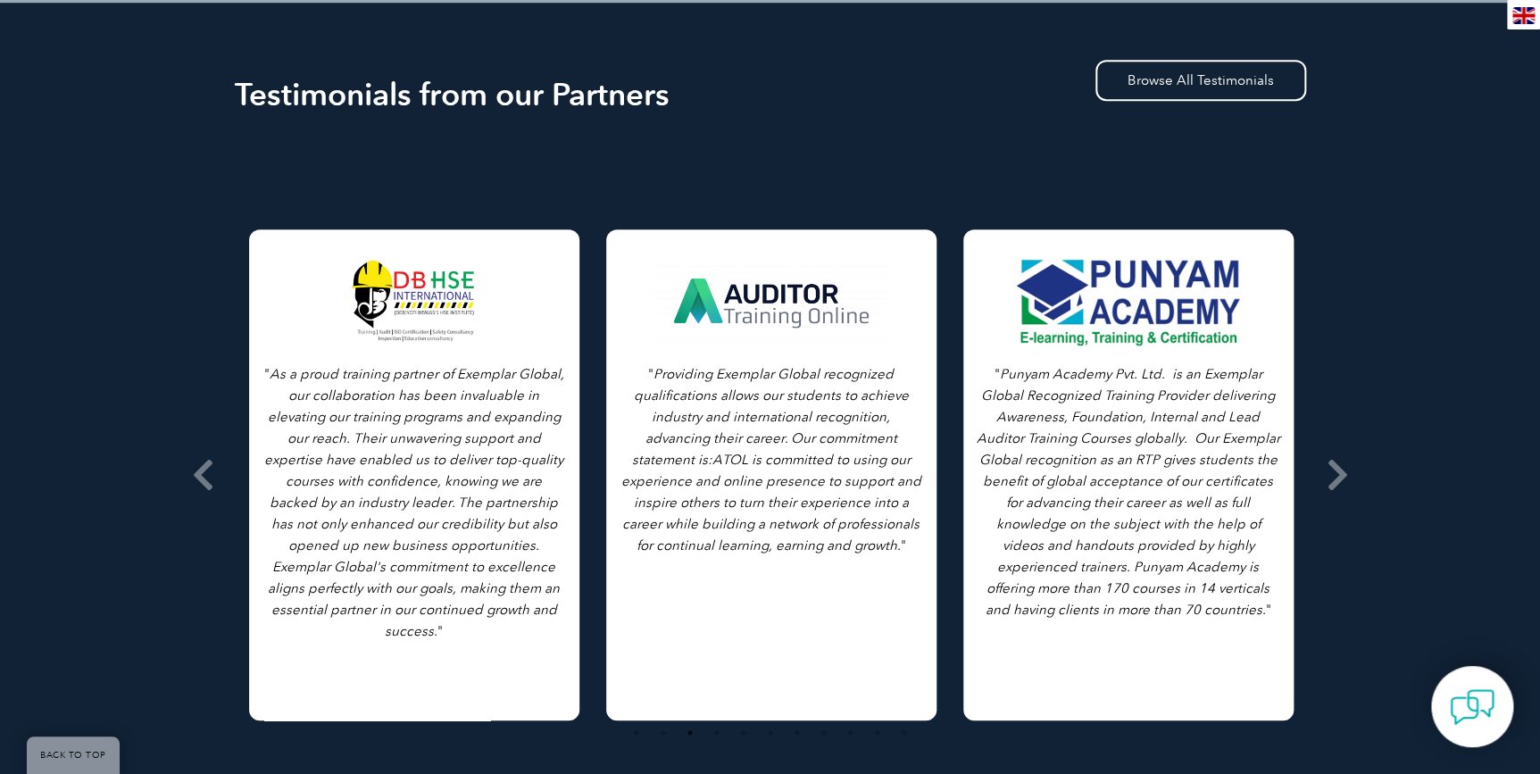
drag, startPoint x: 735, startPoint y: 301, endPoint x: 844, endPoint y: 308, distance: 109.2
click at [847, 308] on div at bounding box center [771, 300] width 243 height 89
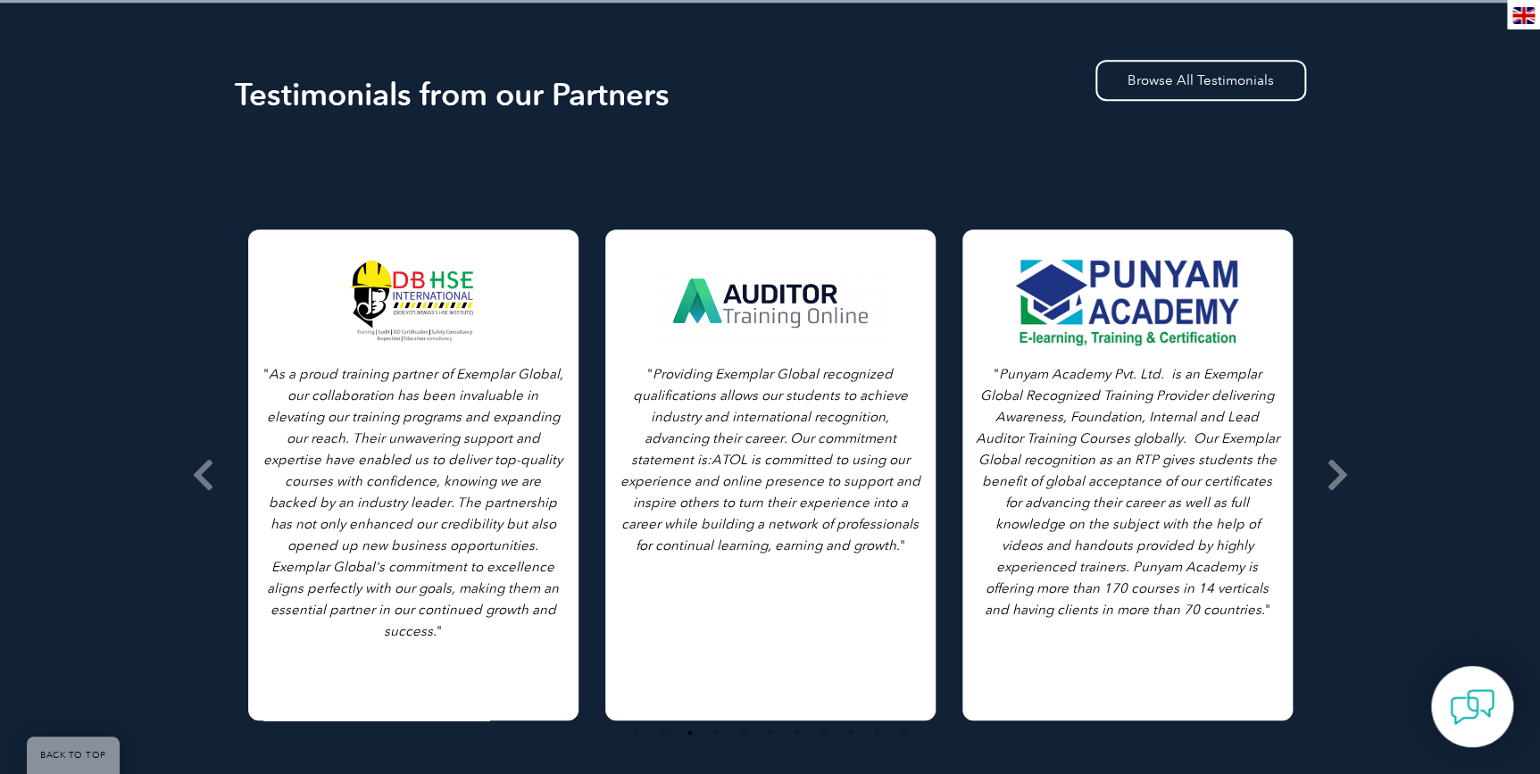
drag, startPoint x: 762, startPoint y: 296, endPoint x: 718, endPoint y: 312, distance: 47.8
click at [718, 312] on div at bounding box center [770, 300] width 243 height 89
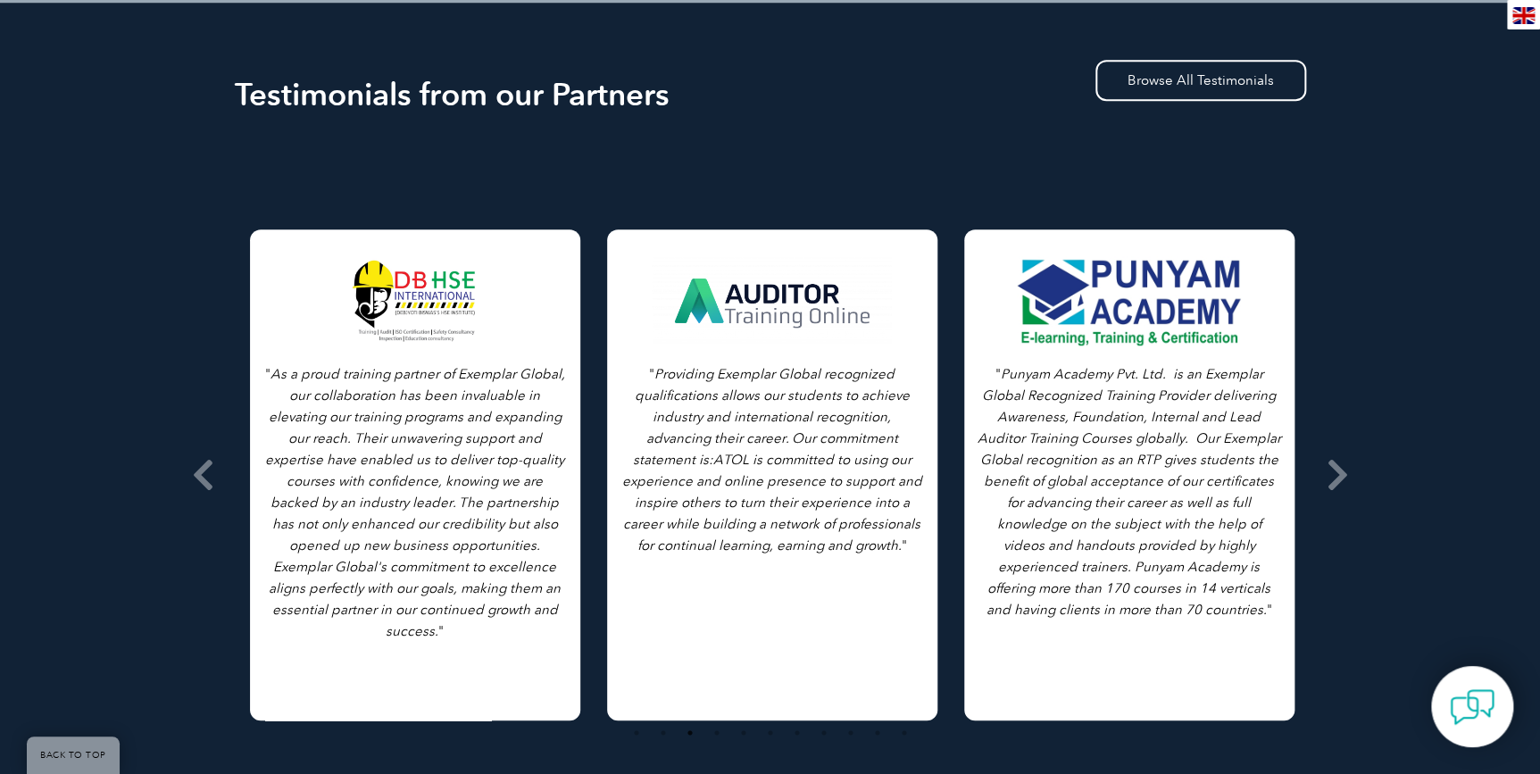
drag, startPoint x: 754, startPoint y: 313, endPoint x: 1092, endPoint y: 329, distance: 337.9
click at [759, 316] on div at bounding box center [772, 300] width 243 height 89
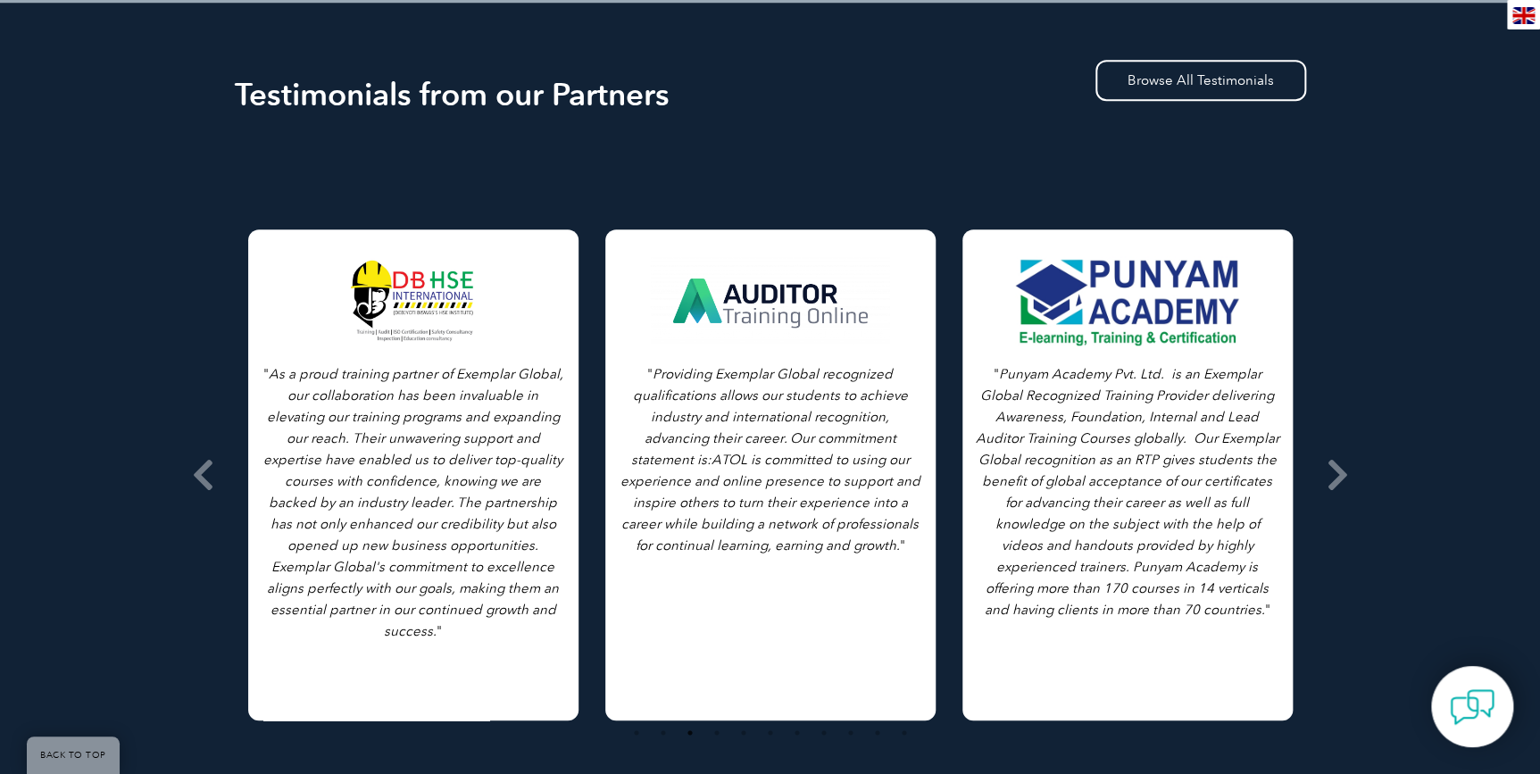
click at [1160, 303] on div at bounding box center [1127, 300] width 243 height 89
drag, startPoint x: 1115, startPoint y: 304, endPoint x: 280, endPoint y: 348, distance: 836.0
click at [962, 348] on div "" Punyam Academy Pvt. Ltd. is an Exemplar Global Recognized Training Provider d…" at bounding box center [1127, 474] width 330 height 491
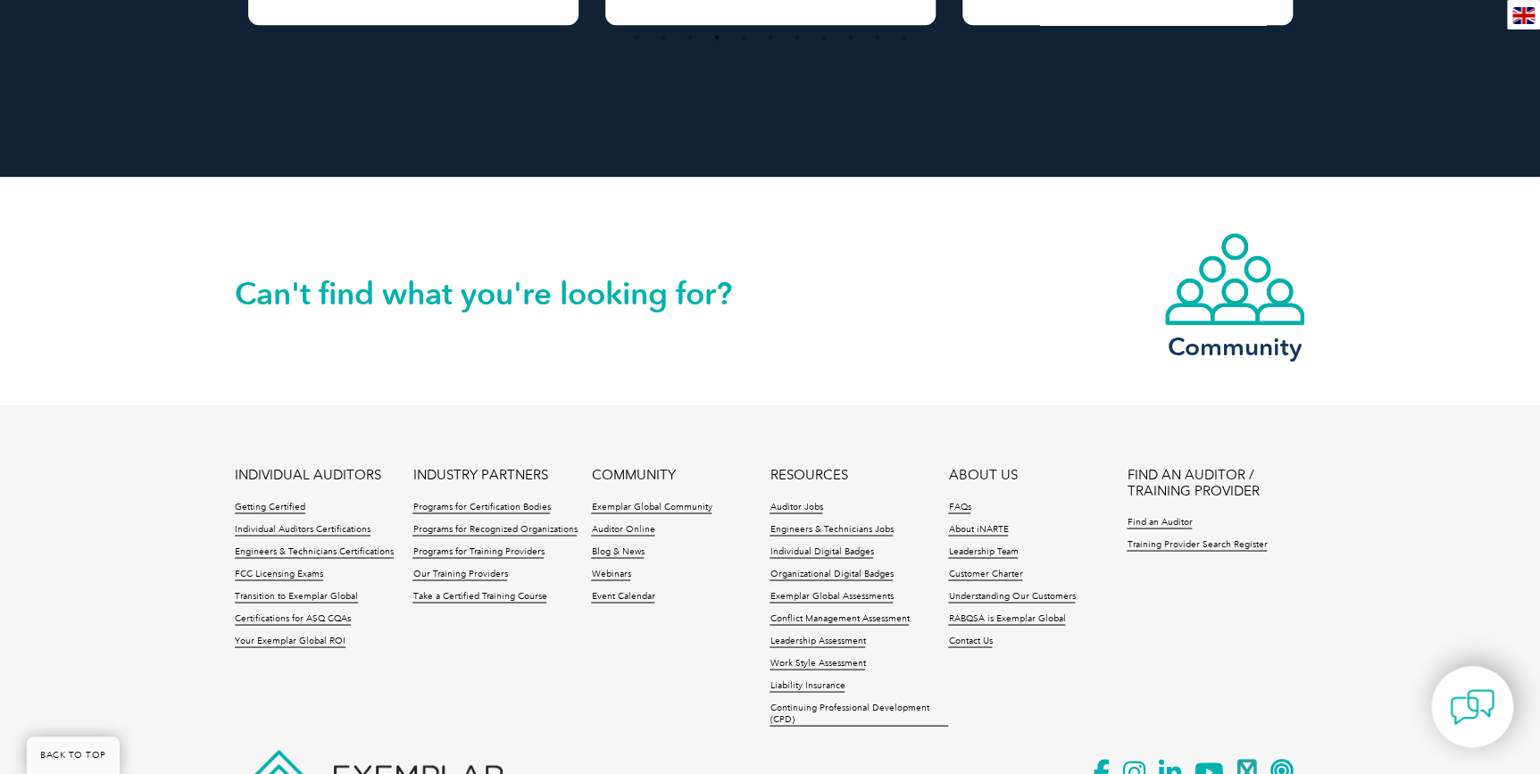
scroll to position [4709, 0]
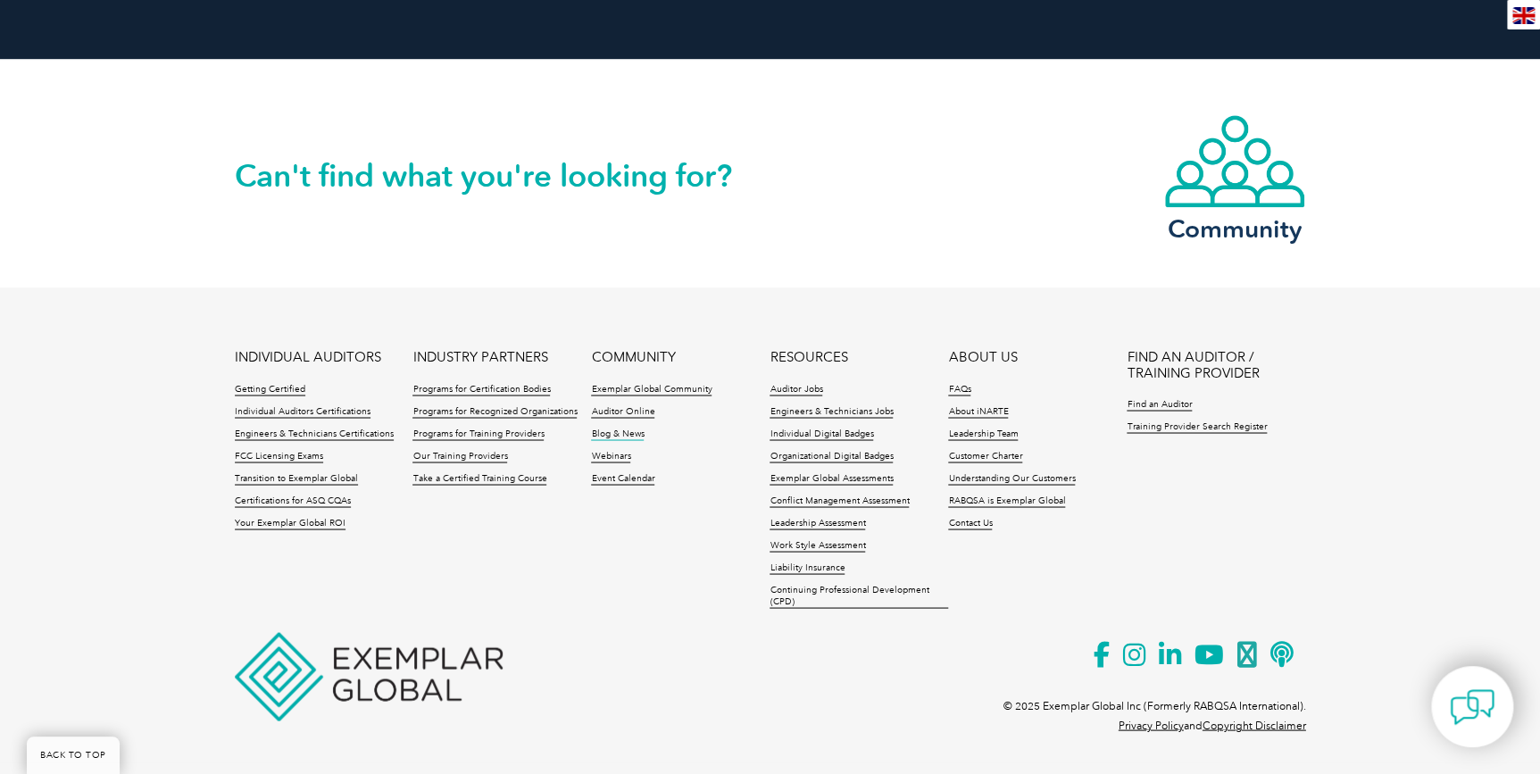
click at [619, 428] on link "Blog & News" at bounding box center [617, 434] width 53 height 12
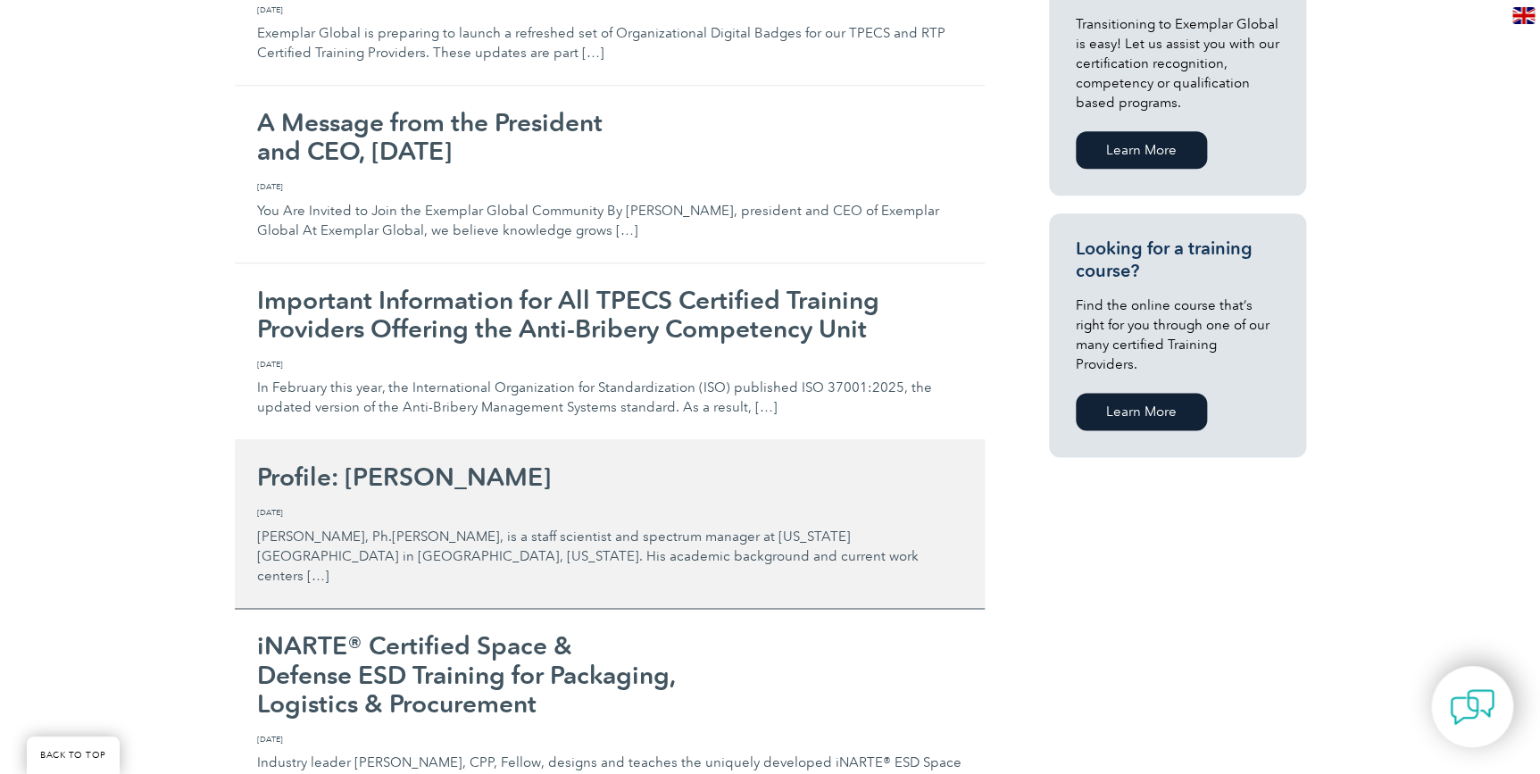
scroll to position [1136, 0]
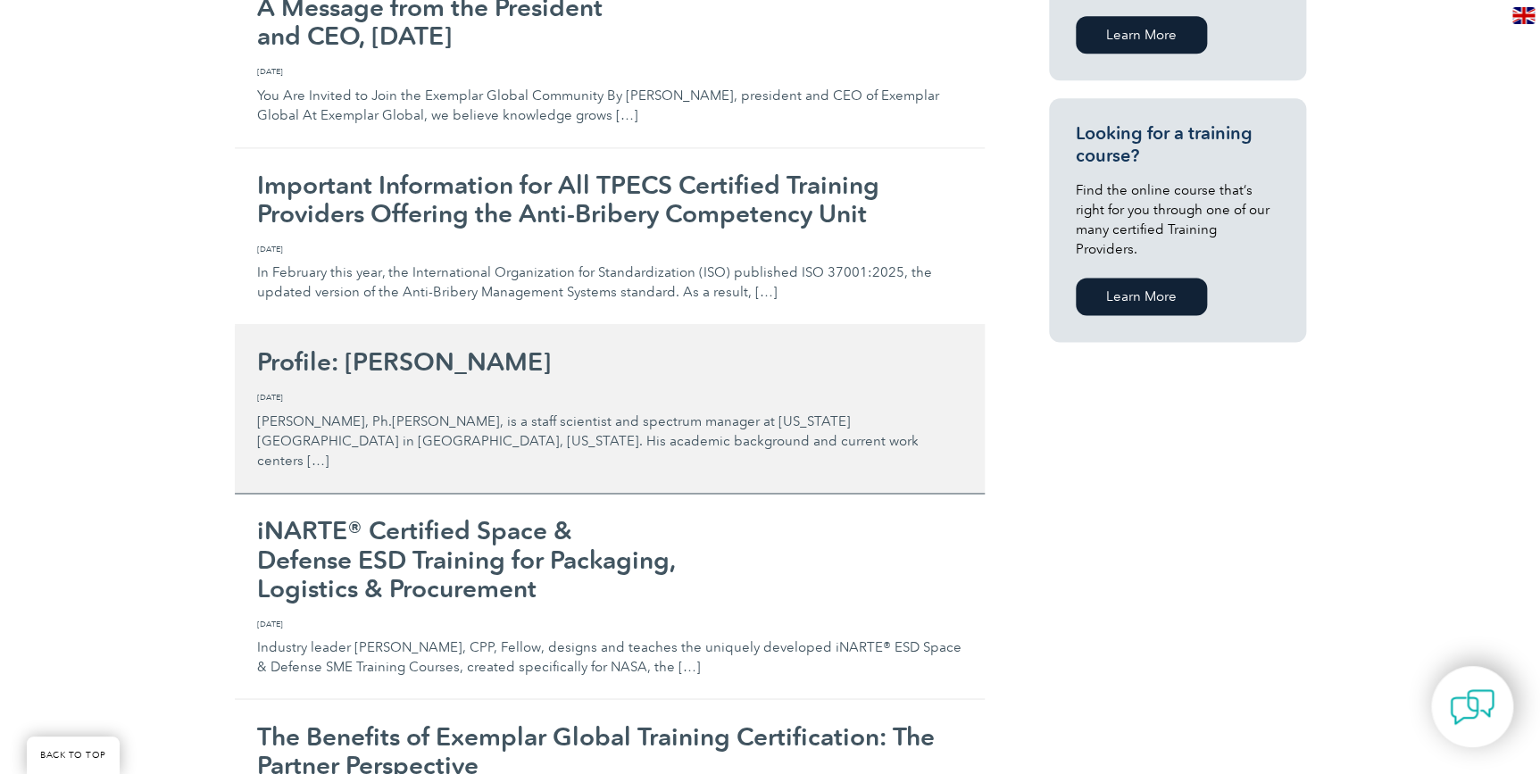
click at [504, 348] on h2 "Profile: [PERSON_NAME]" at bounding box center [609, 361] width 705 height 29
click at [496, 354] on h2 "Profile: [PERSON_NAME]" at bounding box center [609, 361] width 705 height 29
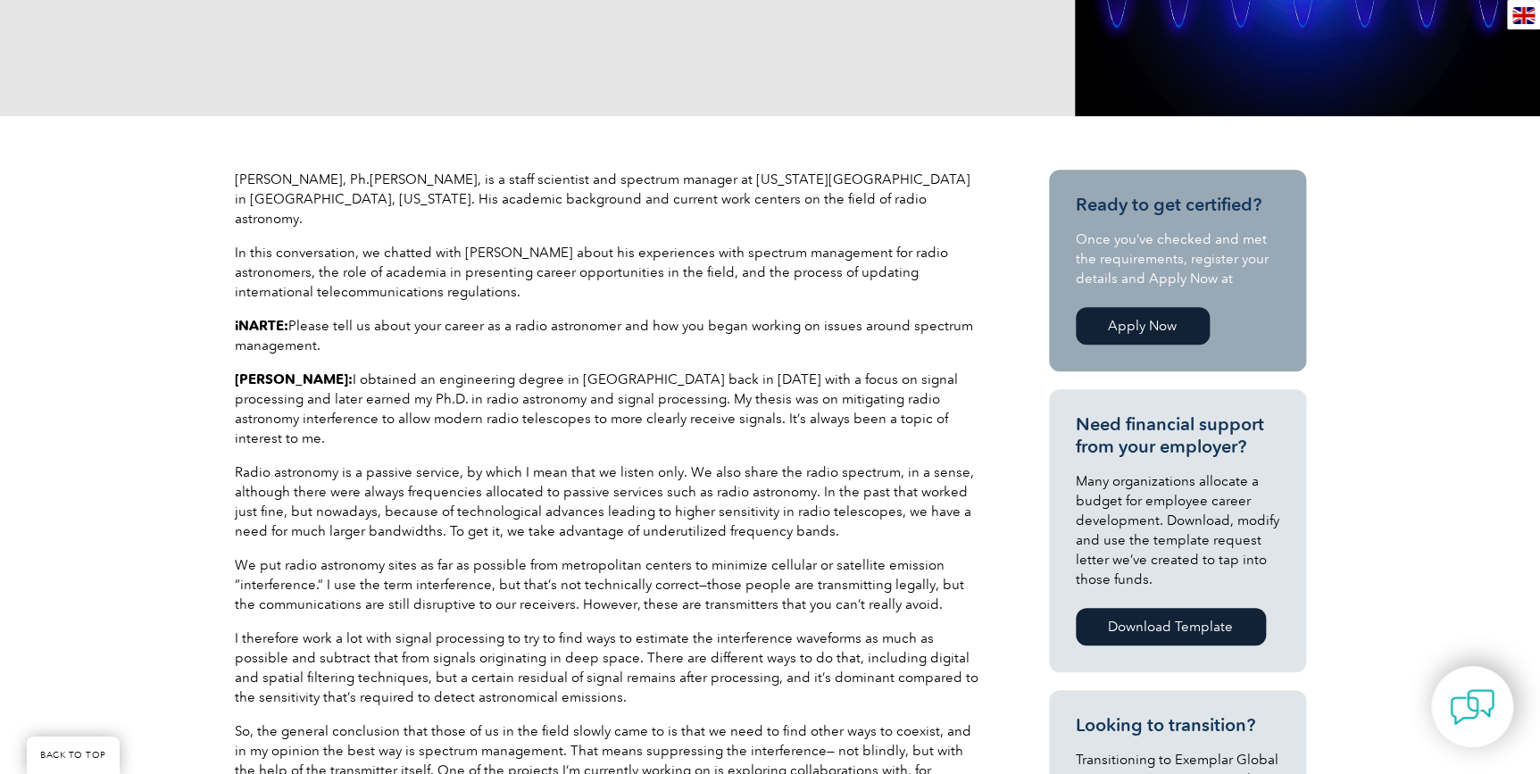
scroll to position [80, 0]
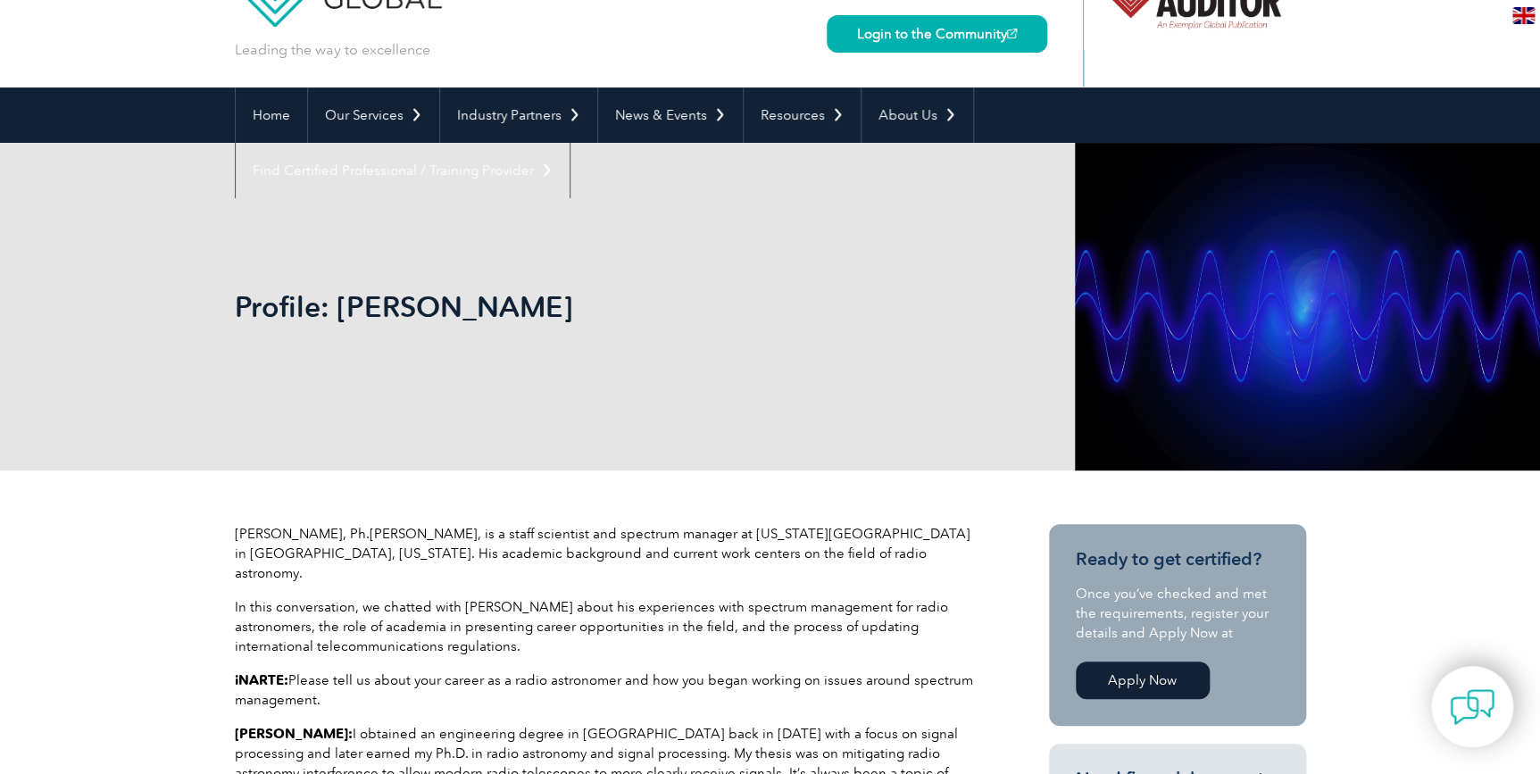
drag, startPoint x: 1295, startPoint y: 141, endPoint x: 1178, endPoint y: 204, distance: 133.8
drag, startPoint x: 1178, startPoint y: 204, endPoint x: 1133, endPoint y: 236, distance: 54.5
click at [1133, 236] on div "Profile: [PERSON_NAME]" at bounding box center [770, 307] width 1071 height 328
drag, startPoint x: 1102, startPoint y: 249, endPoint x: 1244, endPoint y: 415, distance: 218.5
click at [1244, 415] on div "Profile: [PERSON_NAME]" at bounding box center [770, 307] width 1071 height 328
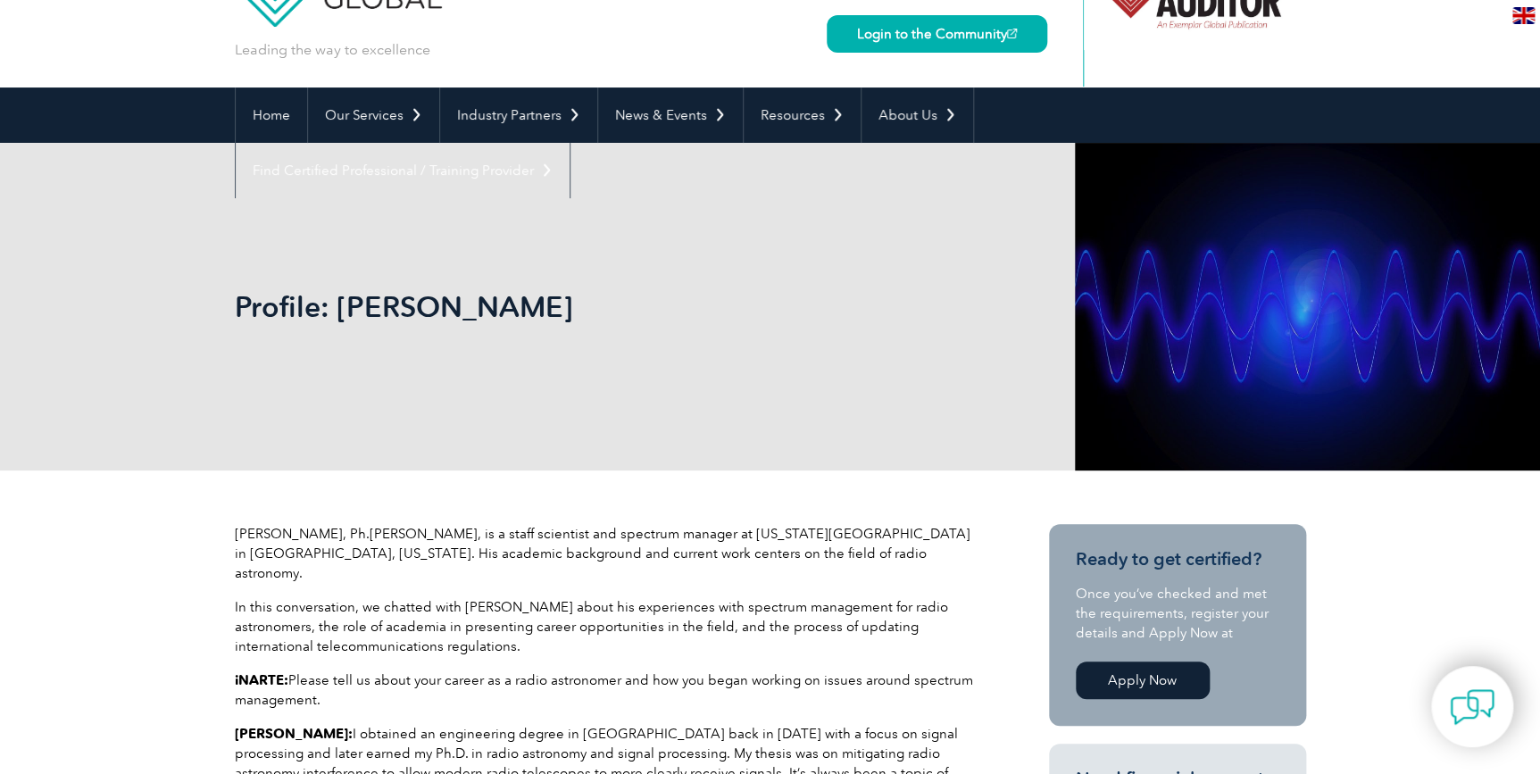
drag, startPoint x: 1244, startPoint y: 415, endPoint x: 1396, endPoint y: 504, distance: 176.4
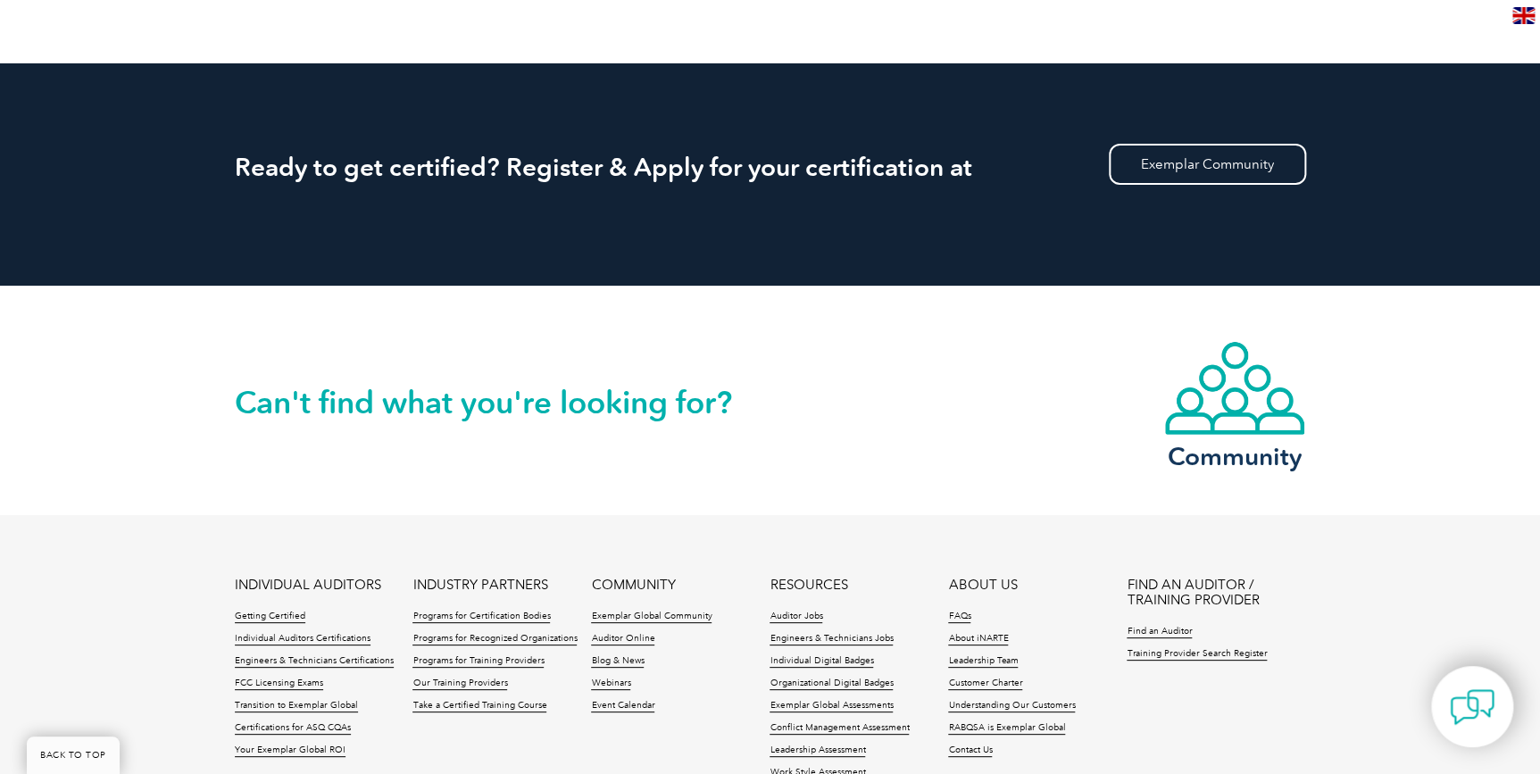
scroll to position [3334, 0]
